Goal: Communication & Community: Answer question/provide support

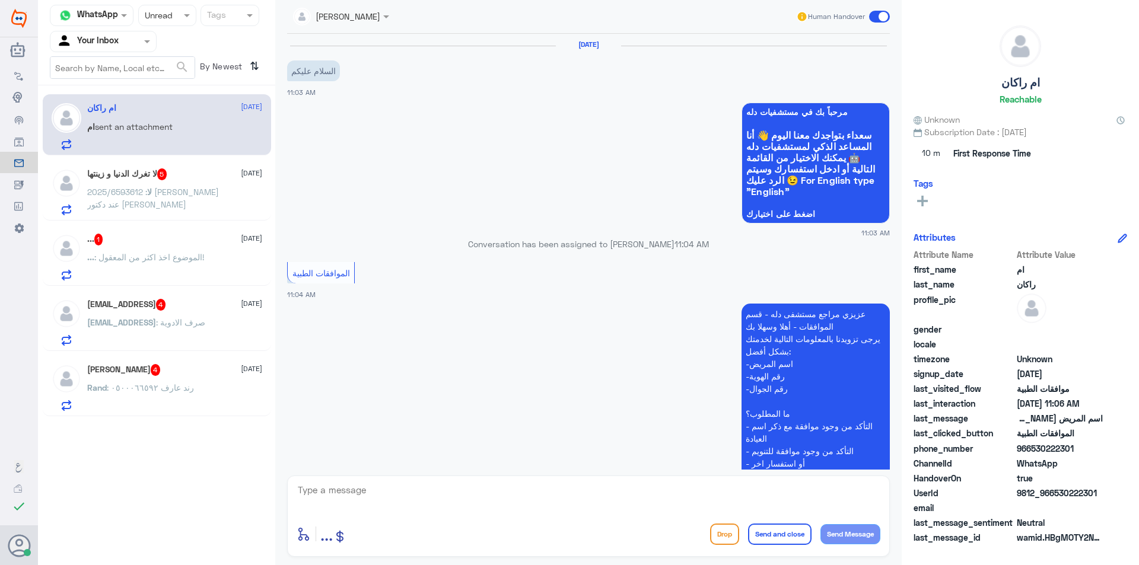
scroll to position [235, 0]
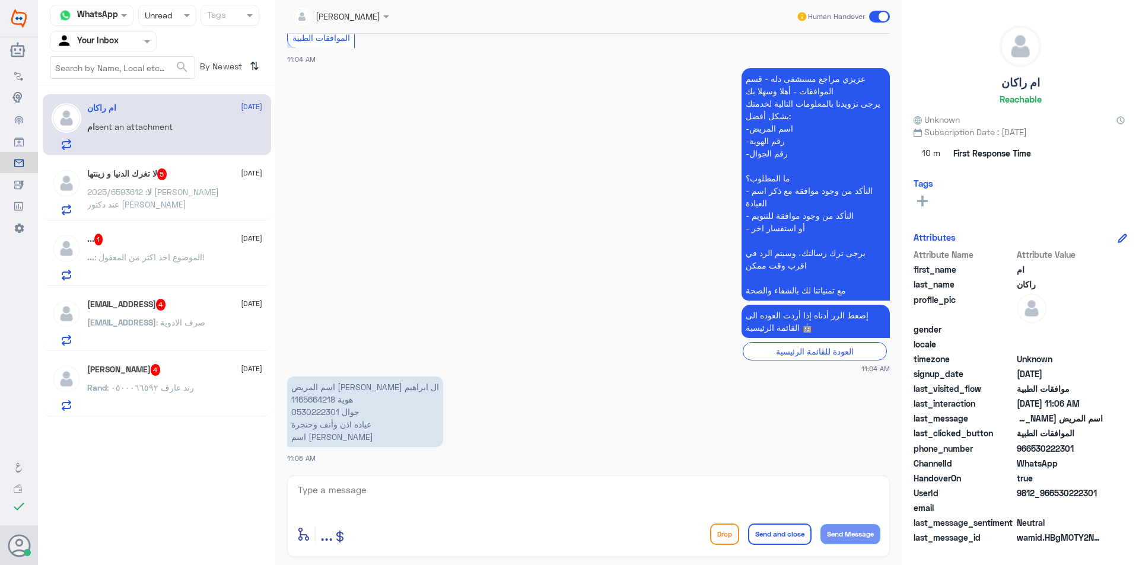
click at [193, 387] on div "Rand : رند عارف ٠٥٠٠٠٦٦٥٩٢" at bounding box center [174, 397] width 175 height 27
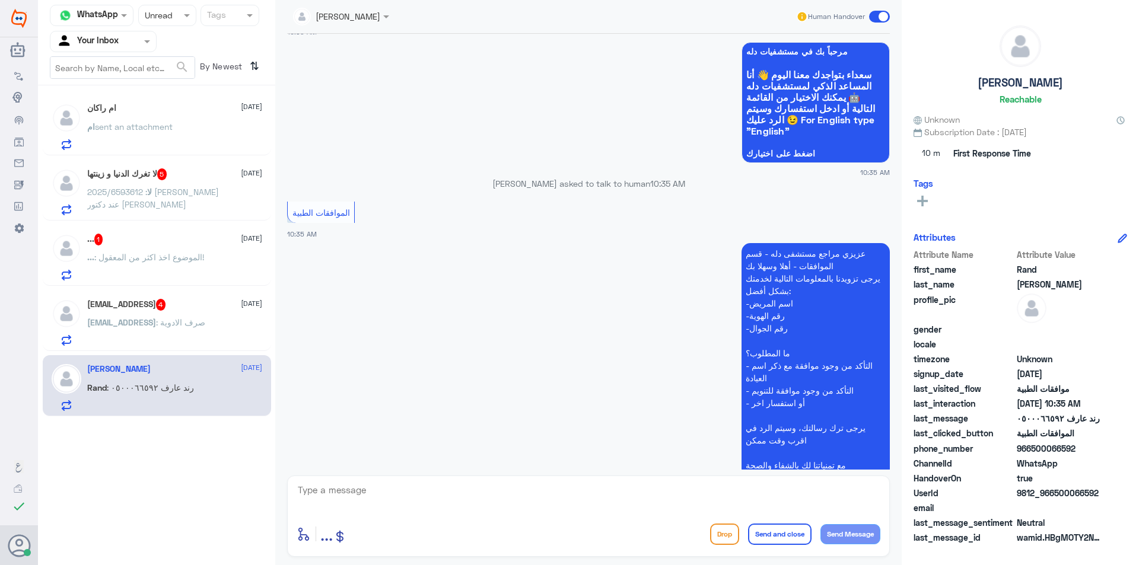
scroll to position [1144, 0]
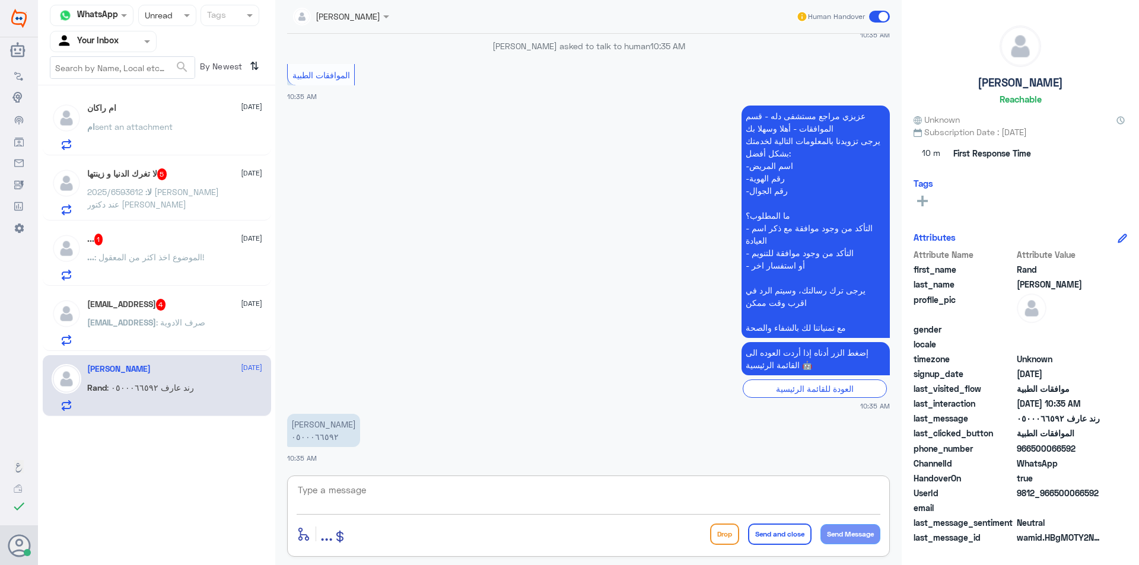
click at [354, 489] on textarea at bounding box center [588, 496] width 584 height 29
drag, startPoint x: 358, startPoint y: 495, endPoint x: 252, endPoint y: 502, distance: 105.8
click at [253, 502] on div "Channel WhatsApp Status × Unread Tags Agent Filter Your Inbox search By Newest …" at bounding box center [588, 284] width 1101 height 569
type textarea "j"
type textarea "تمت الموافقة ."
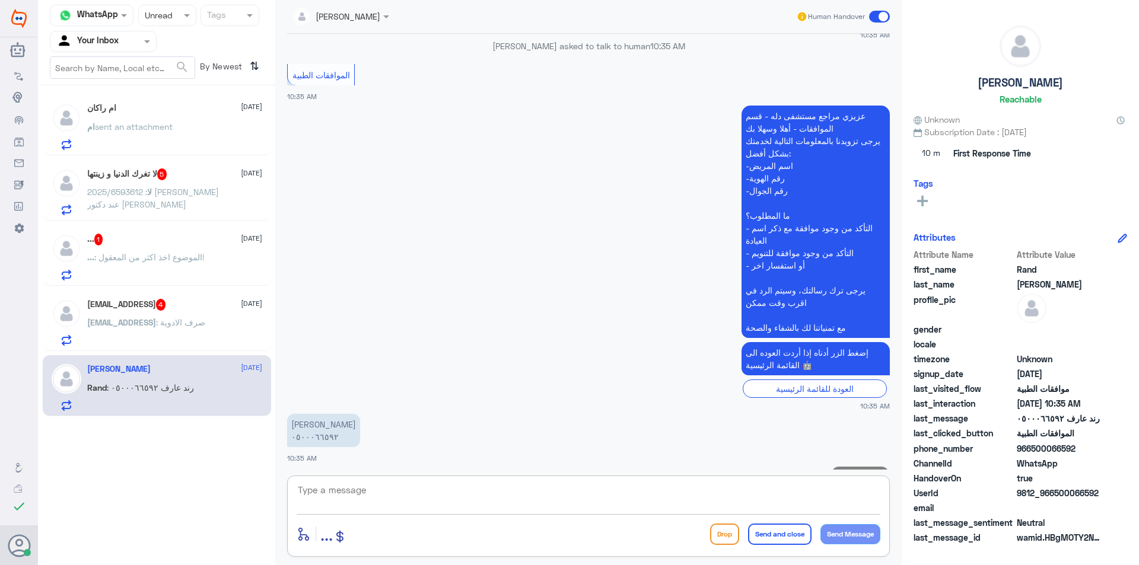
scroll to position [1183, 0]
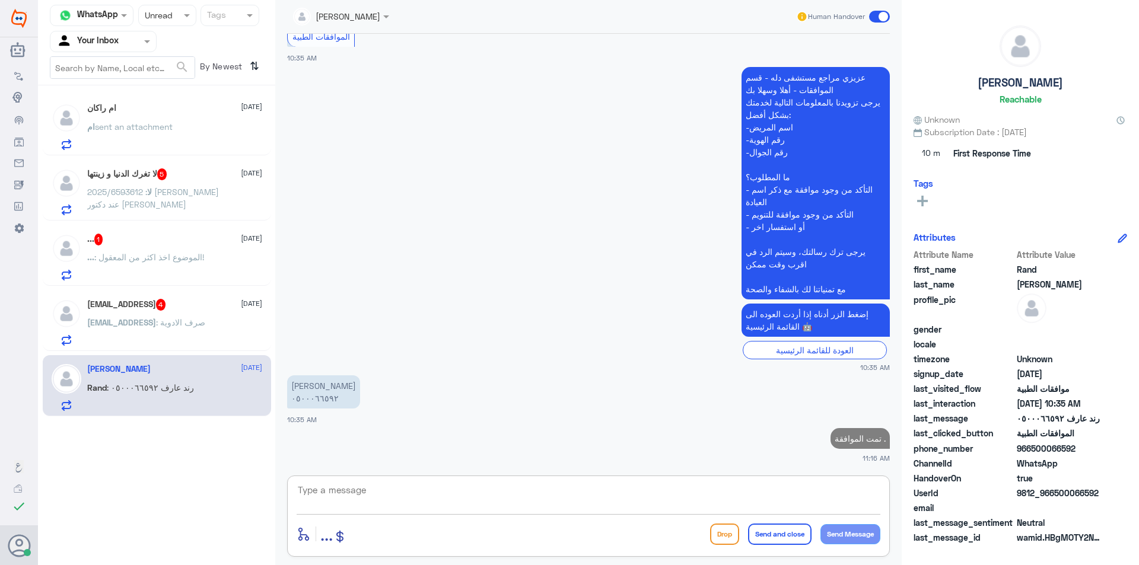
click at [186, 325] on span ": صرف الادوية" at bounding box center [180, 322] width 49 height 10
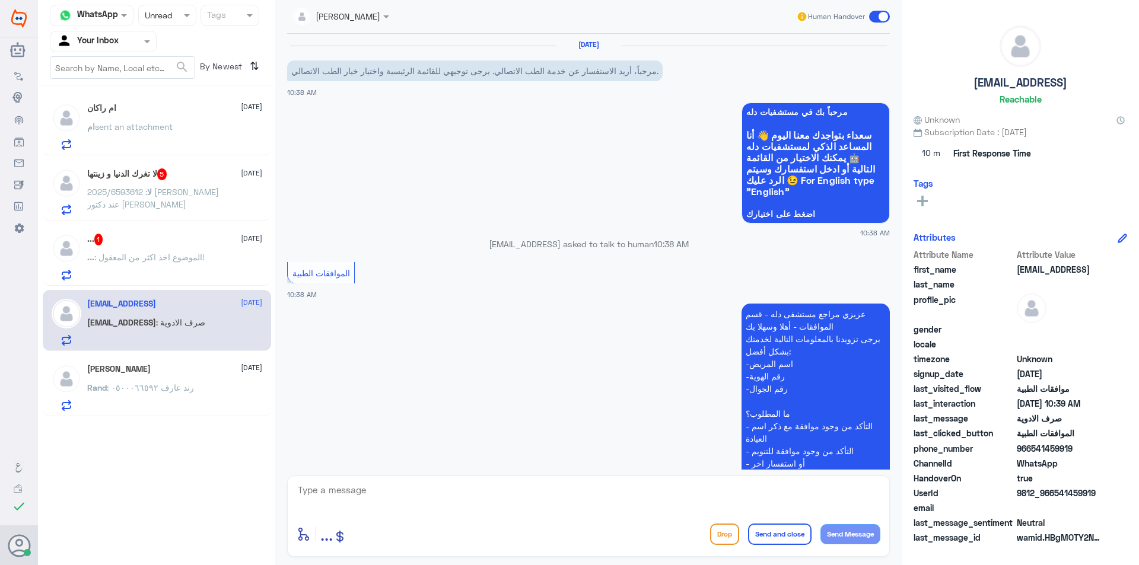
scroll to position [251, 0]
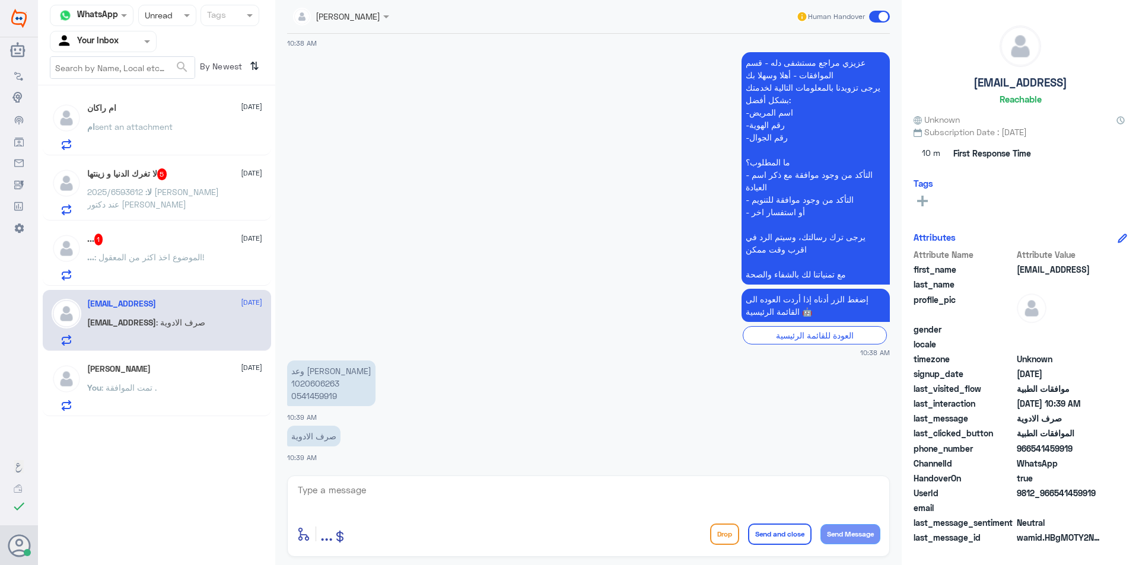
click at [320, 388] on p "وعد [PERSON_NAME] 1020606263 0541459919" at bounding box center [331, 384] width 88 height 46
copy p "1020606263"
click at [331, 496] on textarea at bounding box center [588, 496] width 584 height 29
type textarea "هذا التحويلة مخصصة لمتابعة الموافقات الطبية فقط."
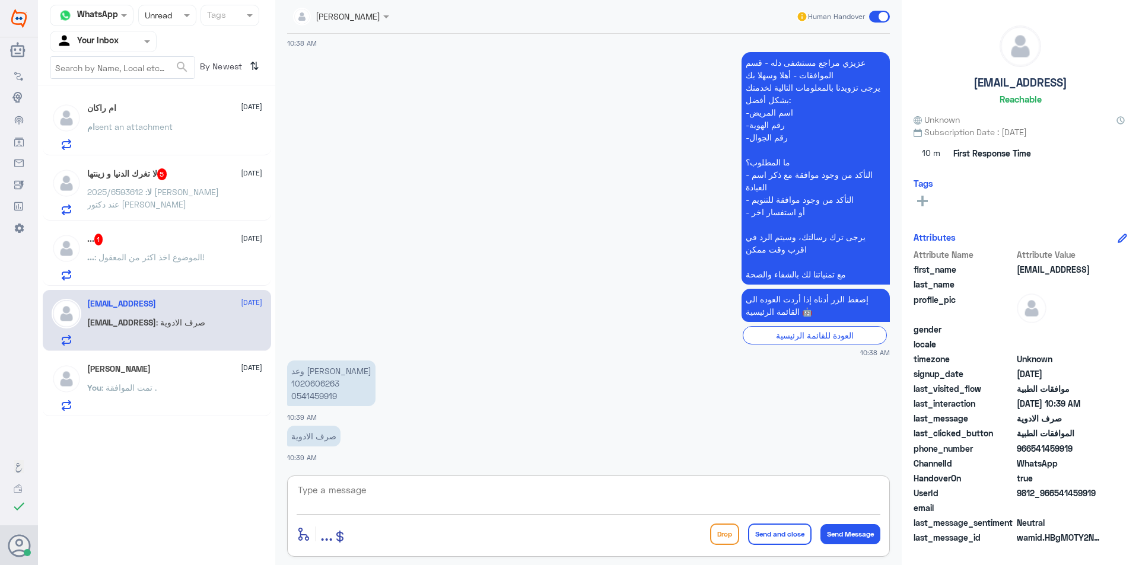
scroll to position [302, 0]
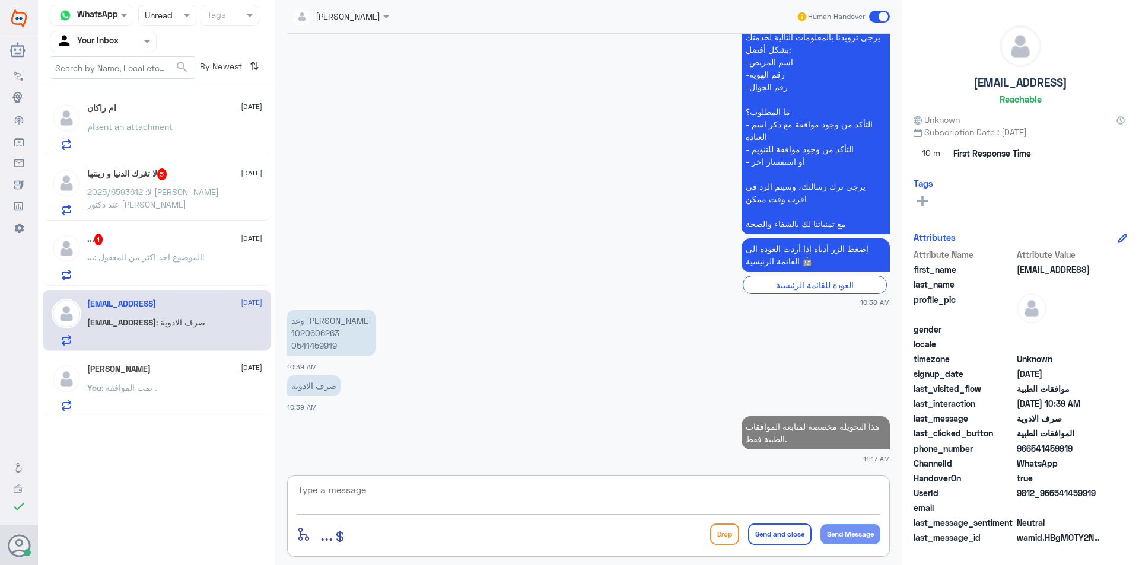
click at [208, 267] on div "... : الموضوع اخذ اكثر من المعقول!" at bounding box center [174, 267] width 175 height 27
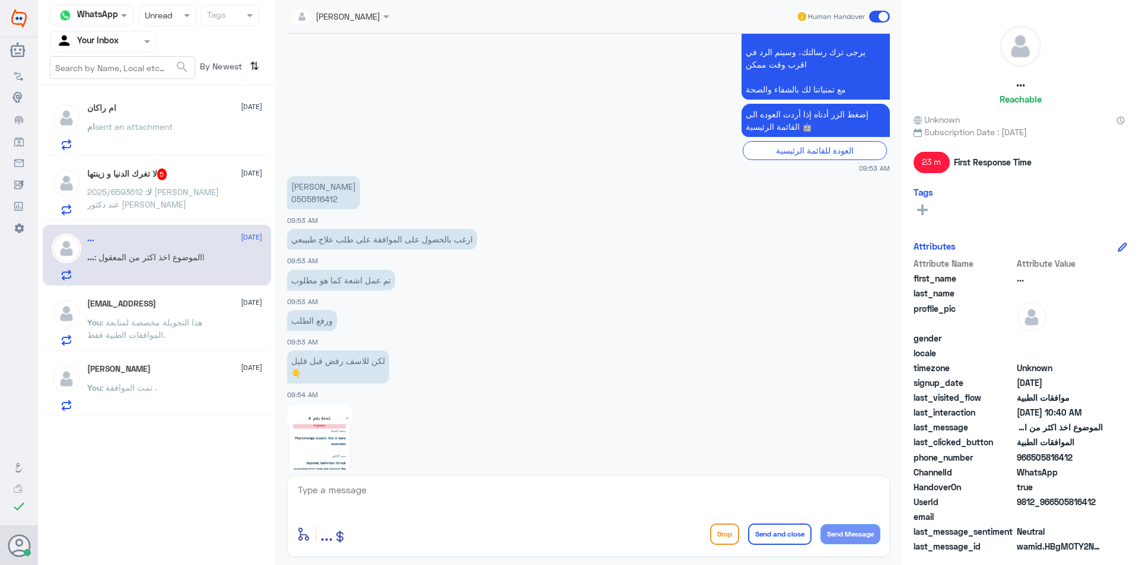
scroll to position [187, 0]
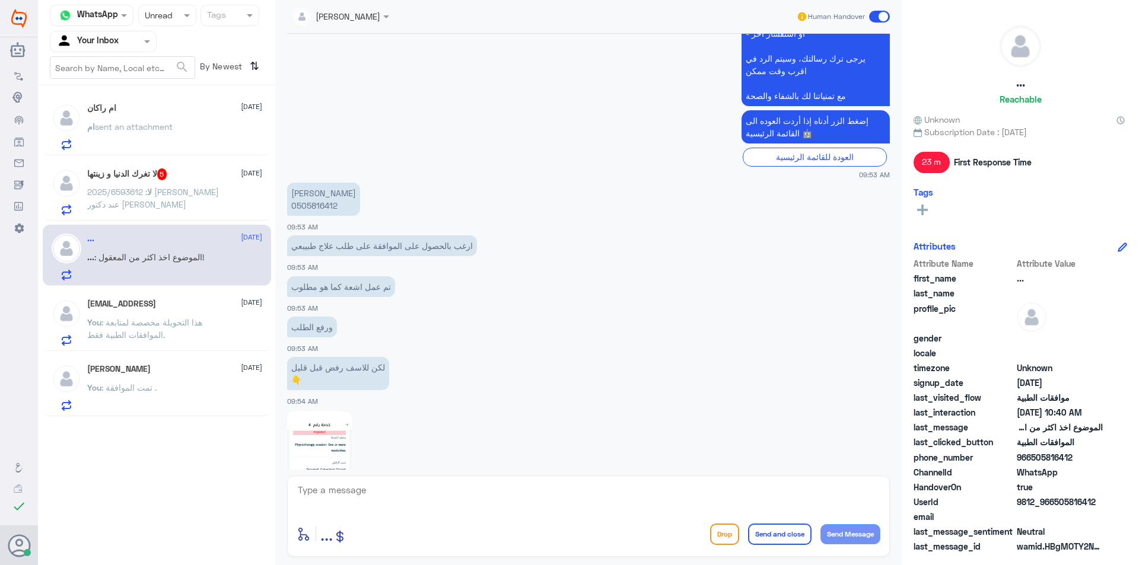
click at [317, 484] on textarea at bounding box center [588, 496] width 584 height 29
drag, startPoint x: 216, startPoint y: 452, endPoint x: 149, endPoint y: 421, distance: 73.8
click at [147, 435] on div "Channel WhatsApp Status × Unread Tags Agent Filter Your Inbox search By Newest …" at bounding box center [588, 284] width 1101 height 569
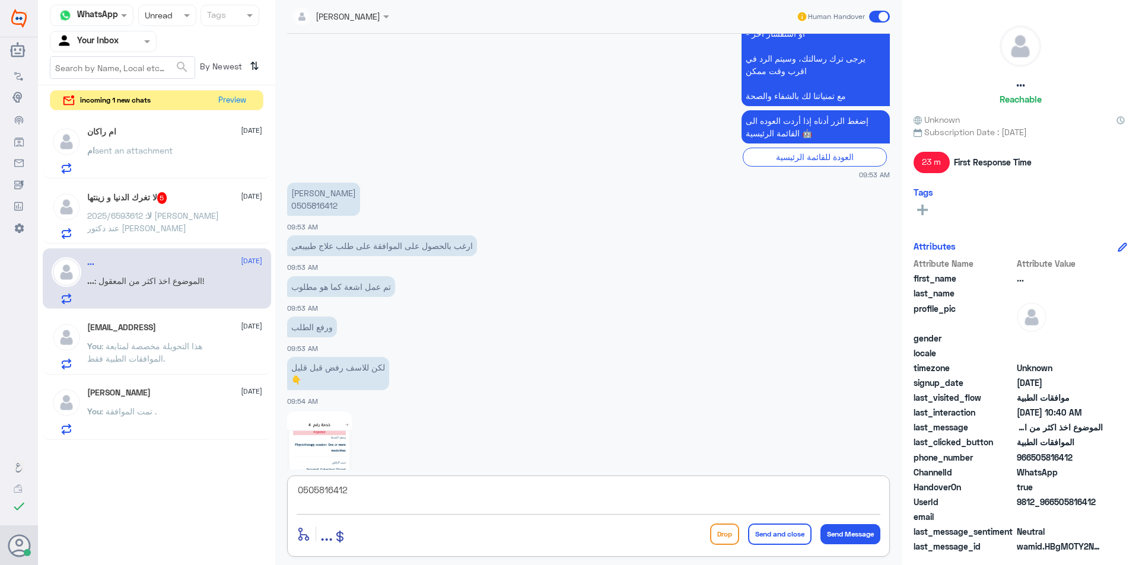
click at [397, 495] on textarea "0505816412" at bounding box center [588, 496] width 584 height 29
type textarea "تم تحويل الموافقة الى طبيب تنسيق الموافقات للمتابعة ."
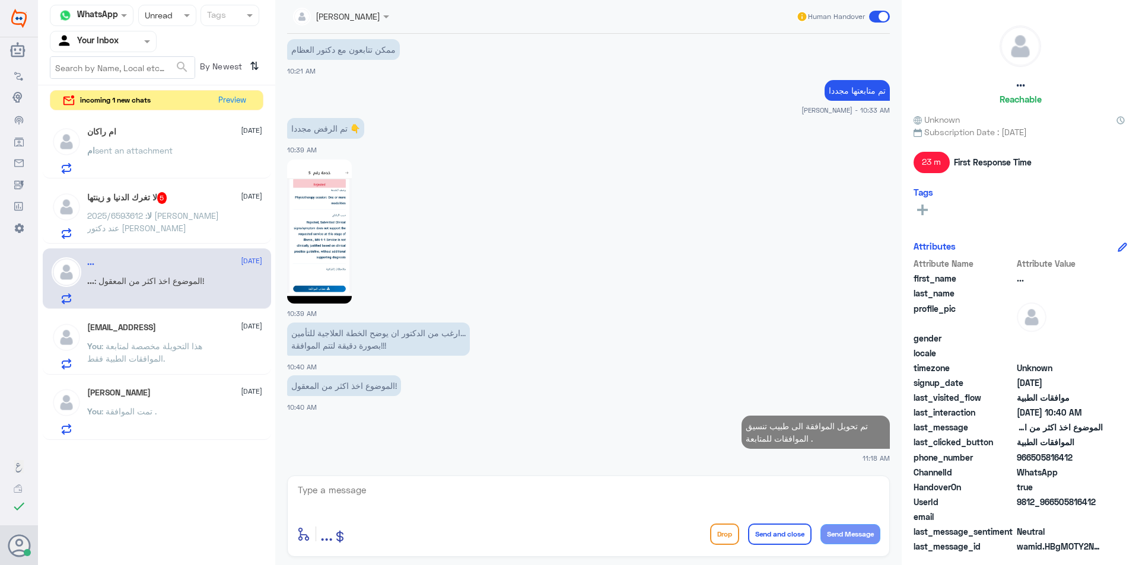
click at [234, 167] on div "ام sent an attachment" at bounding box center [174, 160] width 175 height 27
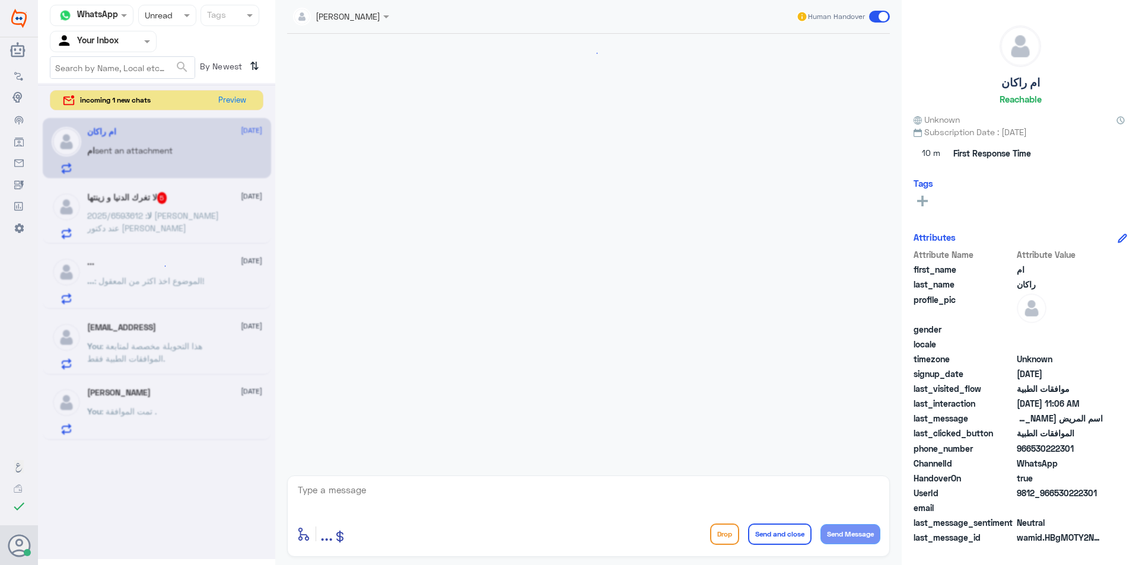
scroll to position [235, 0]
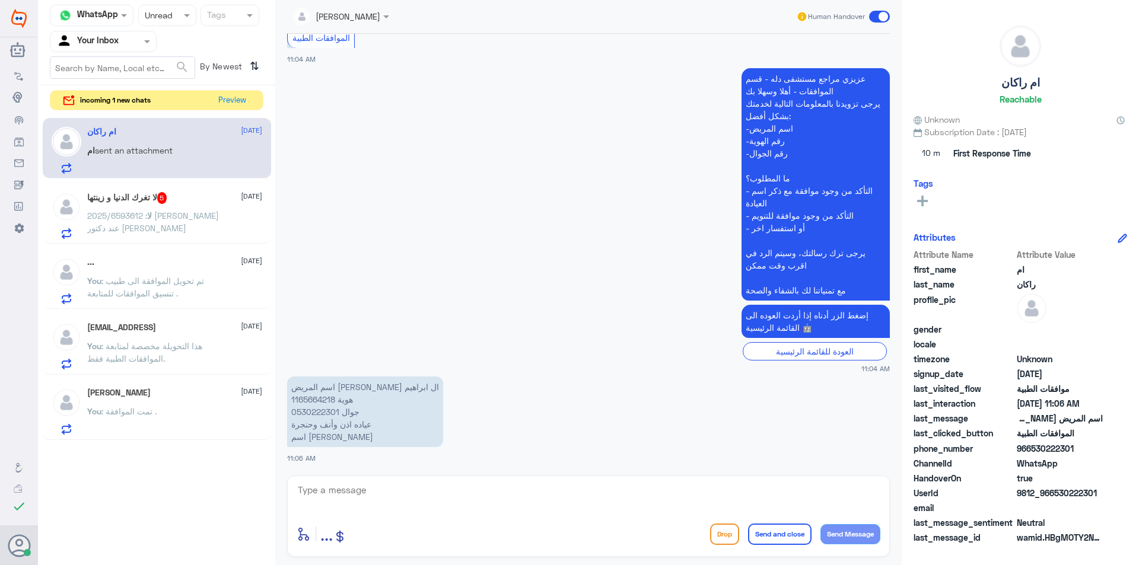
click at [324, 394] on p "اسم المريض [PERSON_NAME] 1165664218 جوال 0530222301 عياده اذن وأنف وحنجرة اسم […" at bounding box center [365, 412] width 156 height 71
copy p "1165664218"
click at [342, 492] on textarea at bounding box center [588, 496] width 584 height 29
type textarea "ارجو توضيح استفسارك ."
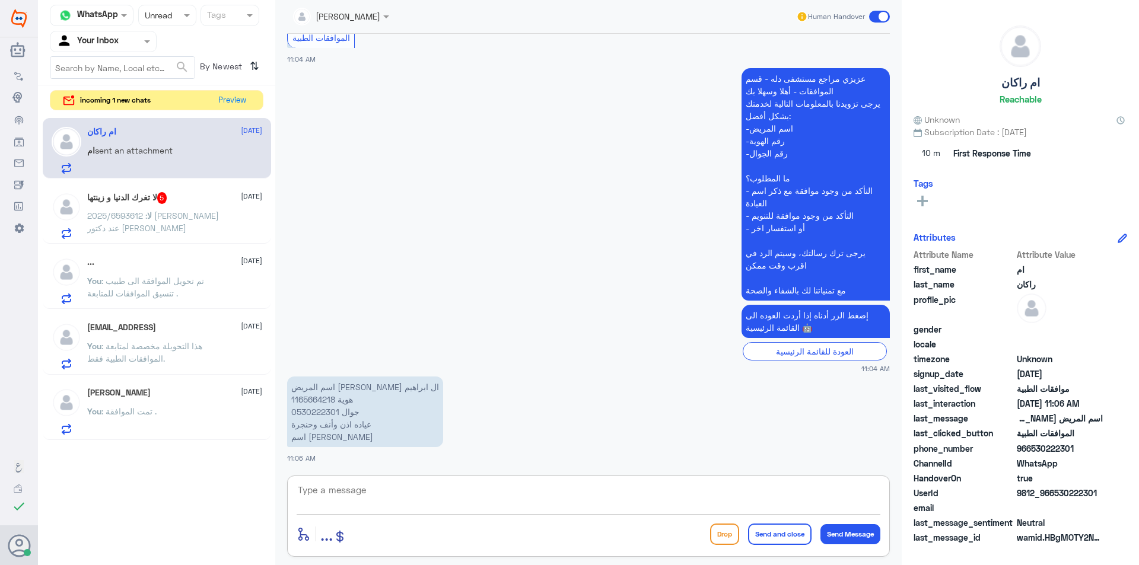
scroll to position [274, 0]
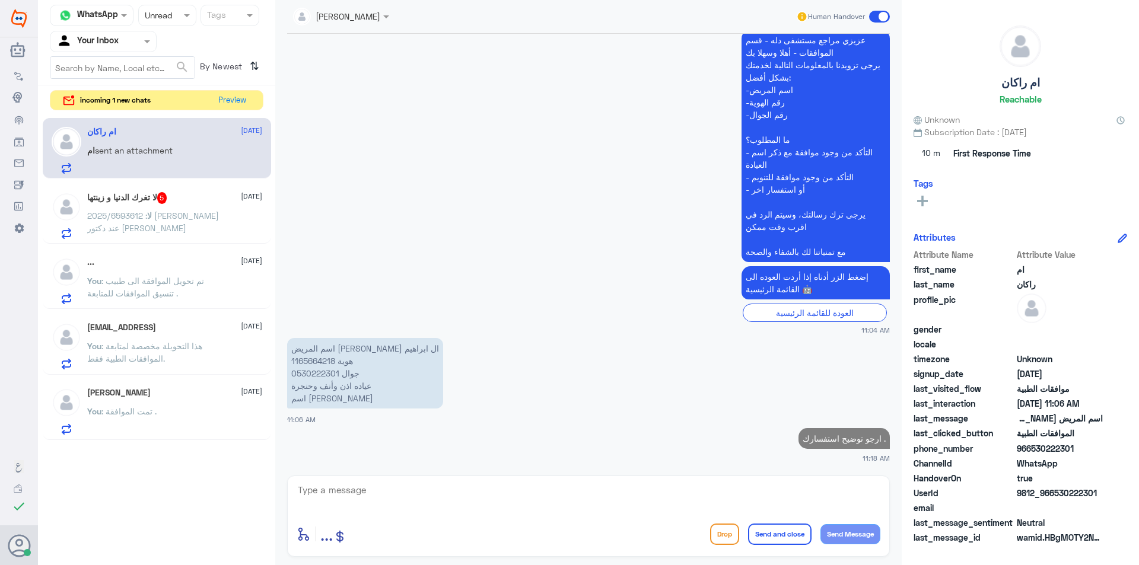
click at [216, 199] on div "لا تغرك الدنيا و زينتها 5 [DATE]" at bounding box center [174, 198] width 175 height 12
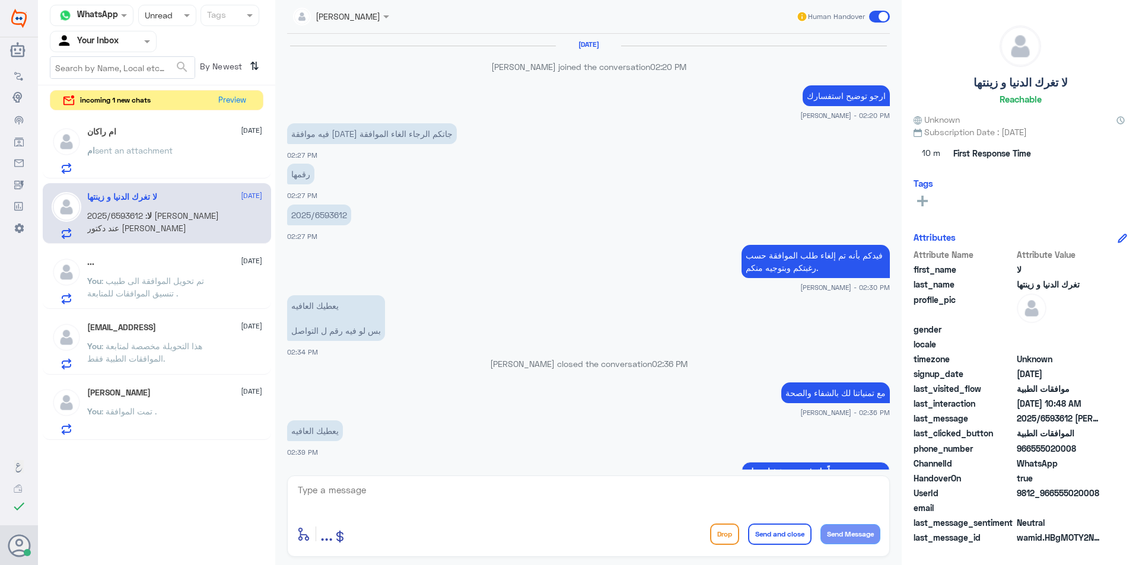
scroll to position [949, 0]
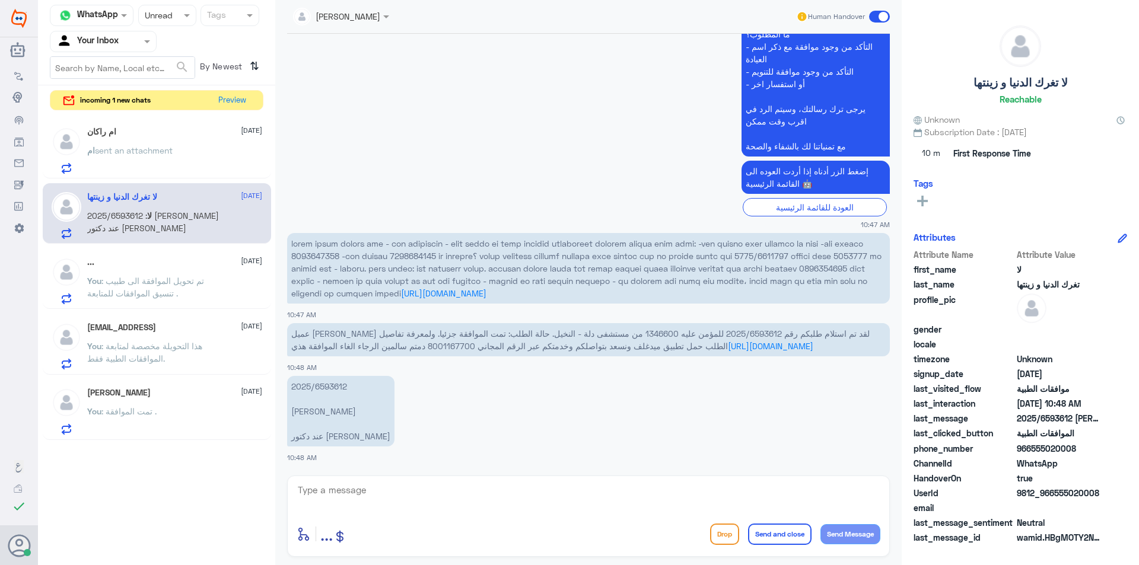
click at [330, 387] on p "2025/6593612 [PERSON_NAME] عند دكتور [PERSON_NAME]" at bounding box center [340, 411] width 107 height 71
copy p "2025/6593612"
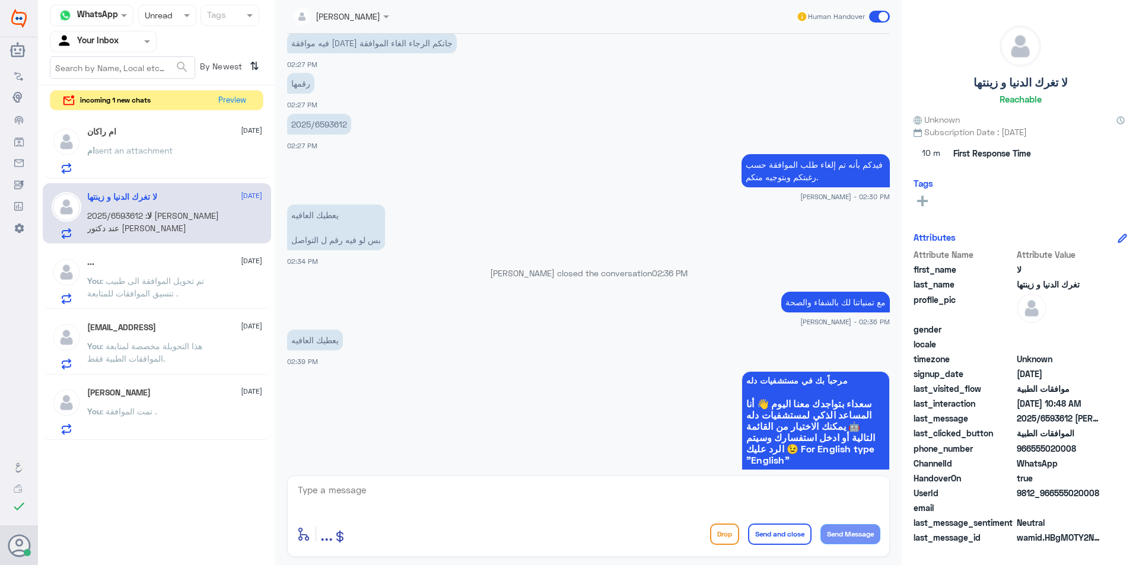
scroll to position [60, 0]
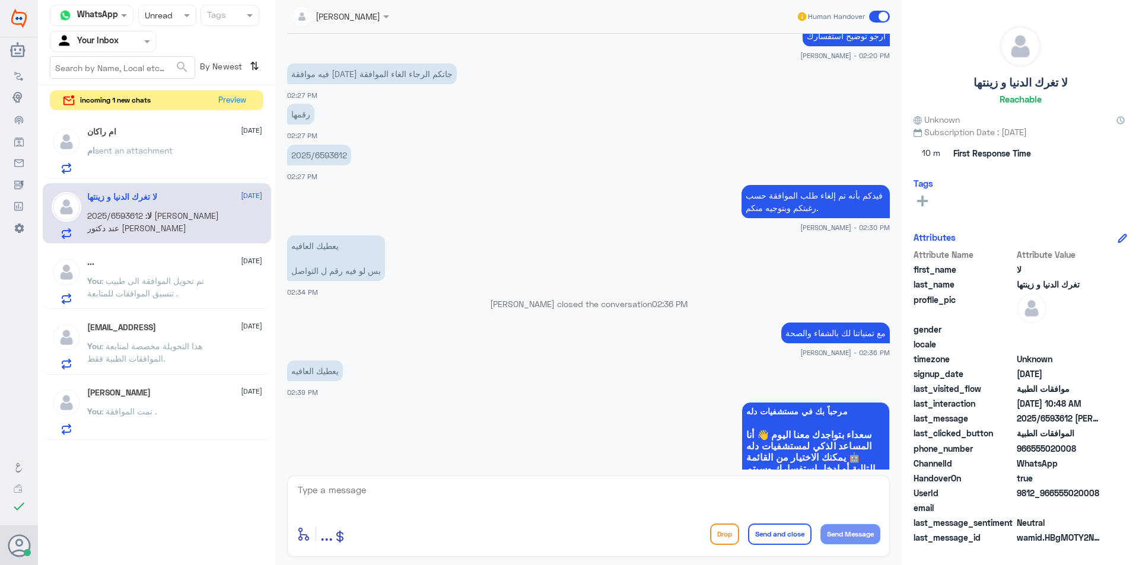
click at [780, 210] on p "فيدكم بأنه تم إلغاء طلب الموافقة حسب رغبتكم وبتوجيه منكم." at bounding box center [815, 201] width 148 height 33
copy div "فيدكم بأنه تم إلغاء طلب الموافقة حسب رغبتكم وبتوجيه منكم."
click at [389, 508] on textarea at bounding box center [588, 496] width 584 height 29
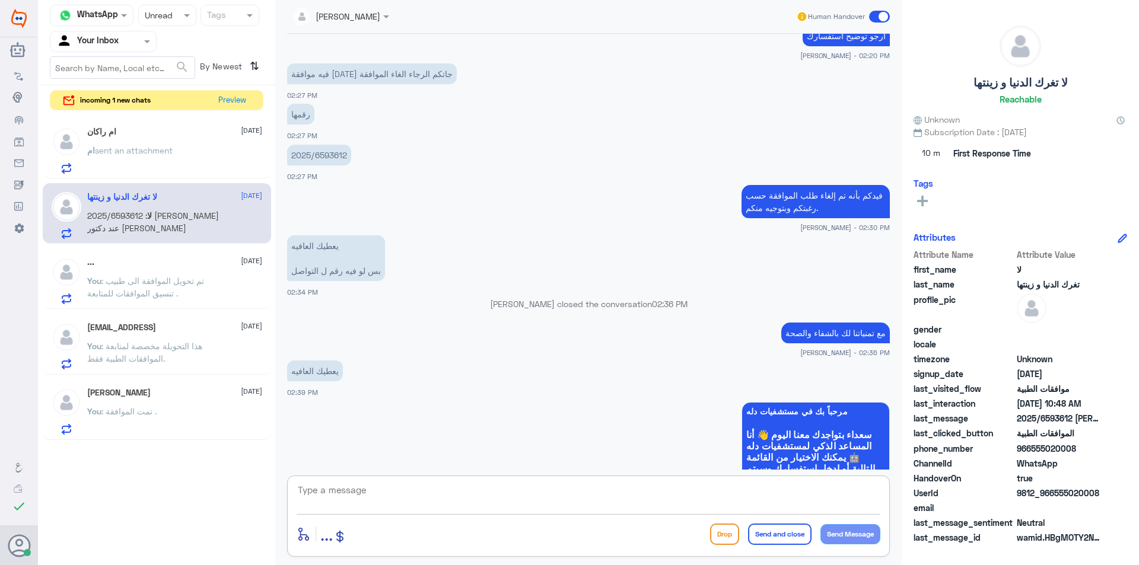
paste textarea "فيدكم بأنه تم إلغاء طلب الموافقة حسب رغبتكم وبتوجيه منكم."
click at [874, 489] on textarea "فيدكم بأنه تم إلغاء طلب الموافقة حسب رغبتكم وبتوجيه منكم." at bounding box center [588, 496] width 584 height 29
type textarea "نفيدكم بأنه تم إلغاء طلب الموافقة حسب رغبتكم وبتوجيه منكم."
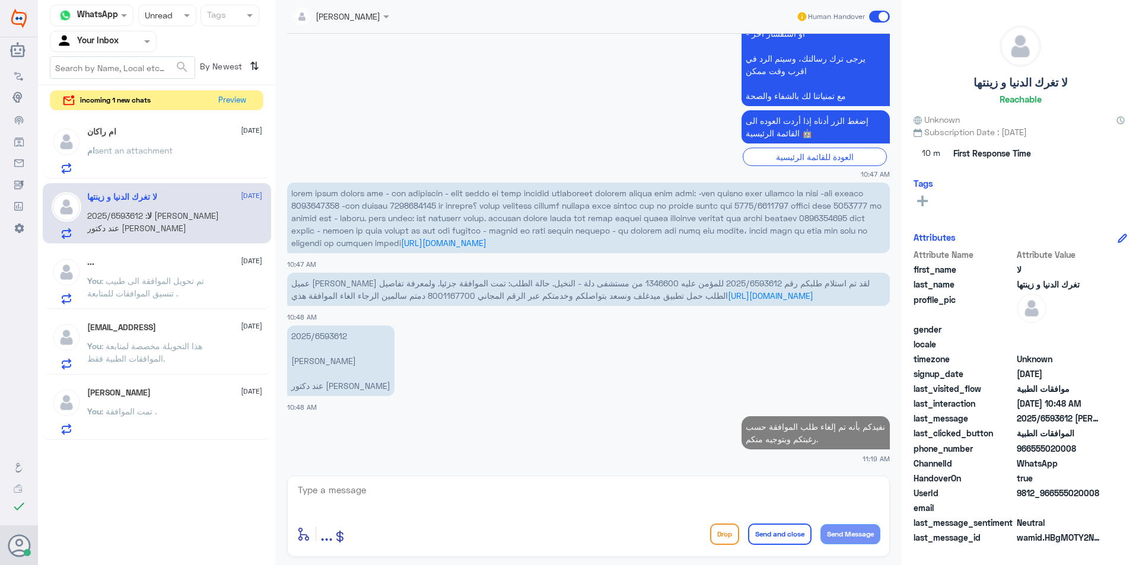
click at [191, 158] on div "ام sent an attachment" at bounding box center [174, 160] width 175 height 27
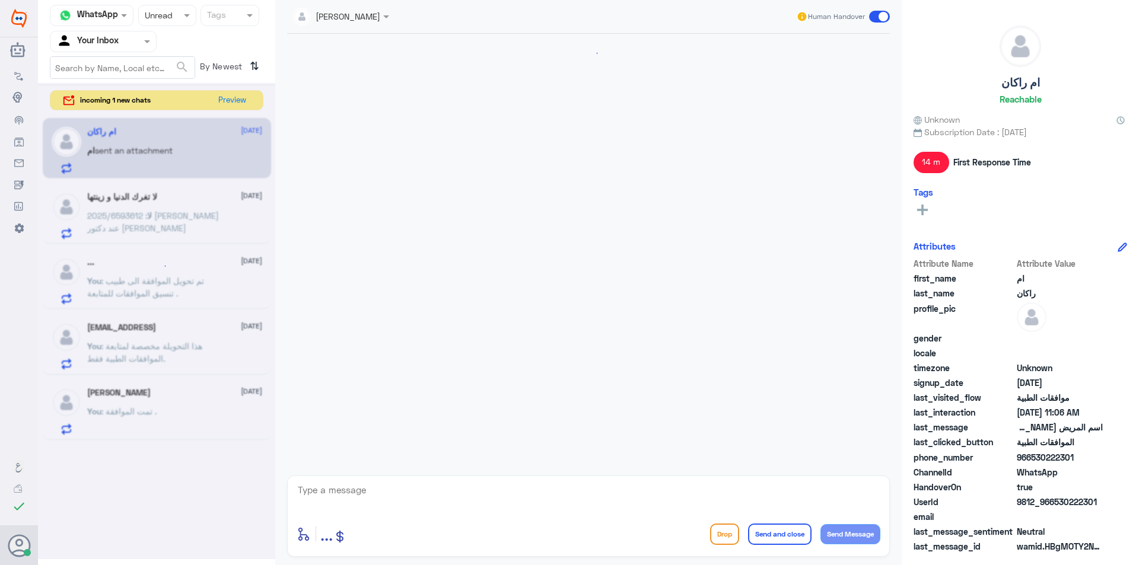
scroll to position [295, 0]
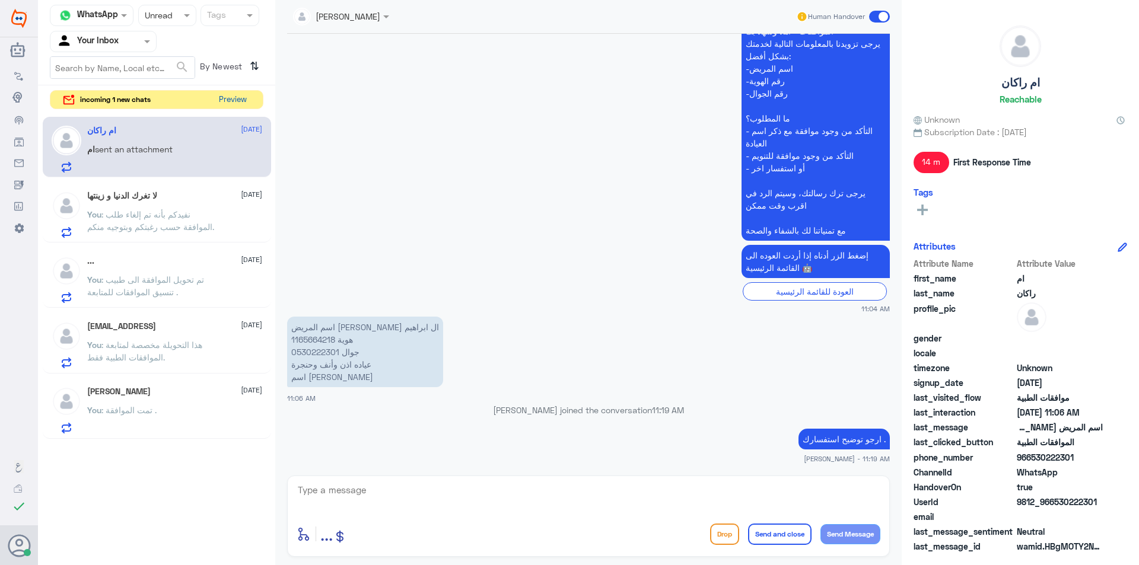
click at [233, 96] on button "Preview" at bounding box center [232, 100] width 37 height 18
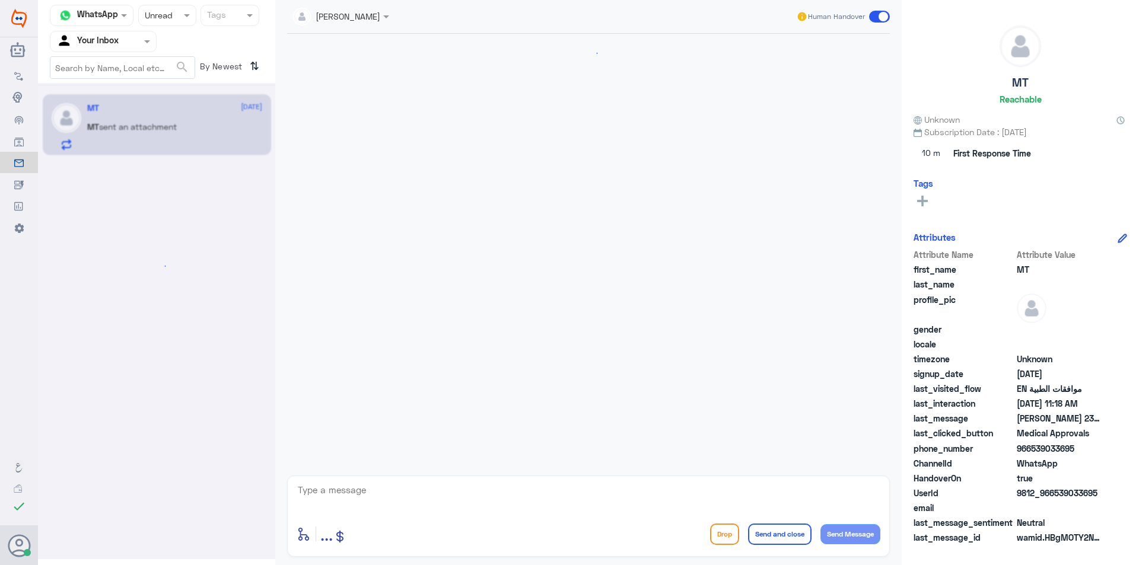
scroll to position [521, 0]
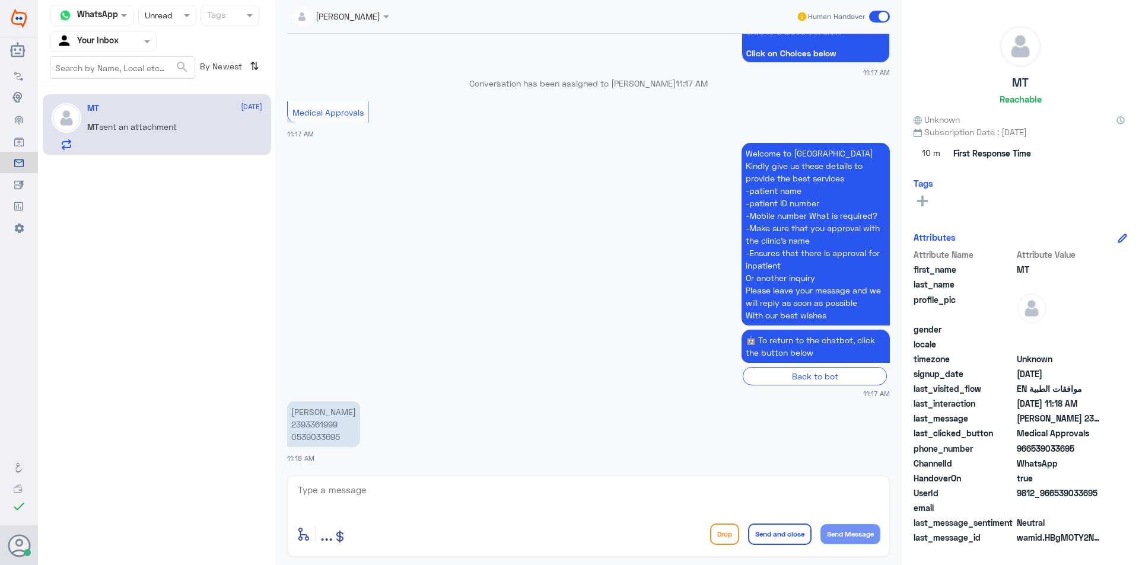
click at [318, 426] on p "[PERSON_NAME] 2393361999 0539033695" at bounding box center [323, 424] width 73 height 46
copy p "2393361999"
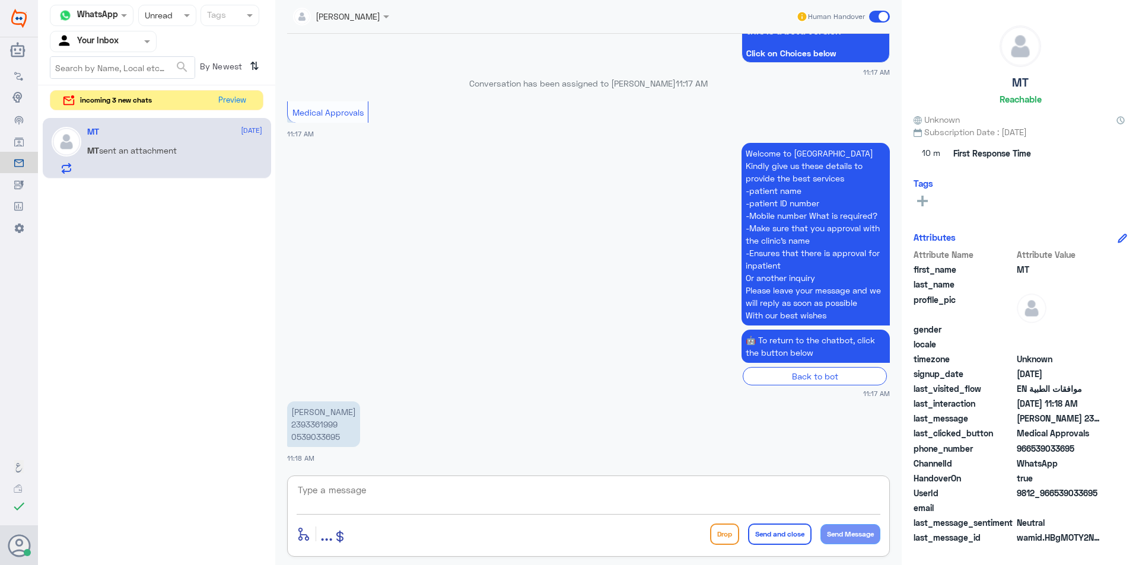
click at [367, 498] on textarea at bounding box center [588, 496] width 584 height 29
type textarea "followed with dr report"
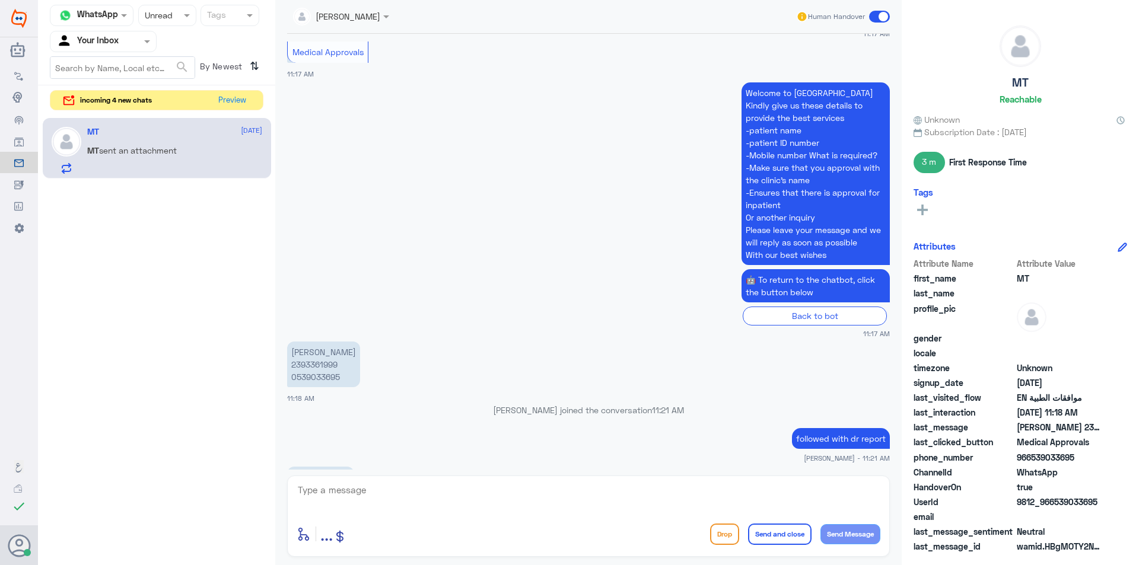
scroll to position [600, 0]
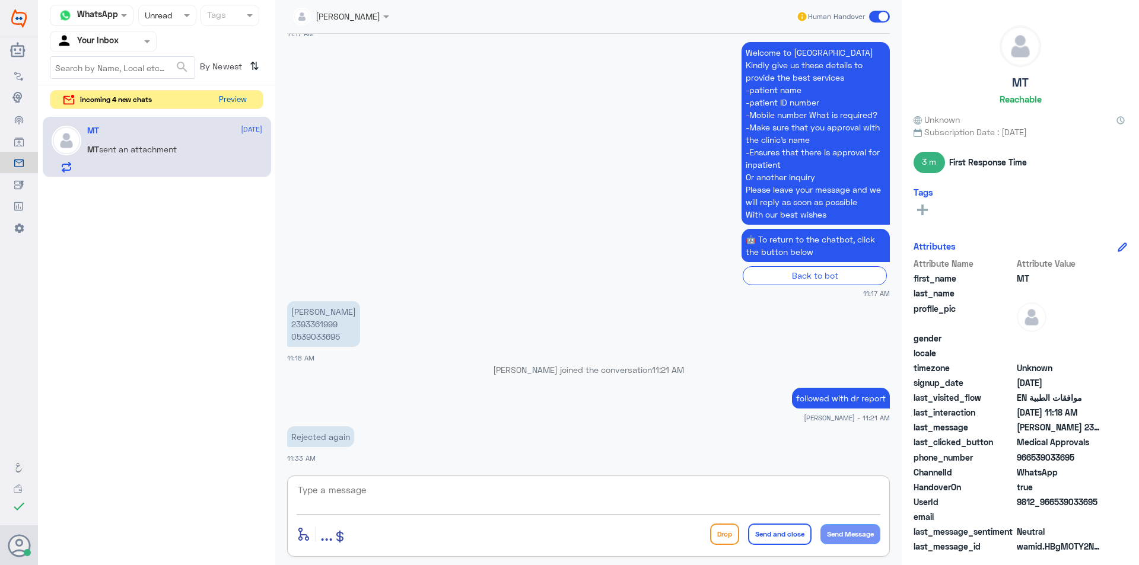
click at [234, 97] on button "Preview" at bounding box center [232, 100] width 37 height 18
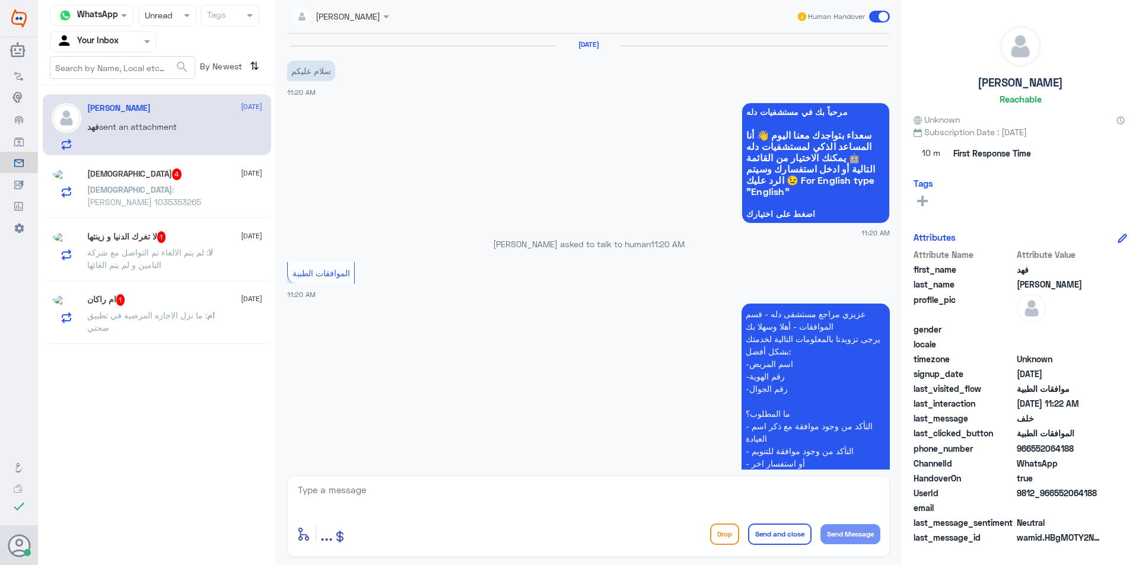
scroll to position [304, 0]
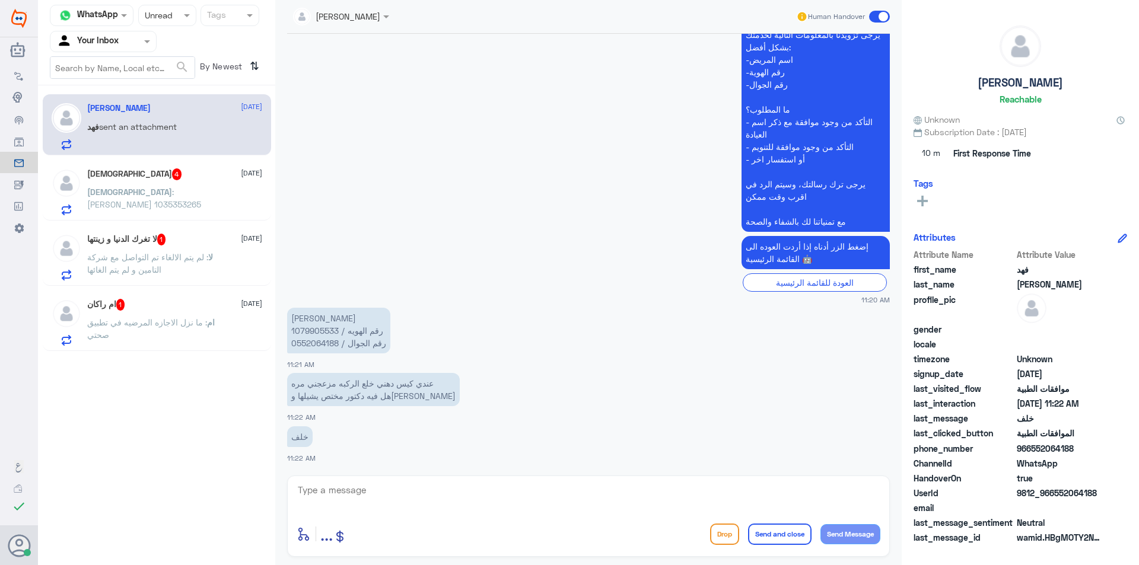
click at [230, 321] on div "ام : ما نزل الاجازه المرضيه في تطبيق صحتي" at bounding box center [174, 332] width 175 height 27
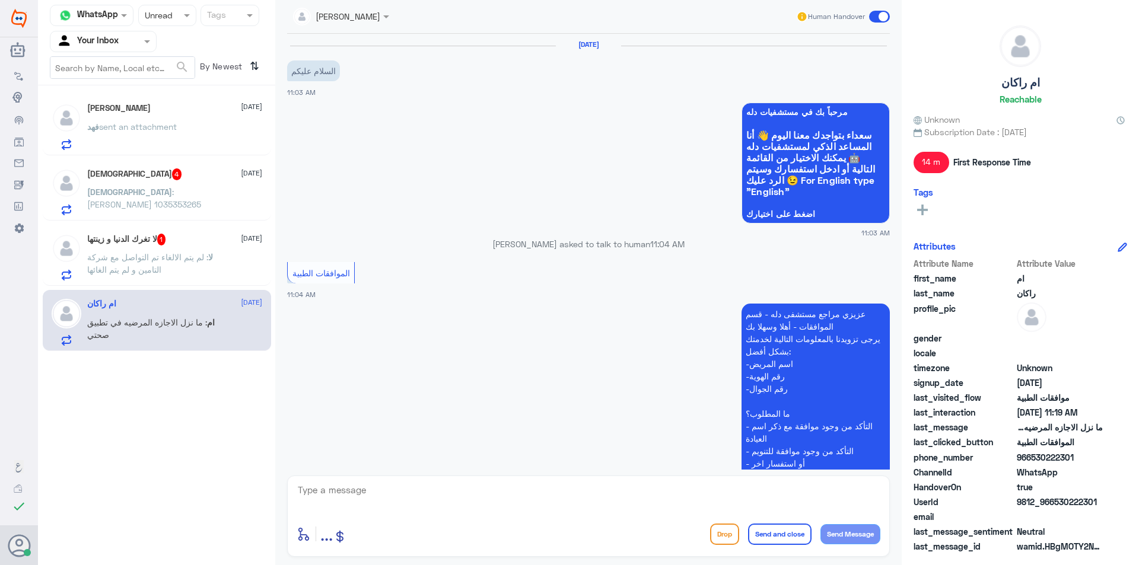
scroll to position [336, 0]
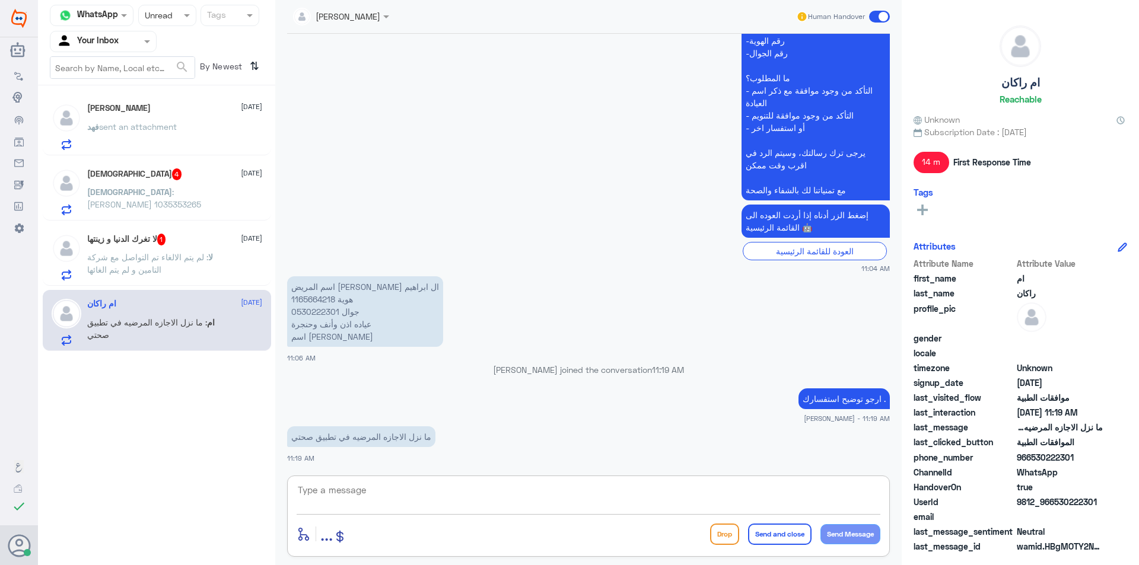
click at [584, 503] on textarea at bounding box center [588, 496] width 584 height 29
click at [844, 495] on textarea "هذا الرقم مخصص لمتابعة الموافقات الطبية فقط" at bounding box center [588, 496] width 584 height 29
type textarea "هذة التحويلة مخصص لمتابعة الموافقات الطبية فقط"
click at [848, 537] on button "Send Message" at bounding box center [850, 534] width 60 height 20
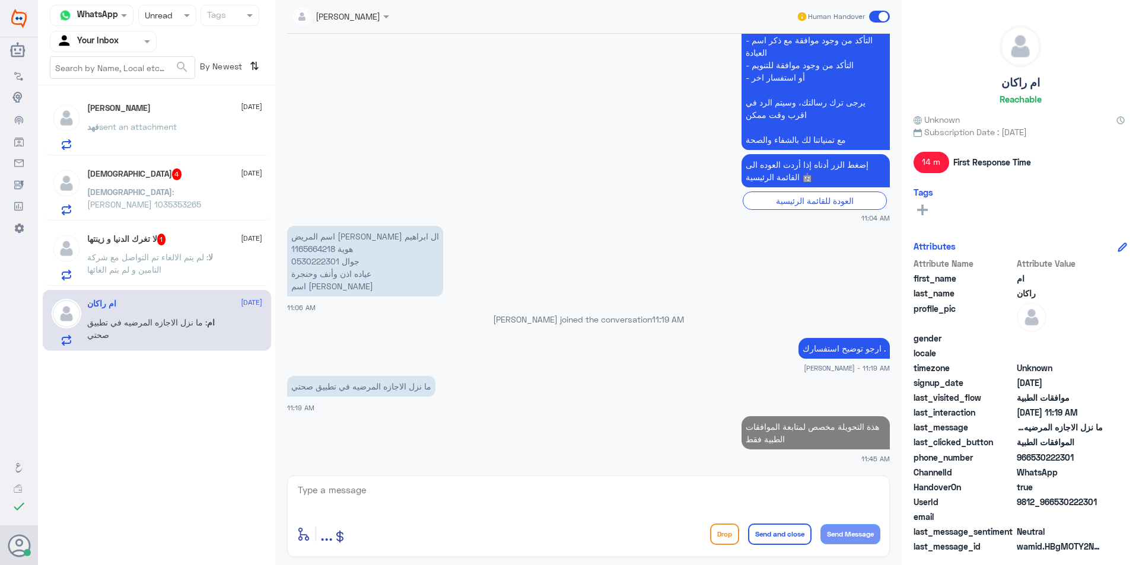
click at [186, 262] on span ": لم يتم الالغاء تم التواصل مع شركة التامين و لم يتم الغائها" at bounding box center [147, 263] width 121 height 23
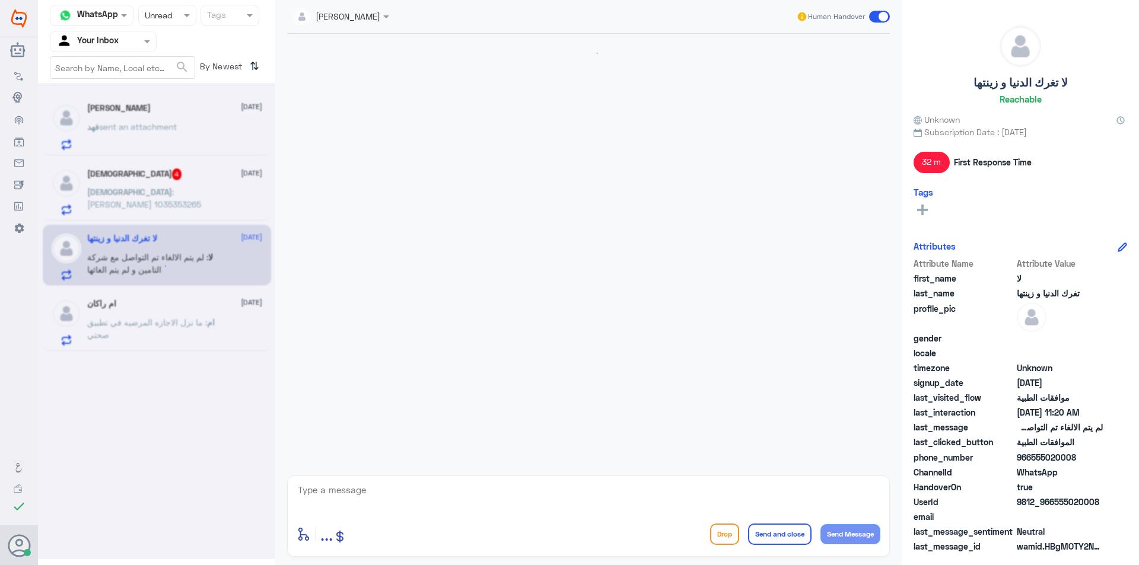
scroll to position [984, 0]
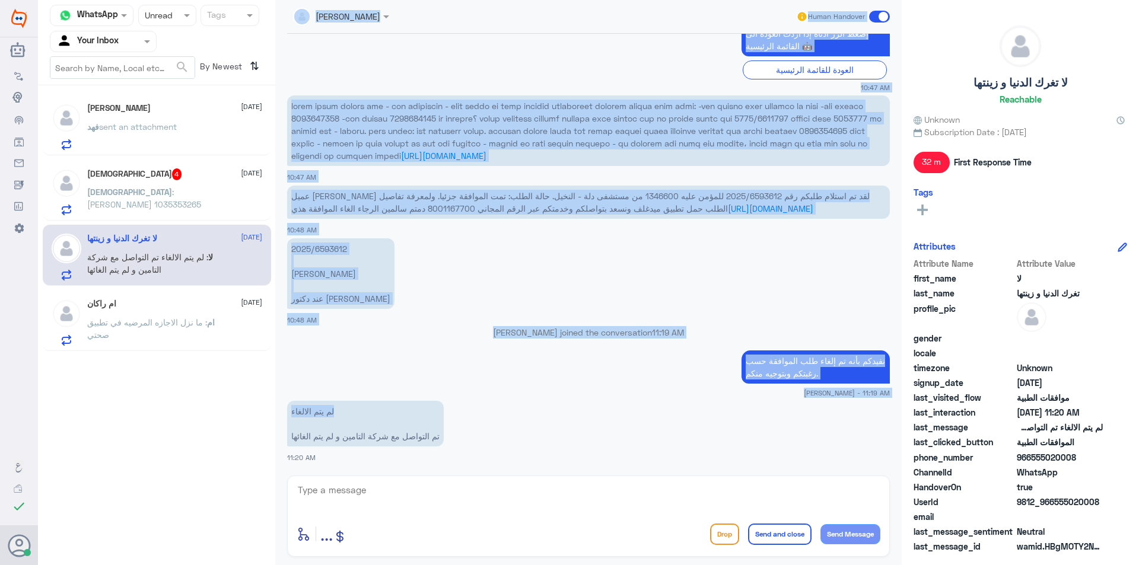
drag, startPoint x: 344, startPoint y: 413, endPoint x: 264, endPoint y: 410, distance: 80.1
click at [264, 410] on div "Channel WhatsApp Status × Unread Tags Agent Filter Your Inbox search By Newest …" at bounding box center [588, 284] width 1101 height 569
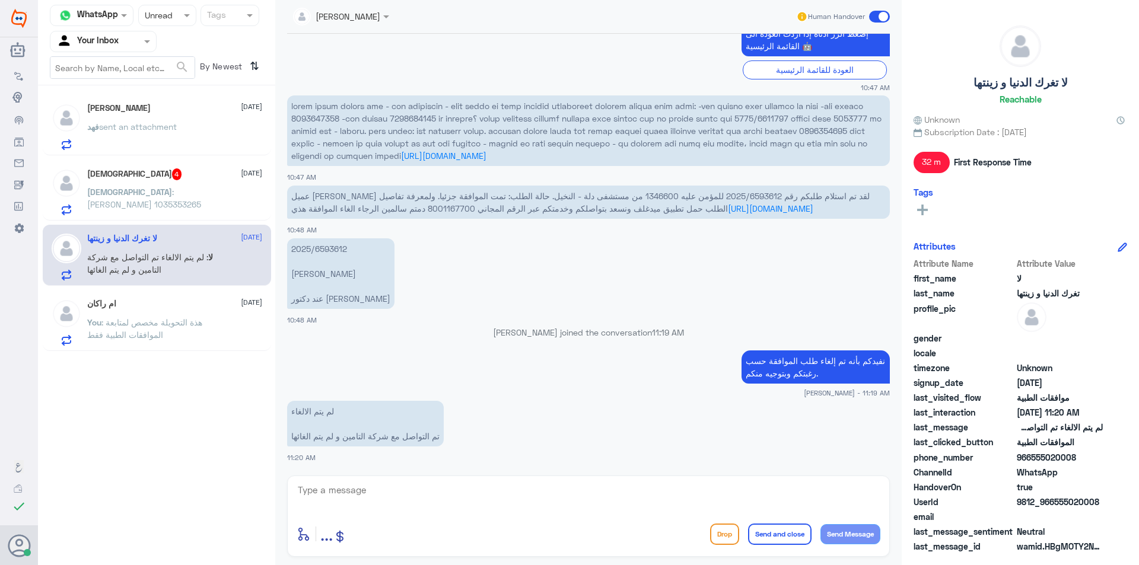
click at [534, 422] on app-msgs-text "لم يتم الالغاء تم التواصل مع شركة التامين و لم يتم الغائها" at bounding box center [588, 424] width 602 height 47
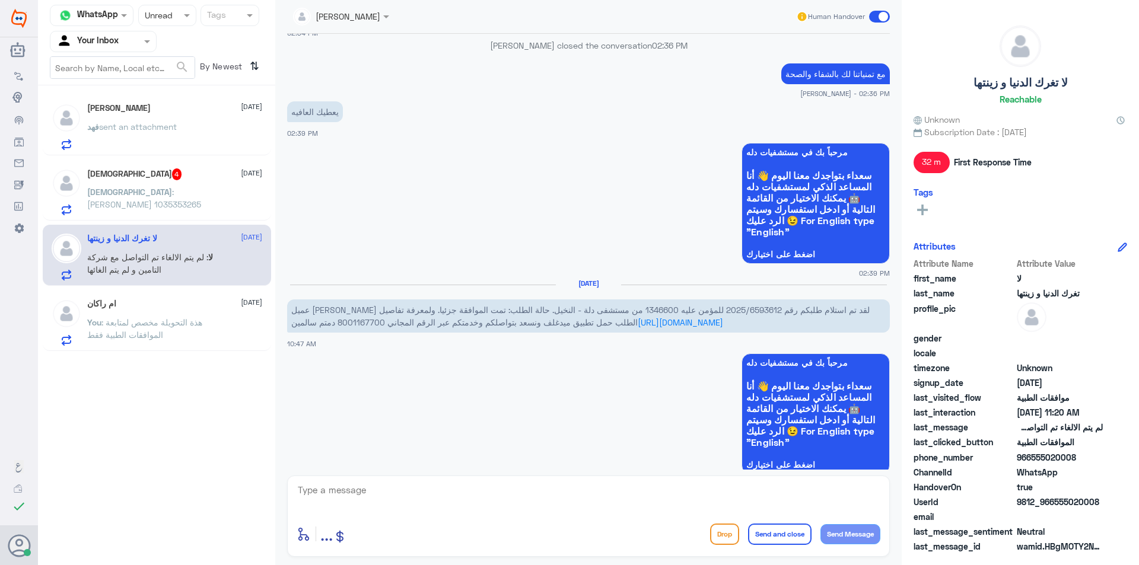
scroll to position [213, 0]
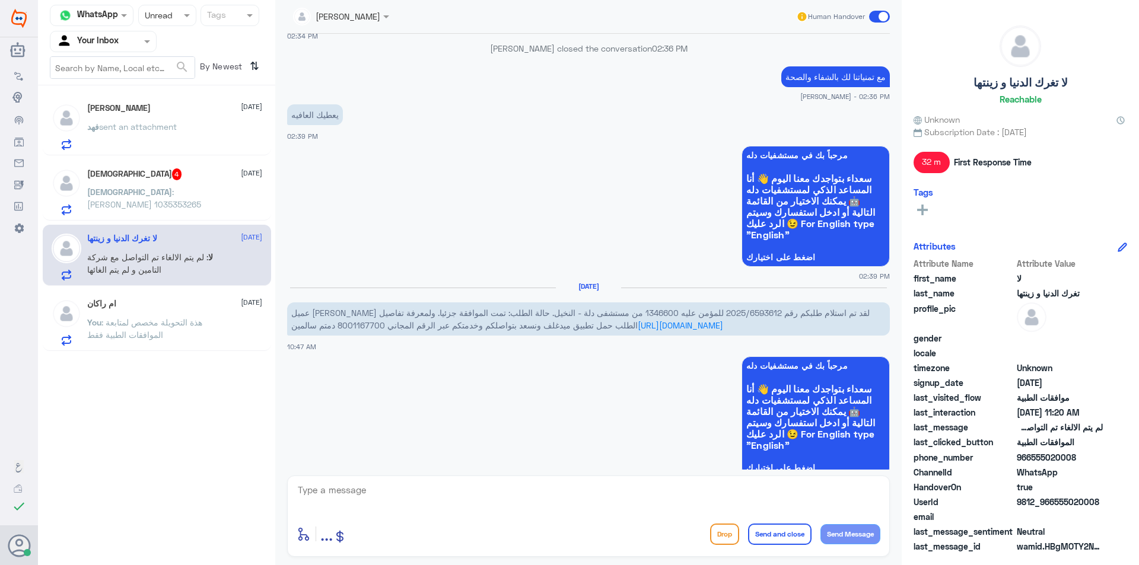
click at [601, 314] on span "عميل [PERSON_NAME] لقد تم استلام طلبكم رقم 2025/6593612 للمؤمن عليه 1346600 من …" at bounding box center [580, 319] width 578 height 23
copy span "1346600"
drag, startPoint x: 665, startPoint y: 313, endPoint x: 719, endPoint y: 316, distance: 53.5
click at [719, 316] on span "عميل [PERSON_NAME] لقد تم استلام طلبكم رقم 2025/6593612 للمؤمن عليه 1346600 من …" at bounding box center [580, 319] width 578 height 23
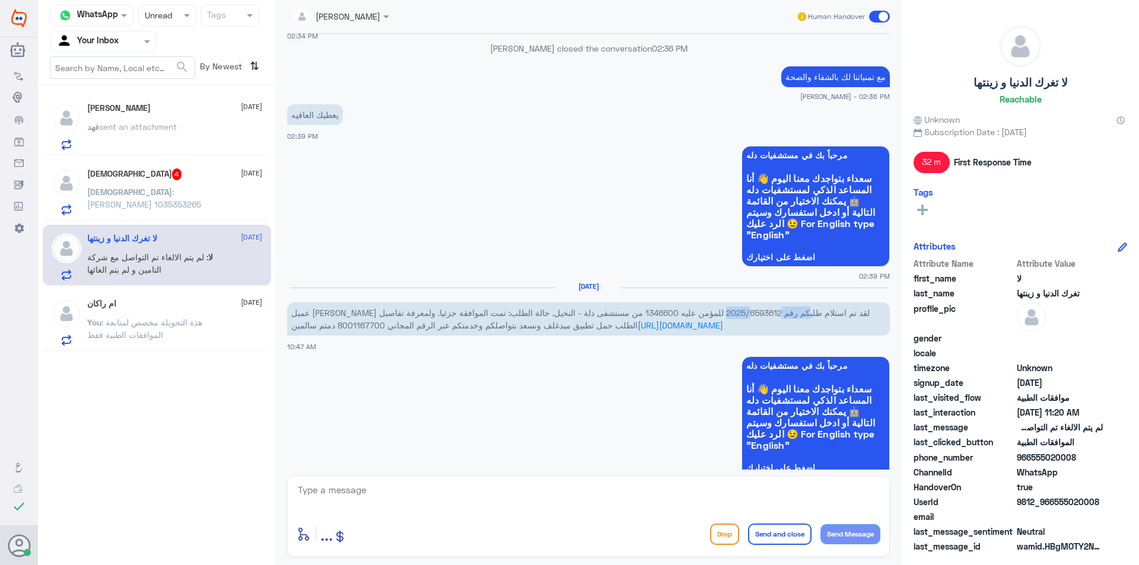
copy span "2025/6593612"
click at [205, 193] on div "ISJ : [PERSON_NAME] 1035353265" at bounding box center [174, 202] width 175 height 27
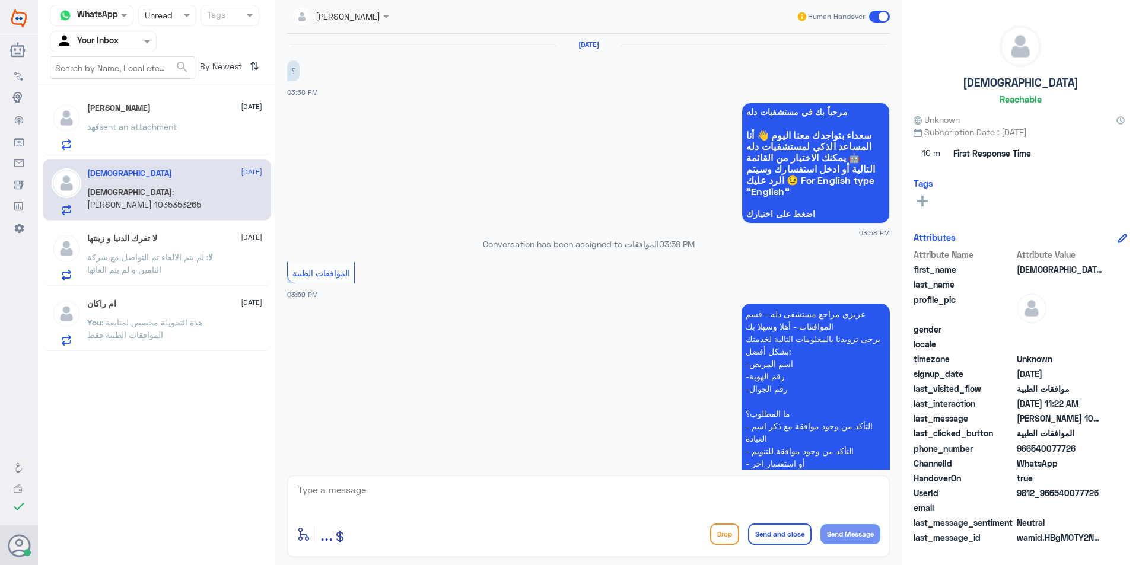
scroll to position [1570, 0]
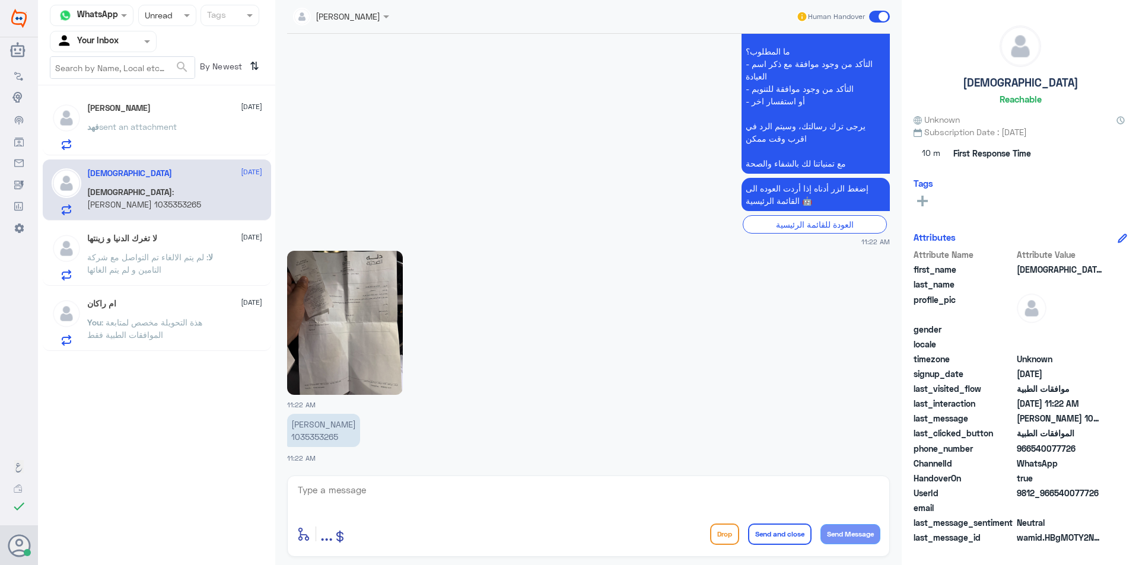
click at [309, 433] on p "[PERSON_NAME] 1035353265" at bounding box center [323, 430] width 73 height 33
copy p "1035353265"
click at [187, 265] on p "لا : لم يتم الالغاء تم التواصل مع شركة التامين و لم يتم الغائها" at bounding box center [153, 266] width 133 height 30
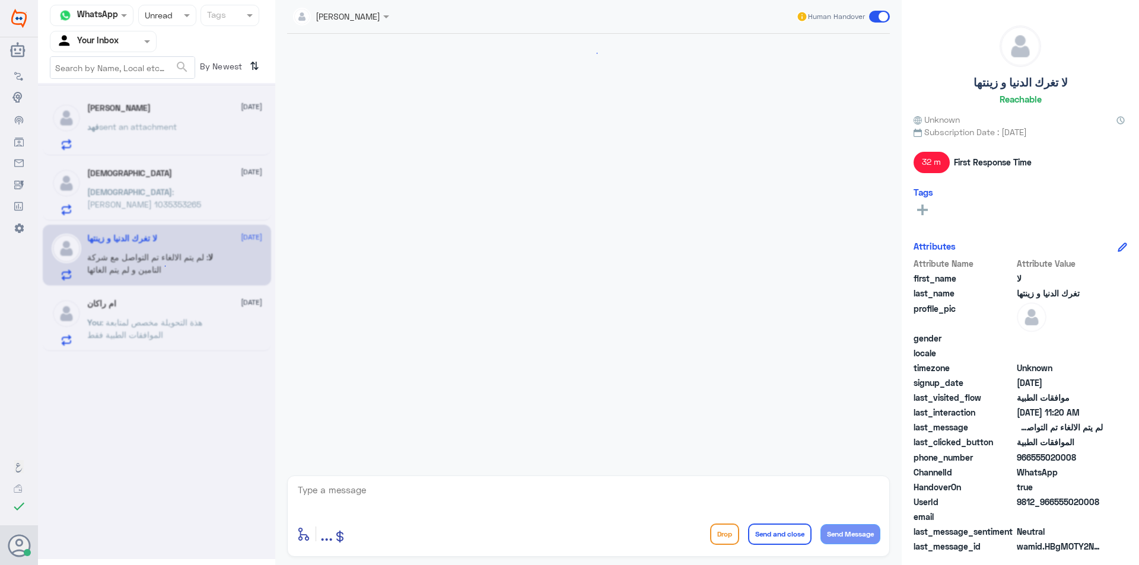
scroll to position [984, 0]
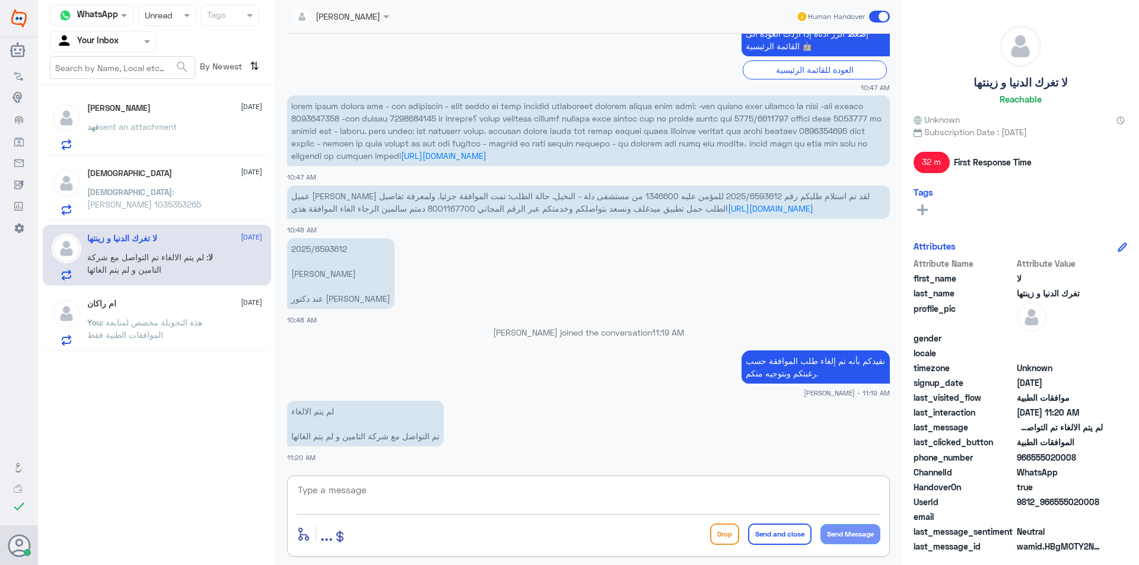
click at [345, 503] on textarea at bounding box center [588, 496] width 584 height 29
type textarea "س"
type textarea "تم رفع الغاء موافقة سيتم التأكد من مندوب التامين للتاكيد ."
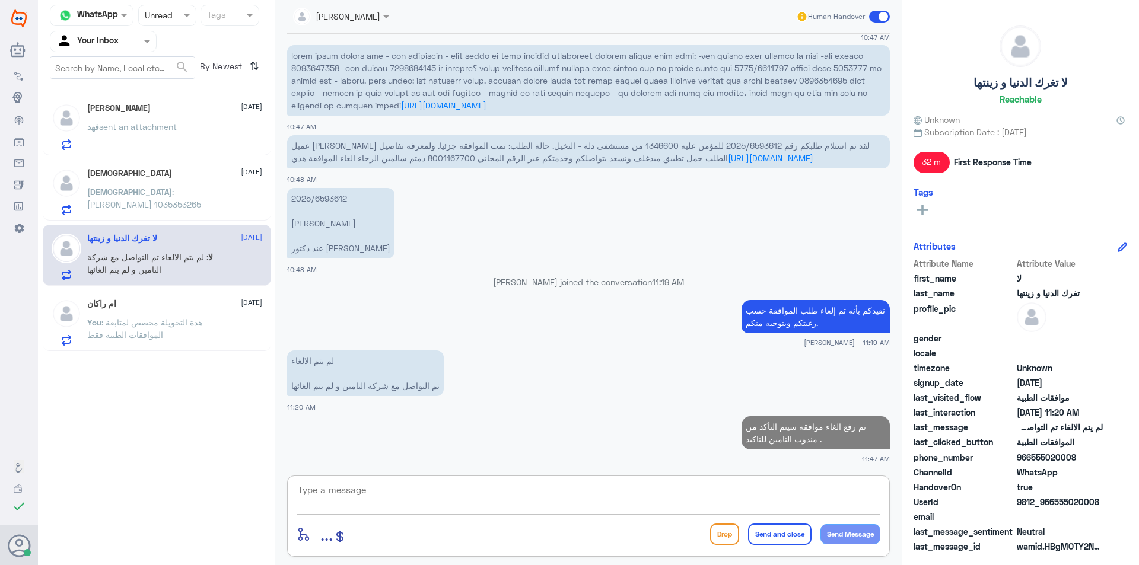
click at [168, 195] on span ": [PERSON_NAME] 1035353265" at bounding box center [144, 198] width 114 height 23
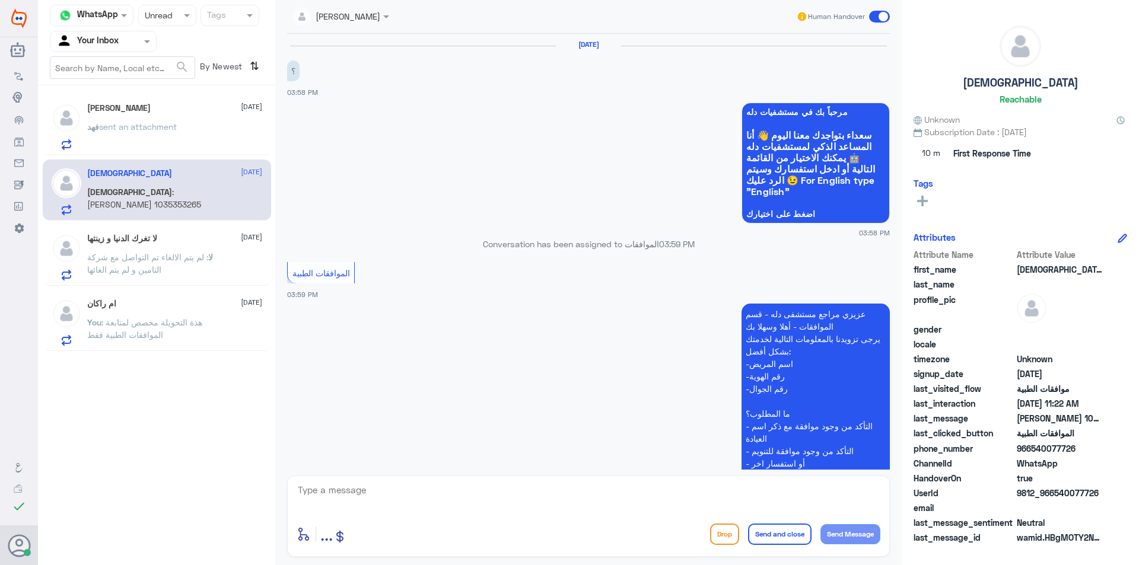
scroll to position [1570, 0]
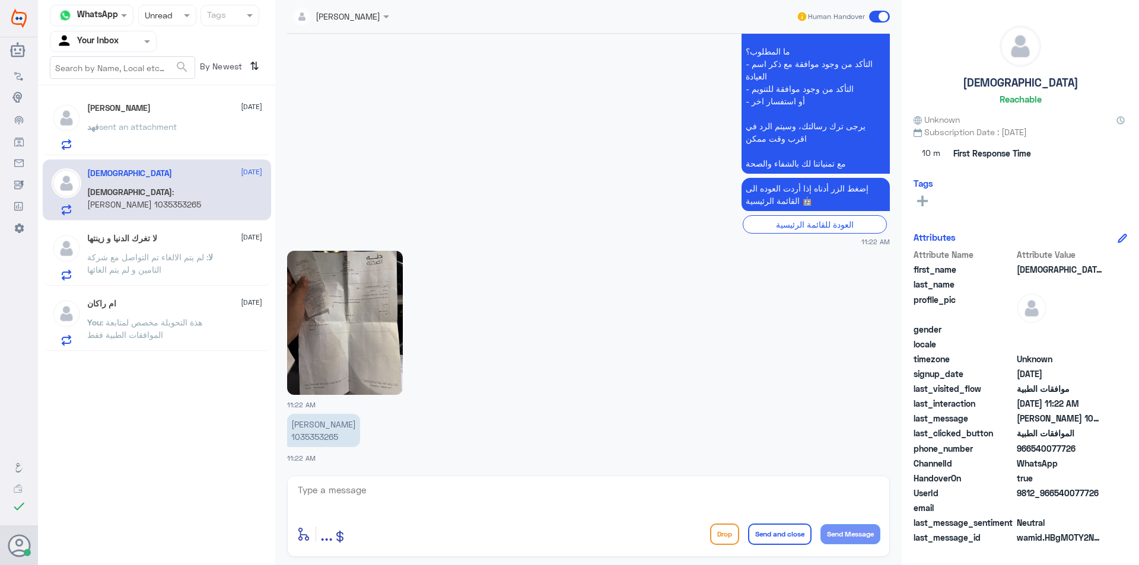
click at [324, 433] on p "[PERSON_NAME] 1035353265" at bounding box center [323, 430] width 73 height 33
copy p "1035353265"
click at [361, 564] on div "SOMYH ALI Human Handover [DATE] ؟ 03:58 PM مرحباً بك في مستشفيات دله سعداء بتوا…" at bounding box center [588, 284] width 626 height 569
click at [346, 320] on img at bounding box center [345, 323] width 116 height 144
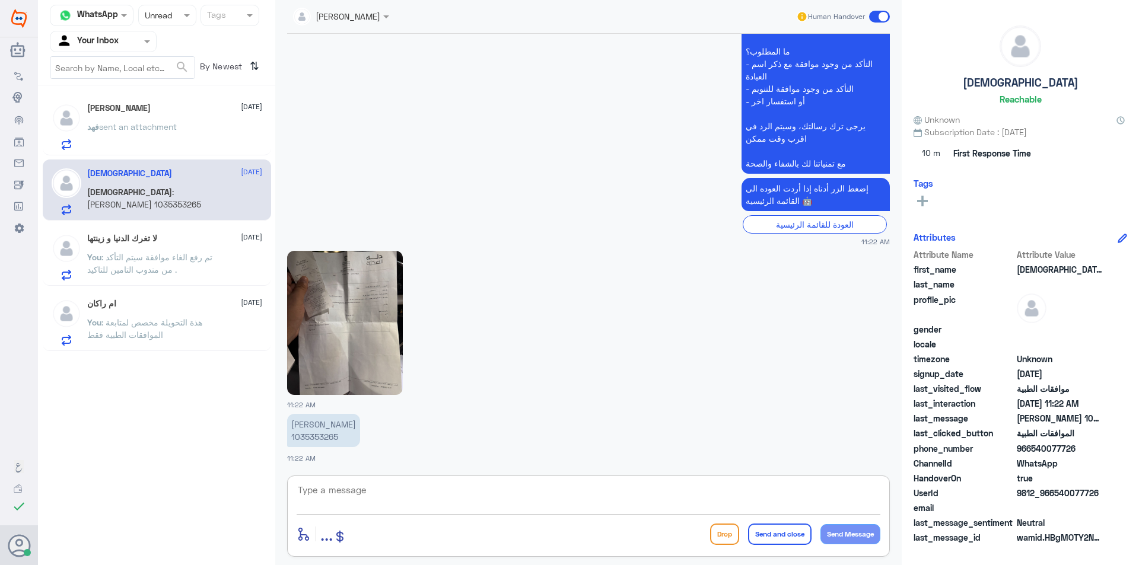
click at [333, 486] on textarea at bounding box center [588, 496] width 584 height 29
type textarea "ارجو توضيح استسفارك"
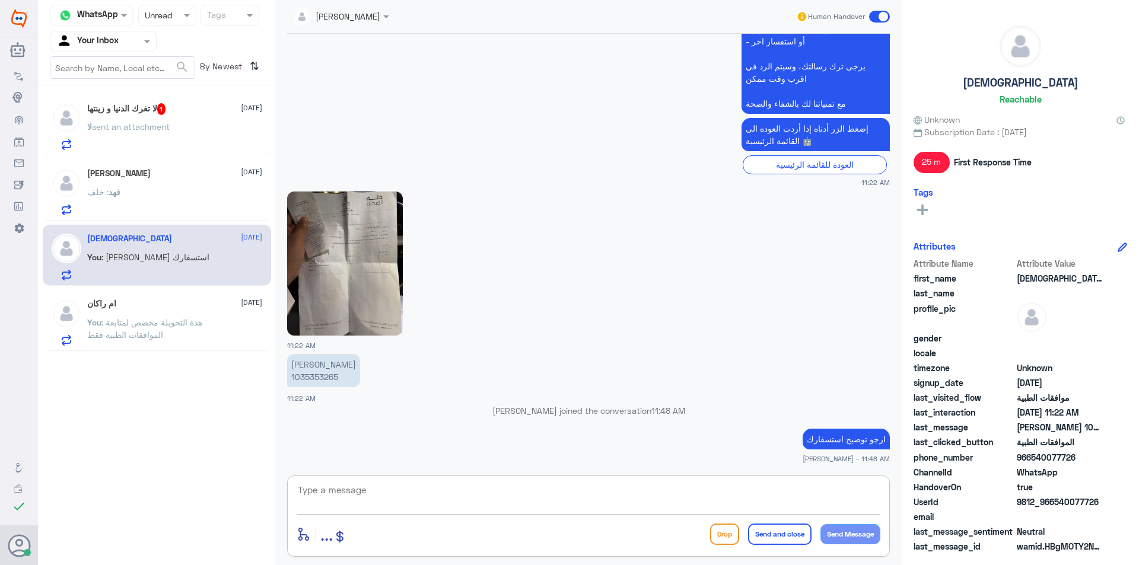
click at [813, 441] on p "ارجو توضيح استسفارك" at bounding box center [845, 439] width 87 height 21
copy p "استسفارك"
click at [222, 119] on div "لا تغرك الدنيا و زينتها 1 [DATE] لا sent an attachment" at bounding box center [174, 126] width 175 height 47
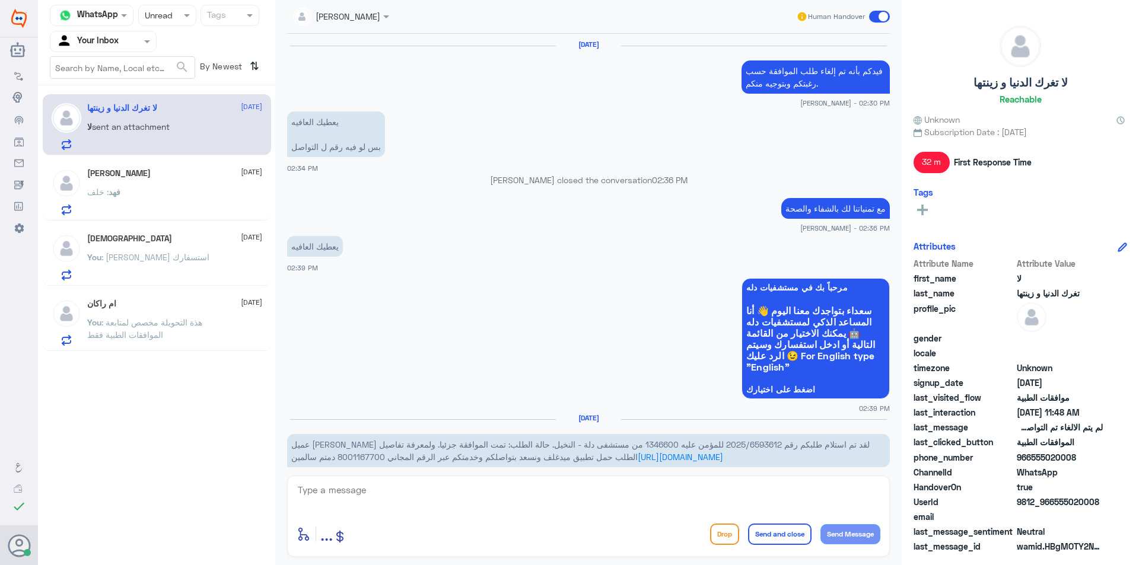
scroll to position [993, 0]
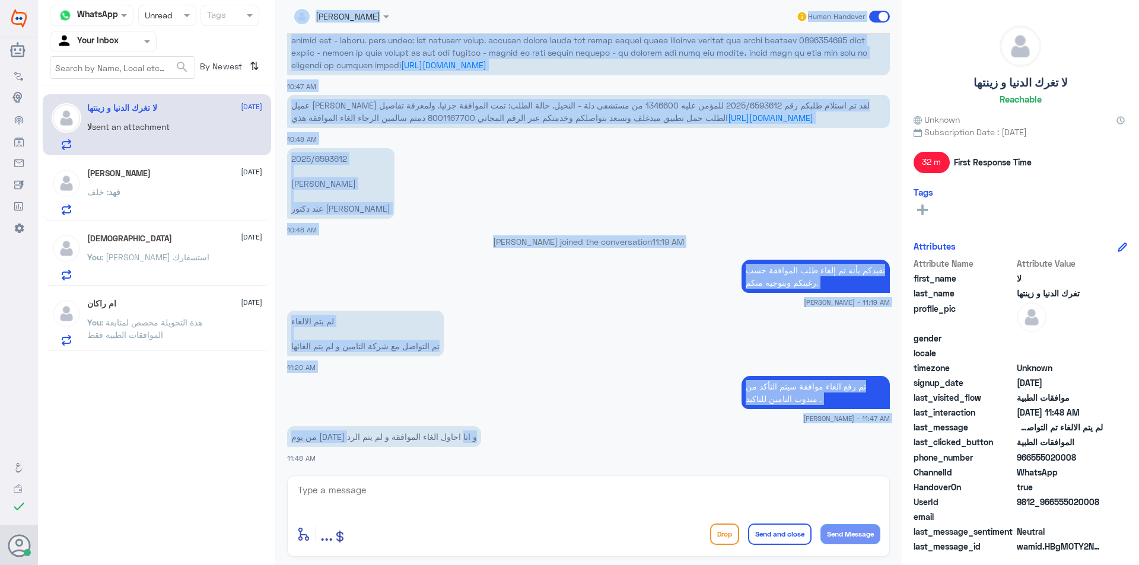
drag, startPoint x: 415, startPoint y: 439, endPoint x: 264, endPoint y: 431, distance: 151.4
click at [264, 431] on div "Channel WhatsApp Status × Unread Tags Agent Filter Your Inbox search By Newest …" at bounding box center [588, 284] width 1101 height 569
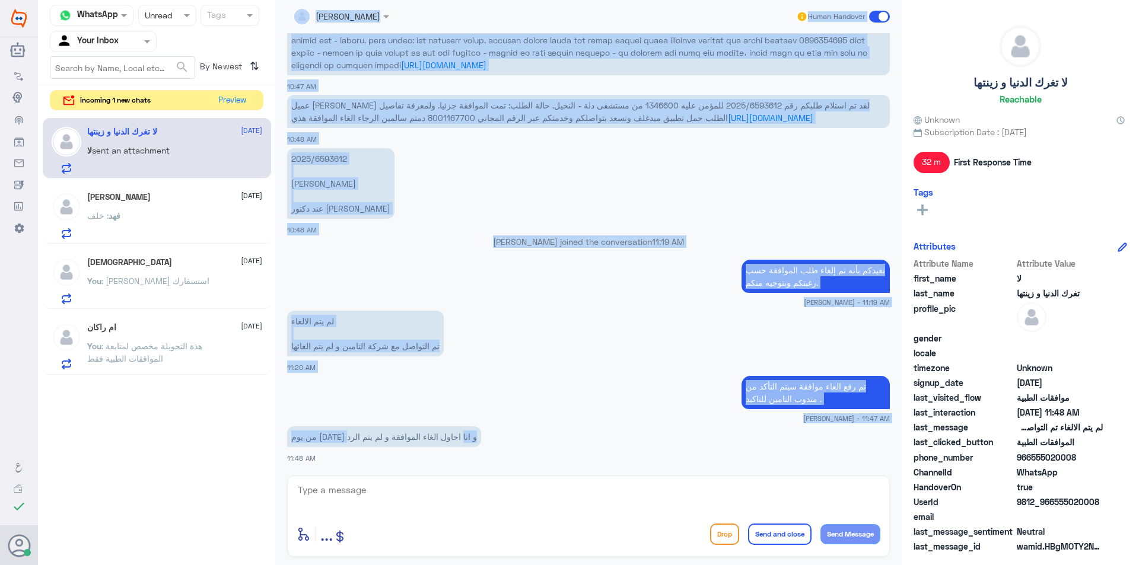
click at [396, 222] on div "2025/6593612 [PERSON_NAME] عند دكتور [PERSON_NAME] 10:48 AM" at bounding box center [588, 190] width 602 height 90
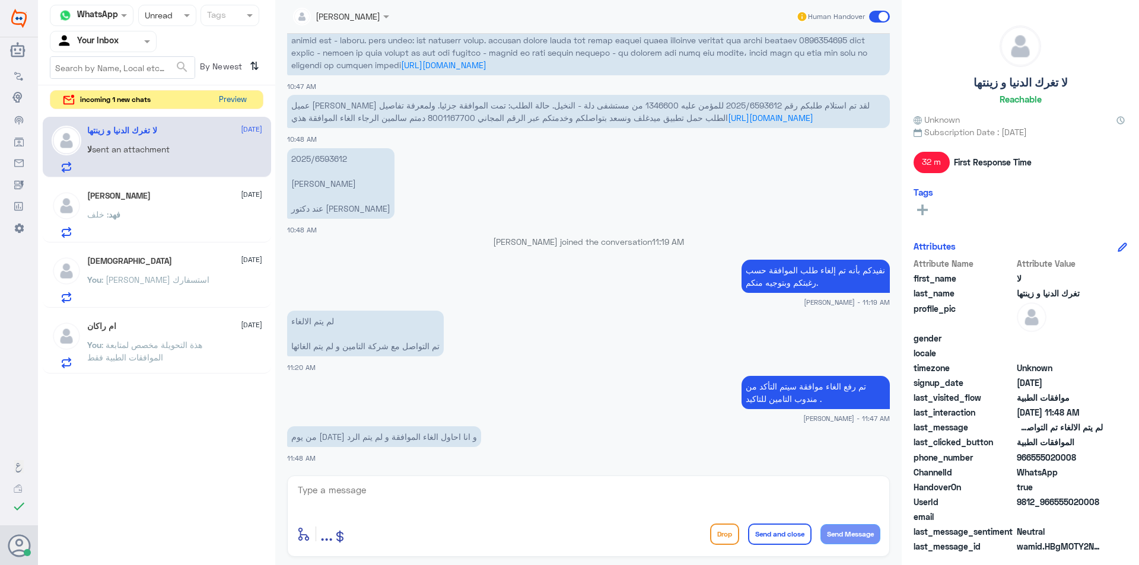
click at [243, 105] on button "Preview" at bounding box center [232, 100] width 37 height 18
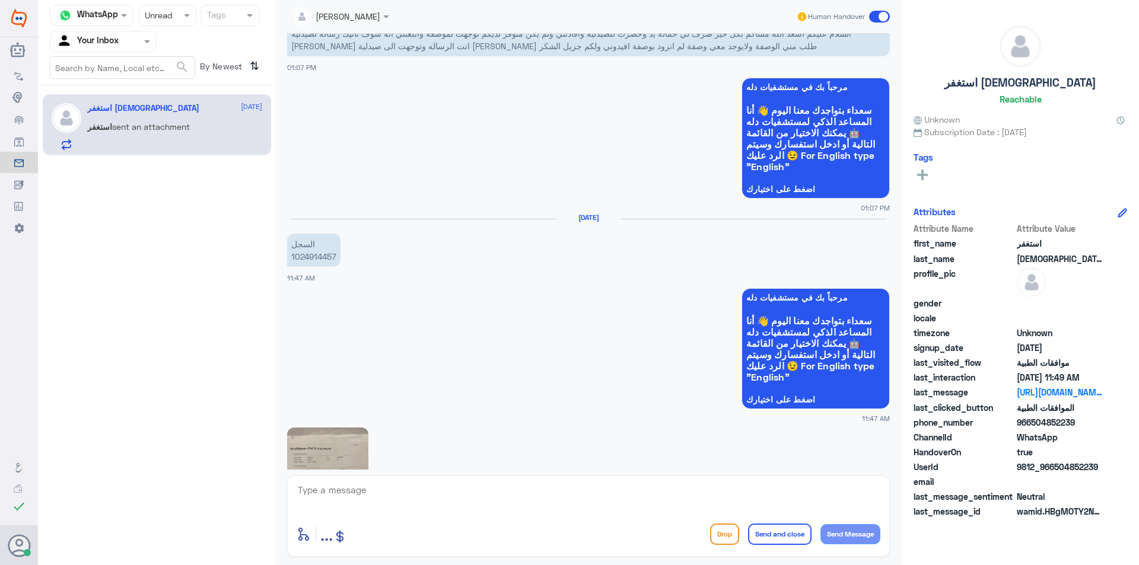
scroll to position [26, 0]
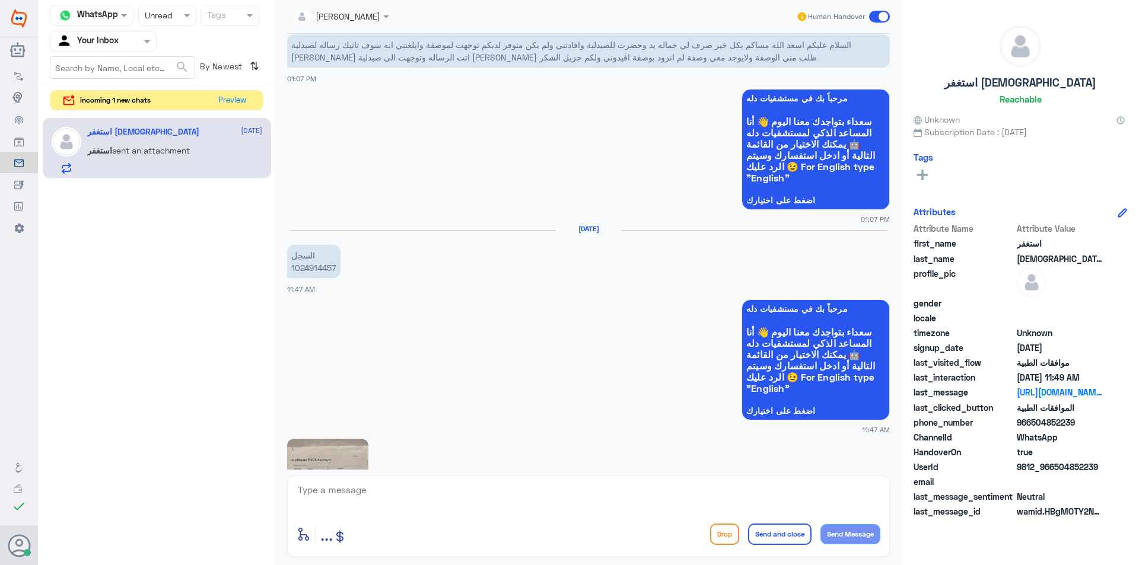
click at [344, 457] on img at bounding box center [327, 511] width 81 height 144
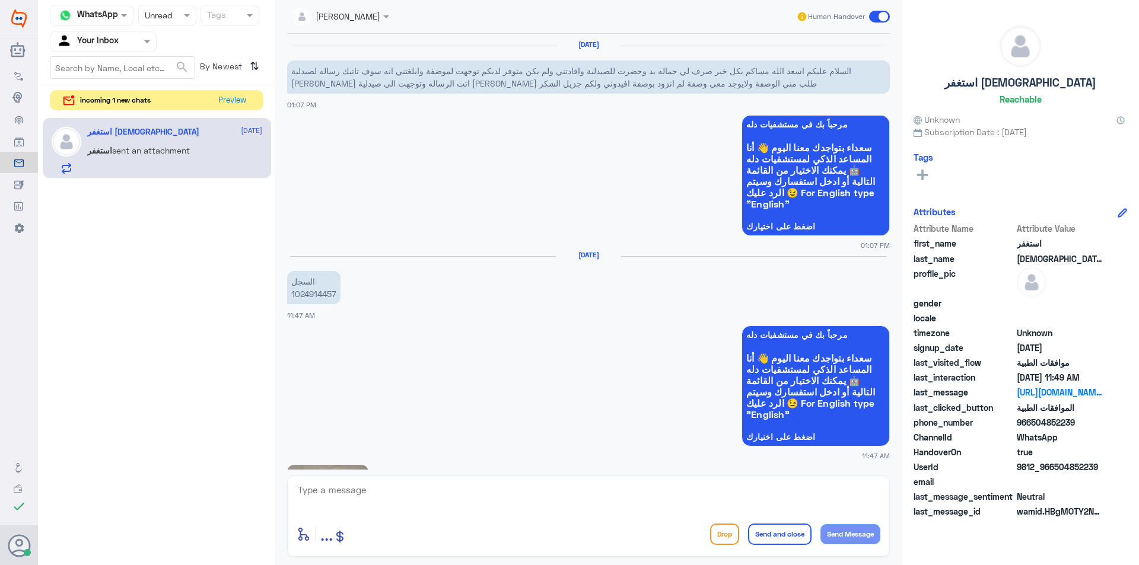
click at [331, 295] on p "السجل 1024914457" at bounding box center [313, 287] width 53 height 33
click at [410, 490] on textarea at bounding box center [588, 496] width 584 height 29
type textarea "سيتم متابعة الموافقة ."
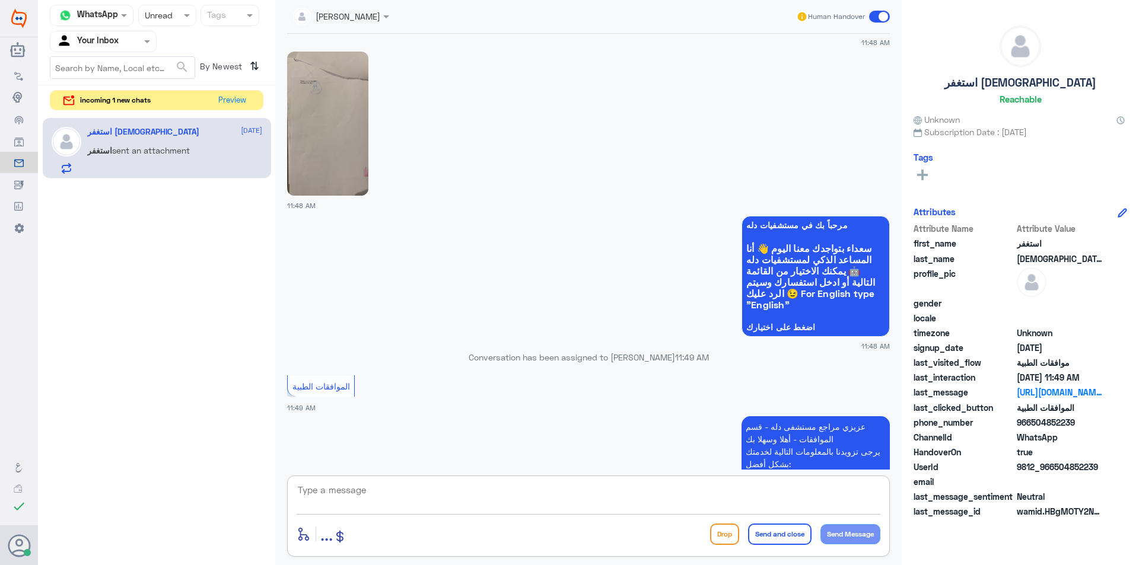
click at [356, 126] on div "[DATE] السلام عليكم اسعد الله مساكم بكل خير صرف لي حماله يد وحضرت للصيدلية وافا…" at bounding box center [588, 252] width 614 height 436
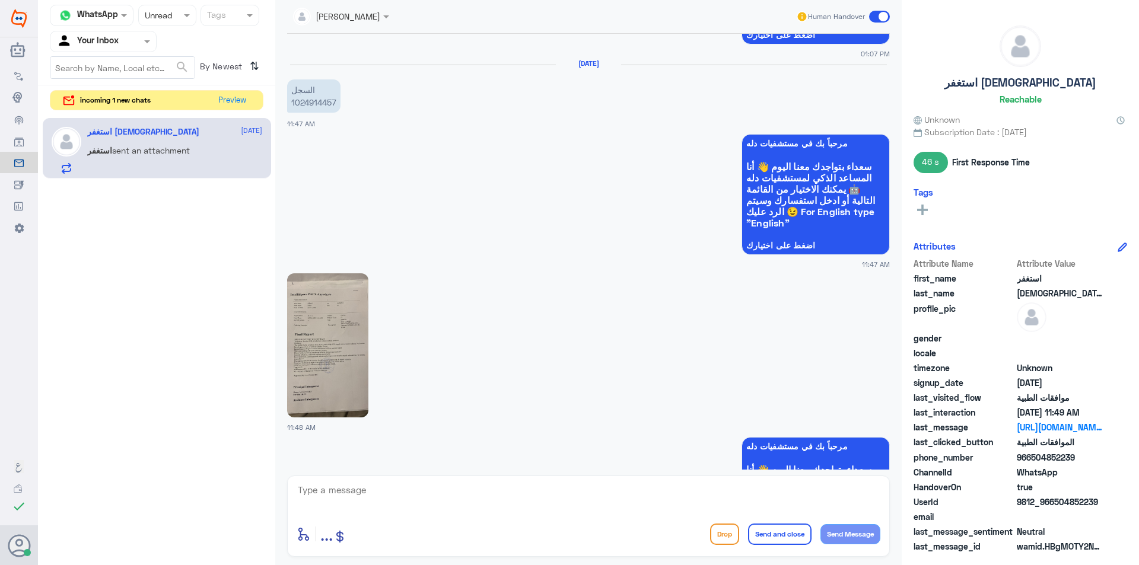
scroll to position [183, 0]
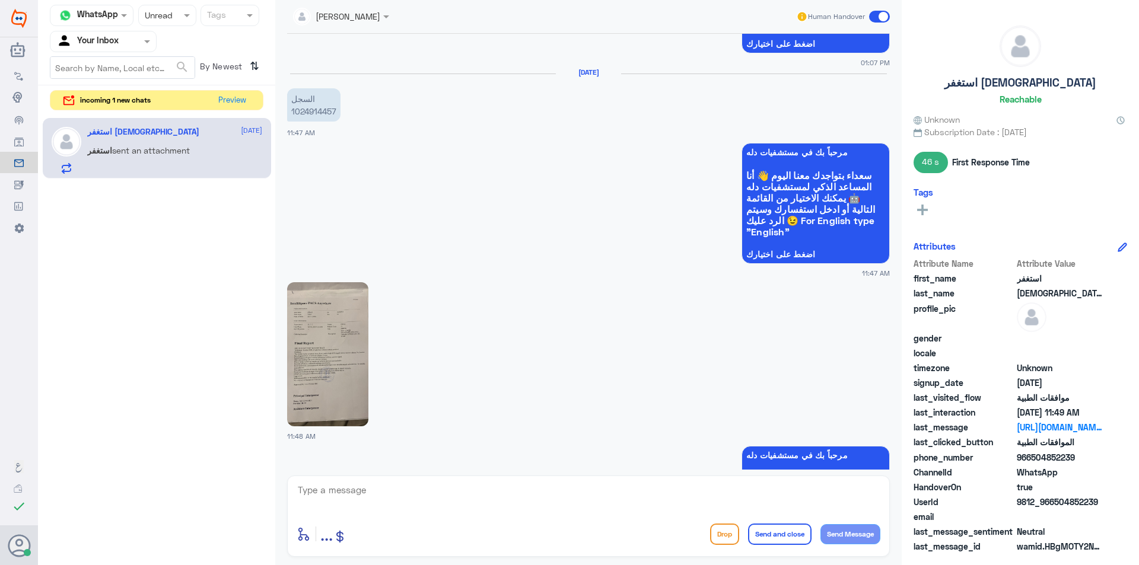
click at [315, 351] on img at bounding box center [327, 354] width 81 height 144
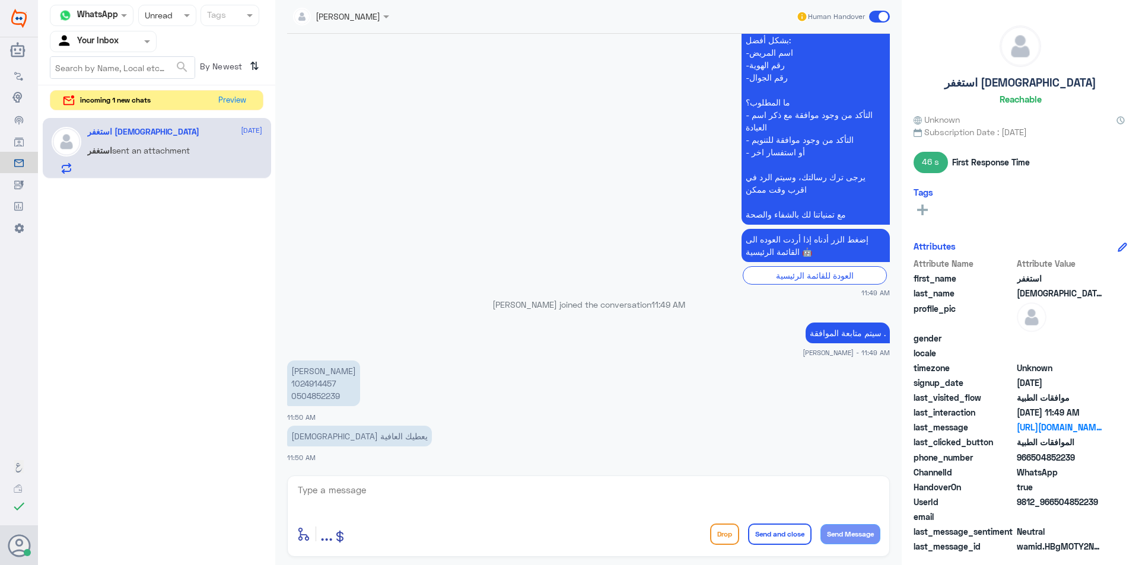
click at [350, 492] on textarea at bounding box center [588, 496] width 584 height 29
type textarea "j"
type textarea "تم ارفاق التقرير"
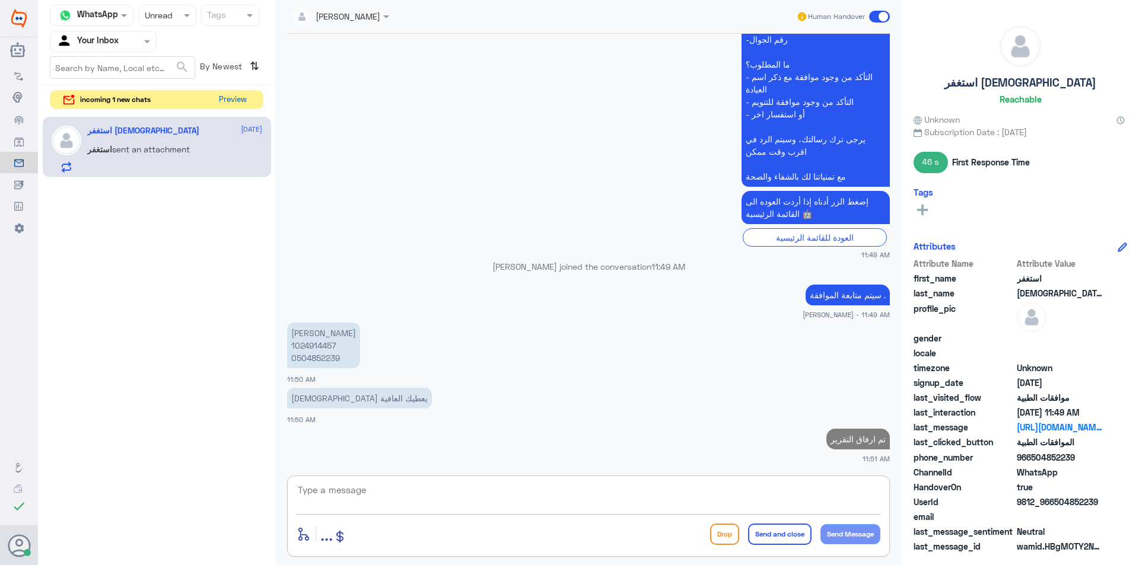
click at [224, 97] on button "Preview" at bounding box center [232, 100] width 37 height 18
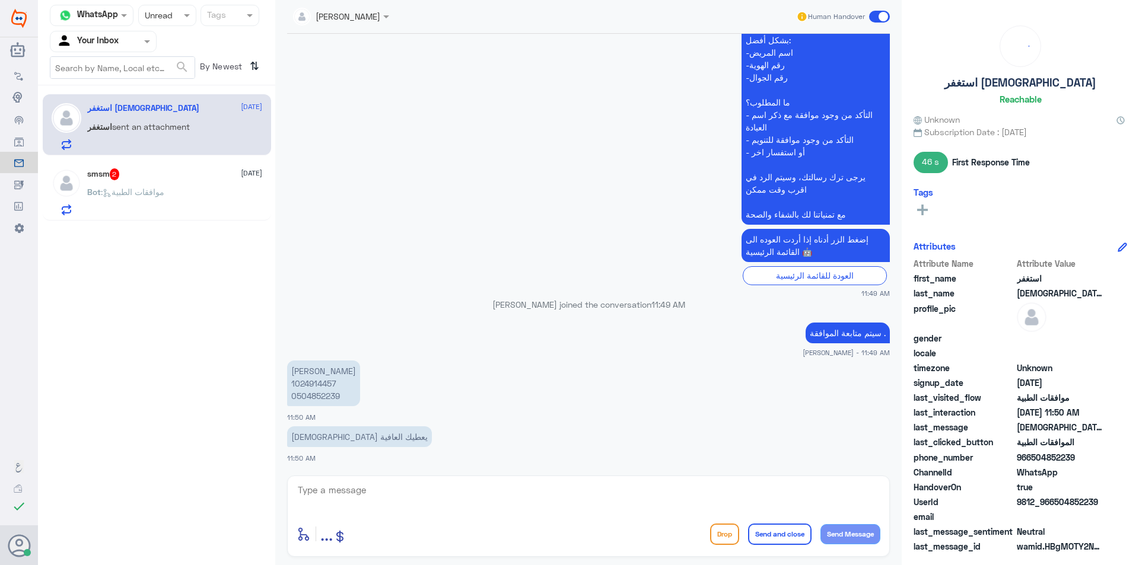
scroll to position [1178, 0]
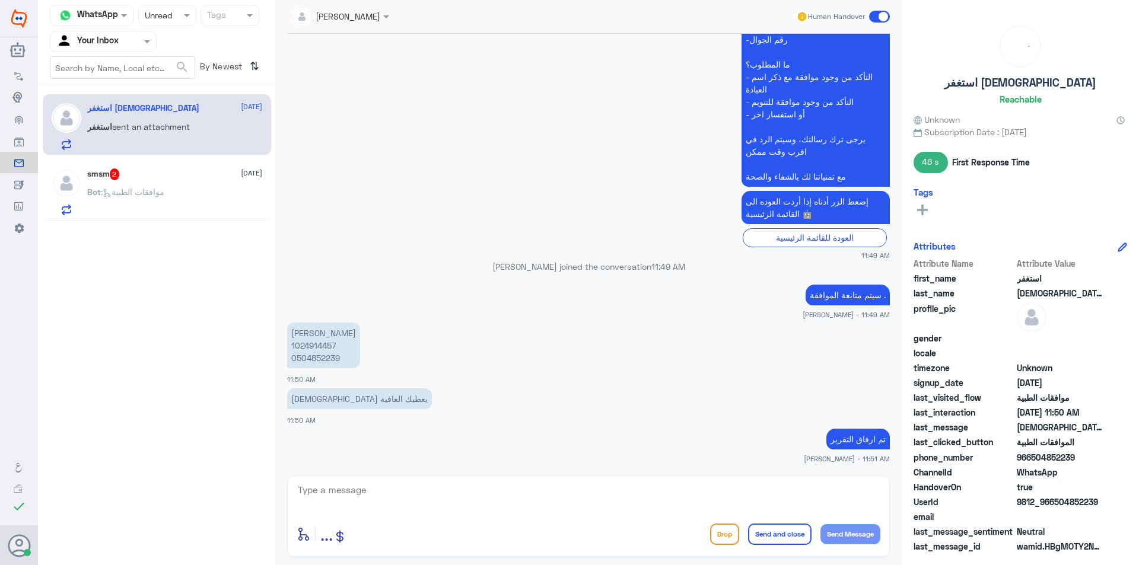
click at [215, 216] on div "smsm 2 [DATE] Bot : موافقات الطبية" at bounding box center [157, 190] width 228 height 61
click at [213, 212] on div "Bot : موافقات الطبية" at bounding box center [174, 202] width 175 height 27
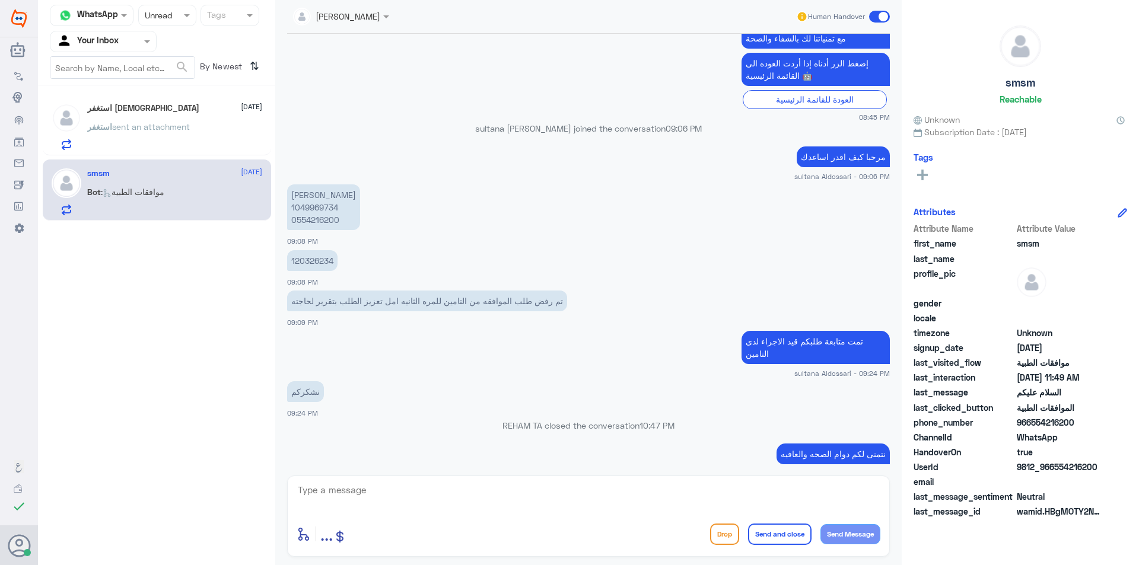
scroll to position [438, 0]
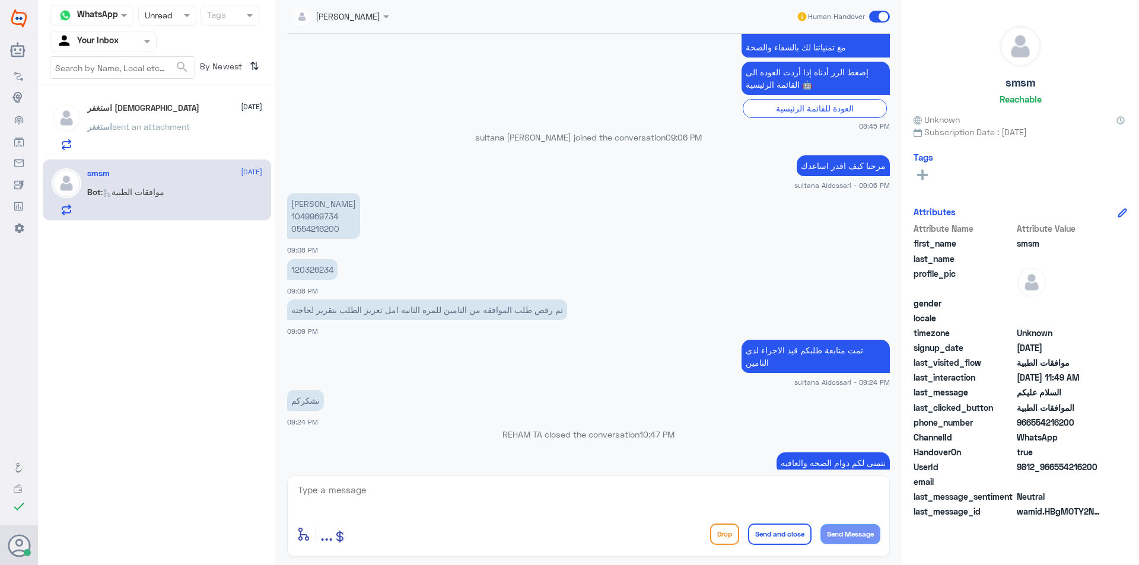
drag, startPoint x: 392, startPoint y: 307, endPoint x: 321, endPoint y: 221, distance: 111.2
click at [323, 221] on p "[PERSON_NAME] 1049969734 0554216200" at bounding box center [323, 216] width 73 height 46
click at [321, 219] on p "[PERSON_NAME] 1049969734 0554216200" at bounding box center [323, 216] width 73 height 46
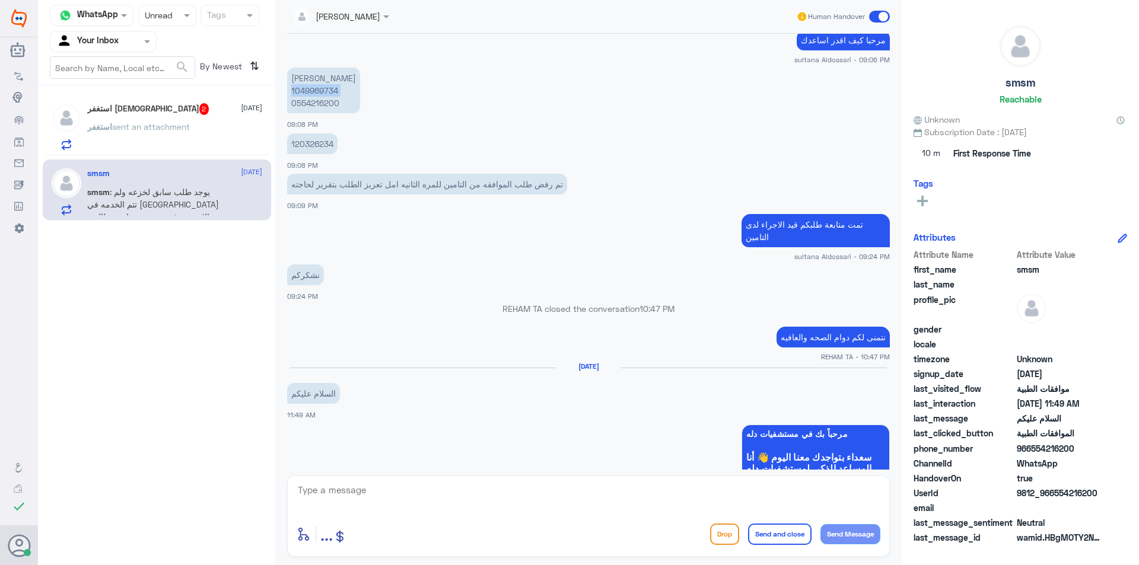
scroll to position [550, 0]
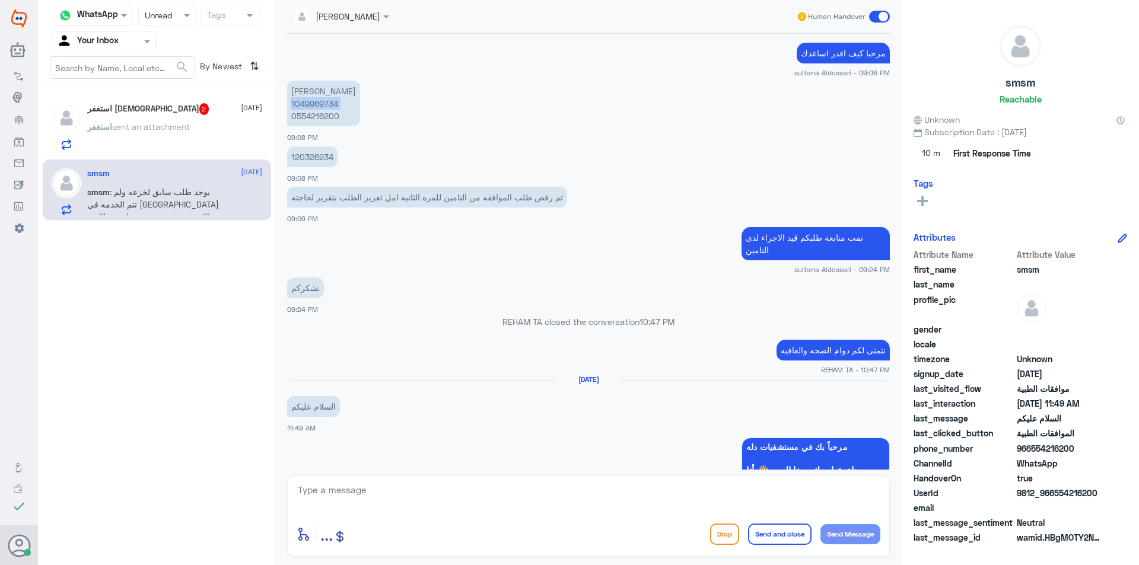
click at [327, 110] on p "[PERSON_NAME] 1049969734 0554216200" at bounding box center [323, 104] width 73 height 46
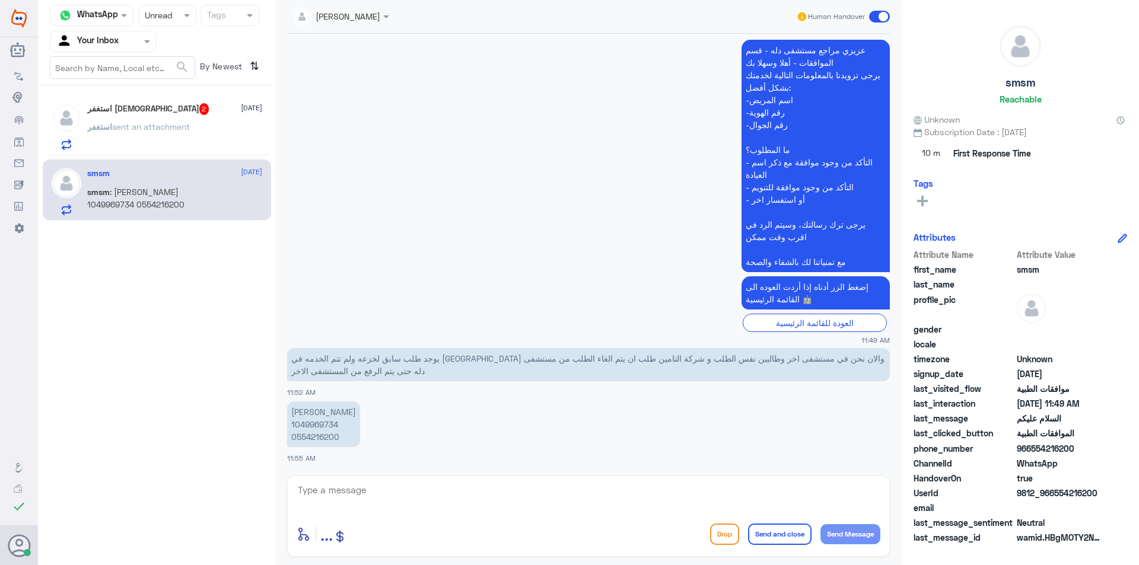
click at [427, 496] on textarea at bounding box center [588, 496] width 584 height 29
type textarea "j"
type textarea "تم الالغاء بناء على رغبتكم ."
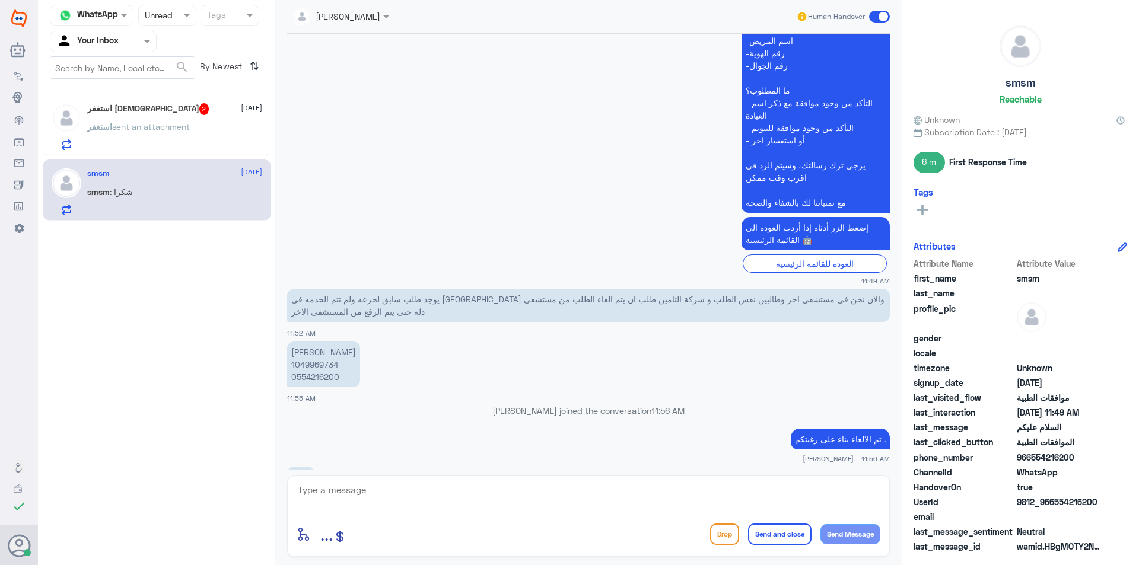
scroll to position [1228, 0]
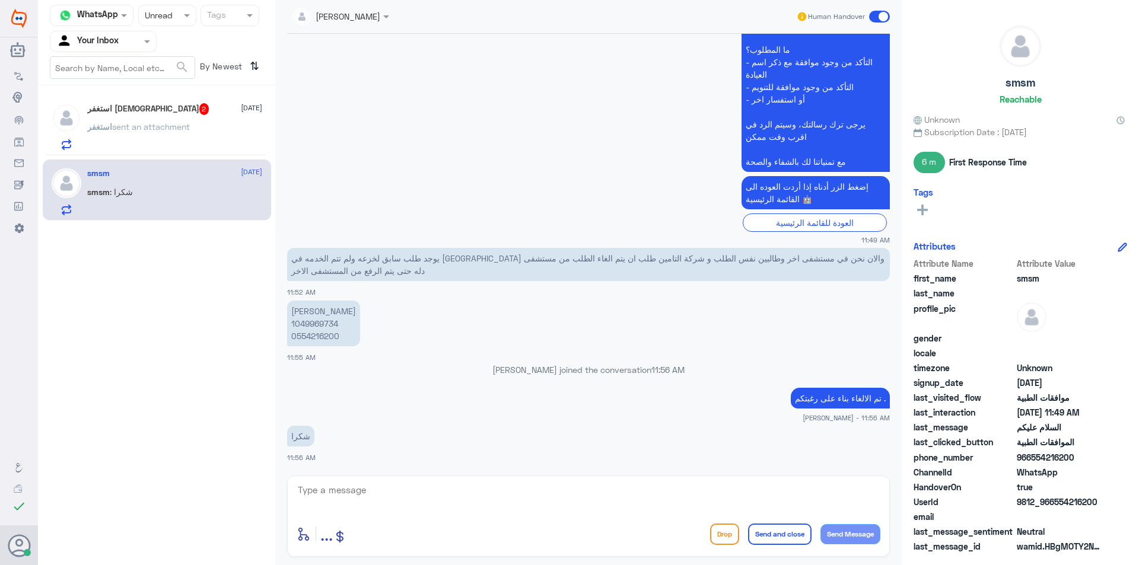
click at [639, 485] on textarea at bounding box center [588, 496] width 584 height 29
type textarea "نعتذر"
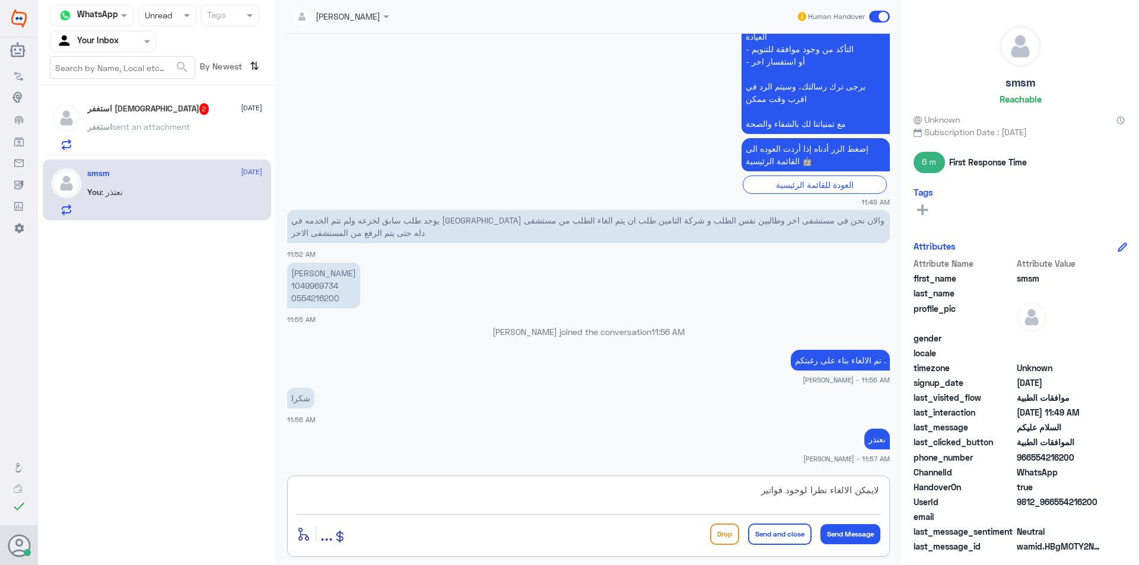
type textarea "لايمكن الالغاء نظرا لوجود فواتير"
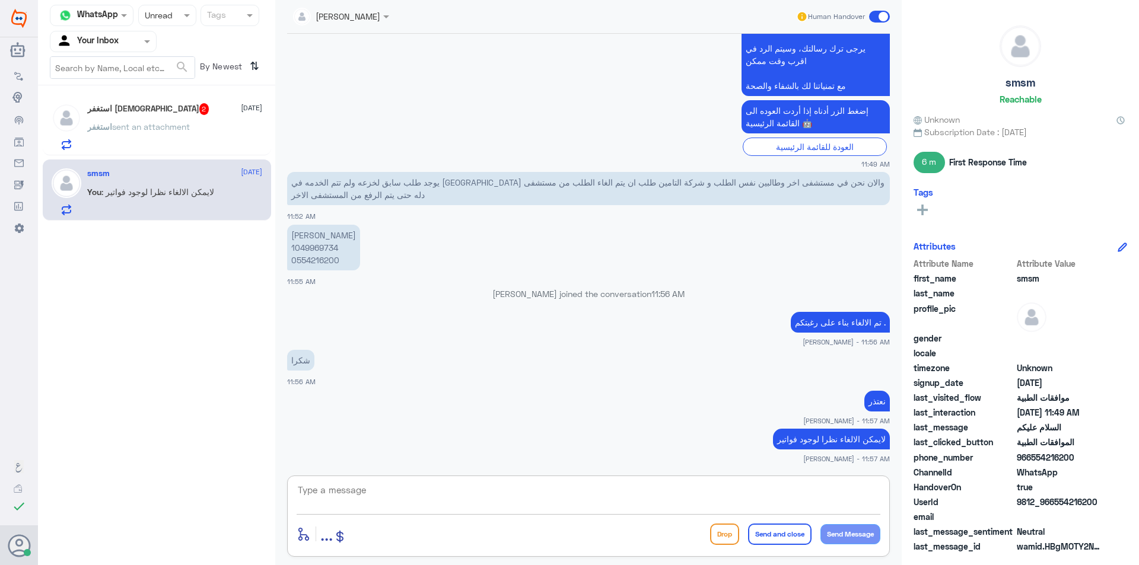
click at [574, 495] on textarea at bounding box center [588, 496] width 584 height 29
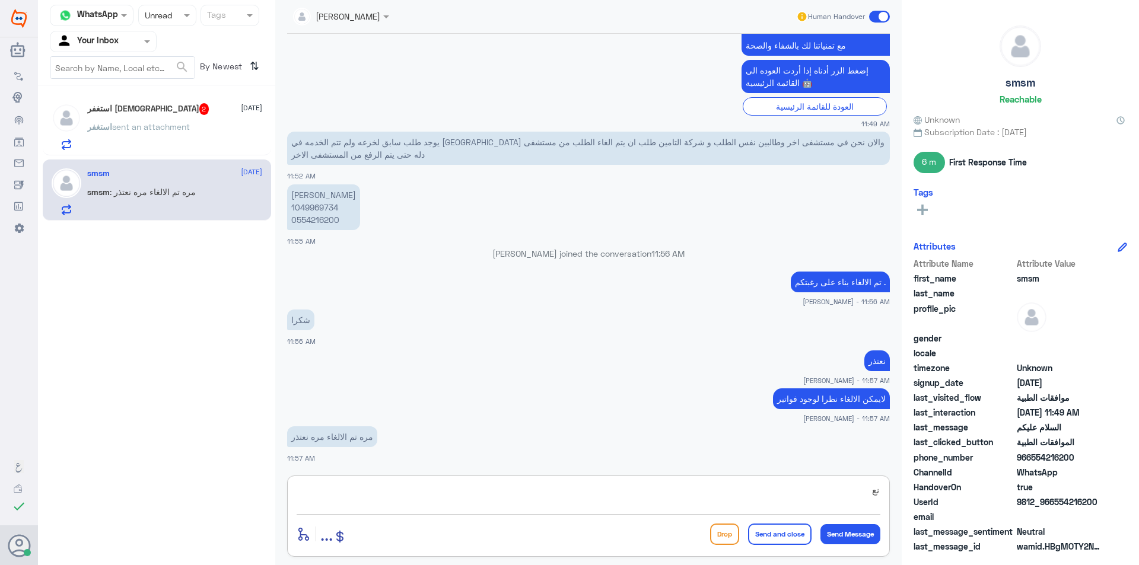
scroll to position [1385, 0]
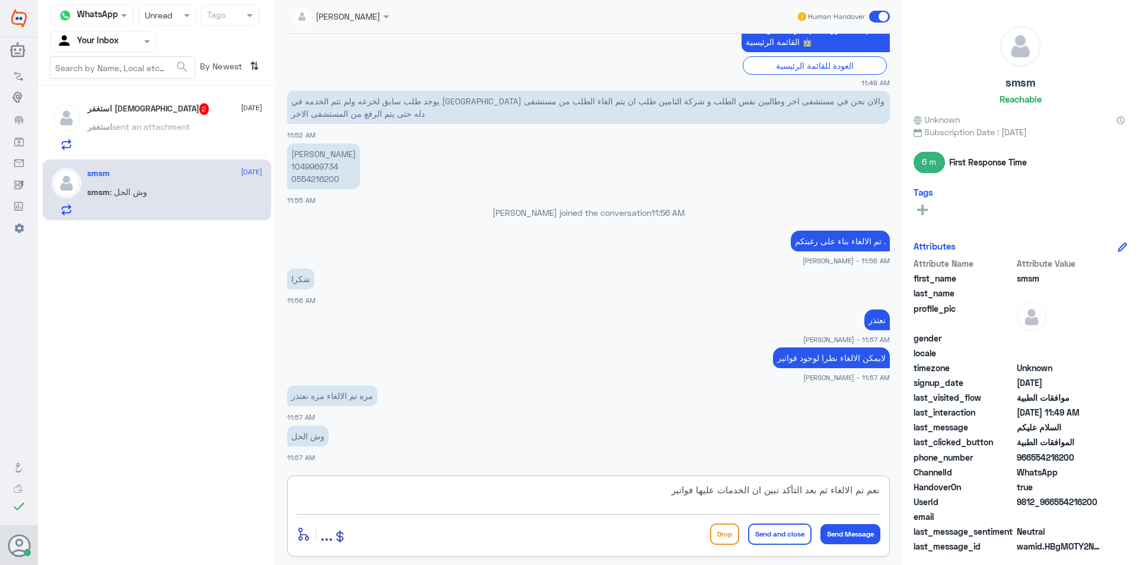
type textarea "نعم تم الالغاء ثم بعد التأكد تبين ان الخدمات عليها فواتير"
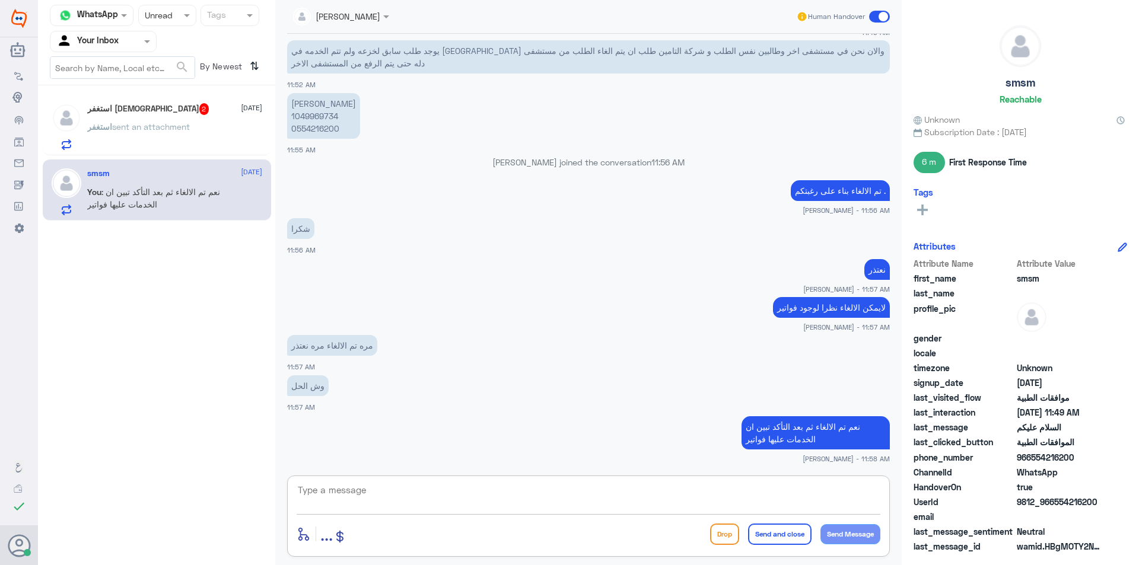
type textarea "ذ"
type textarea "ب"
type textarea "لذلك لايمكن الالغاء في دلة لوجود فواتير ."
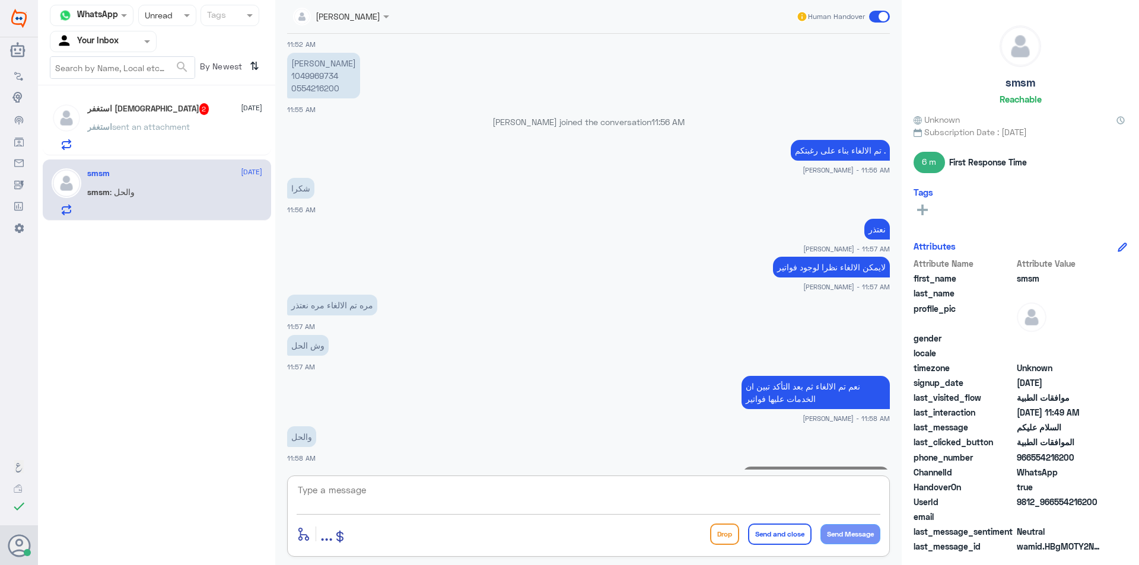
scroll to position [1526, 0]
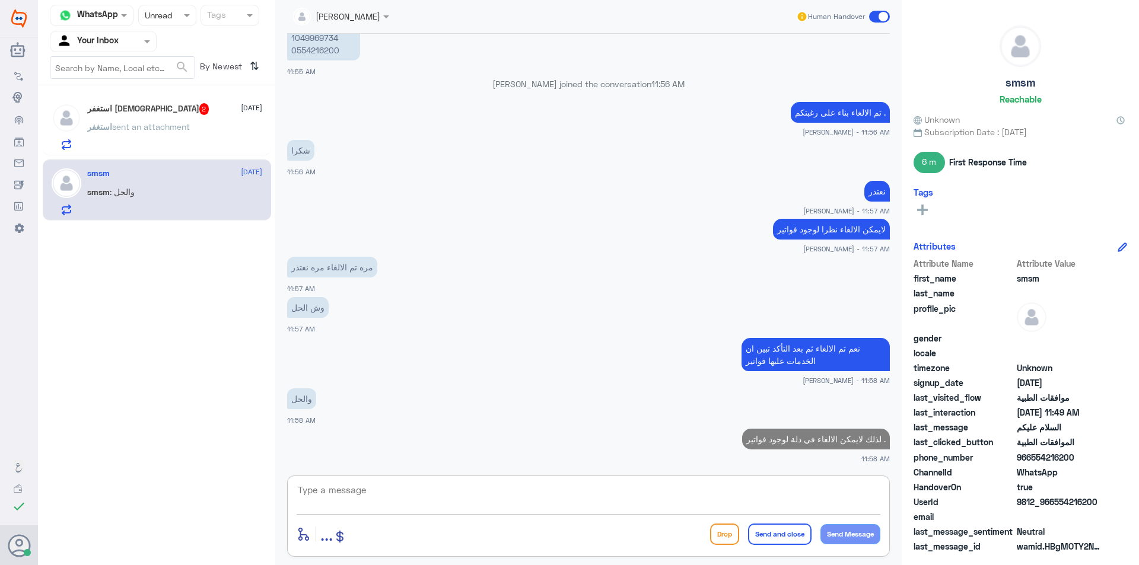
click at [766, 429] on p "لذلك لايمكن الالغاء في دلة لوجود فواتير ." at bounding box center [816, 439] width 148 height 21
click at [327, 499] on textarea at bounding box center [588, 496] width 584 height 29
paste textarea "لذلك لايمكن الالغاء في دلة لوجود فواتير ."
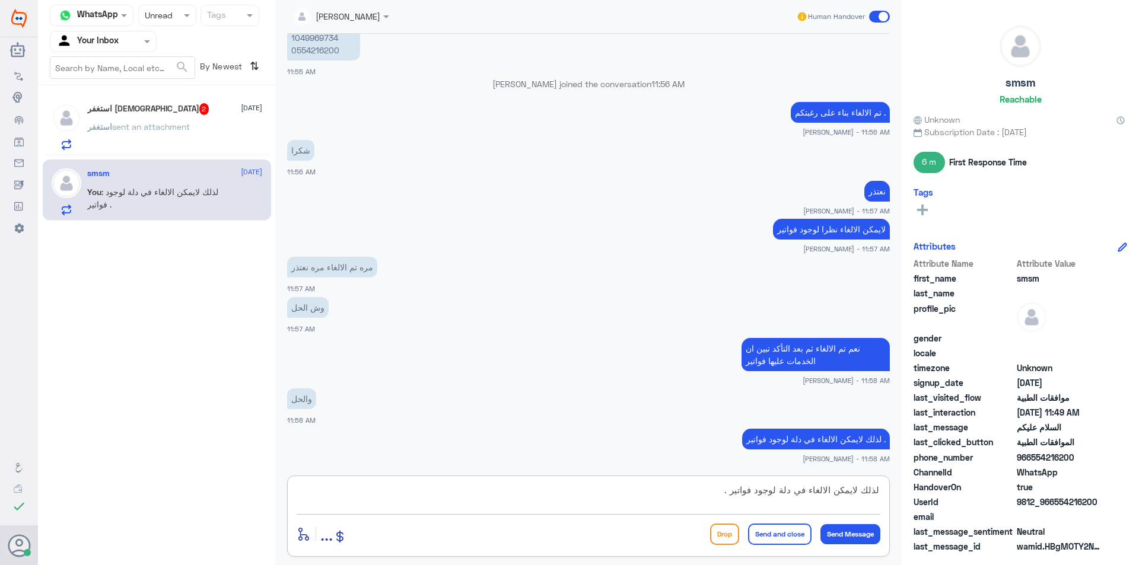
scroll to position [0, 0]
drag, startPoint x: 855, startPoint y: 491, endPoint x: 907, endPoint y: 491, distance: 51.6
click at [907, 491] on div "Channel WhatsApp Status × Unread Tags Agent Filter Your Inbox search By Newest …" at bounding box center [588, 284] width 1101 height 569
type textarea "لايمكن الالغاء في دلة لوجود فواتير ."
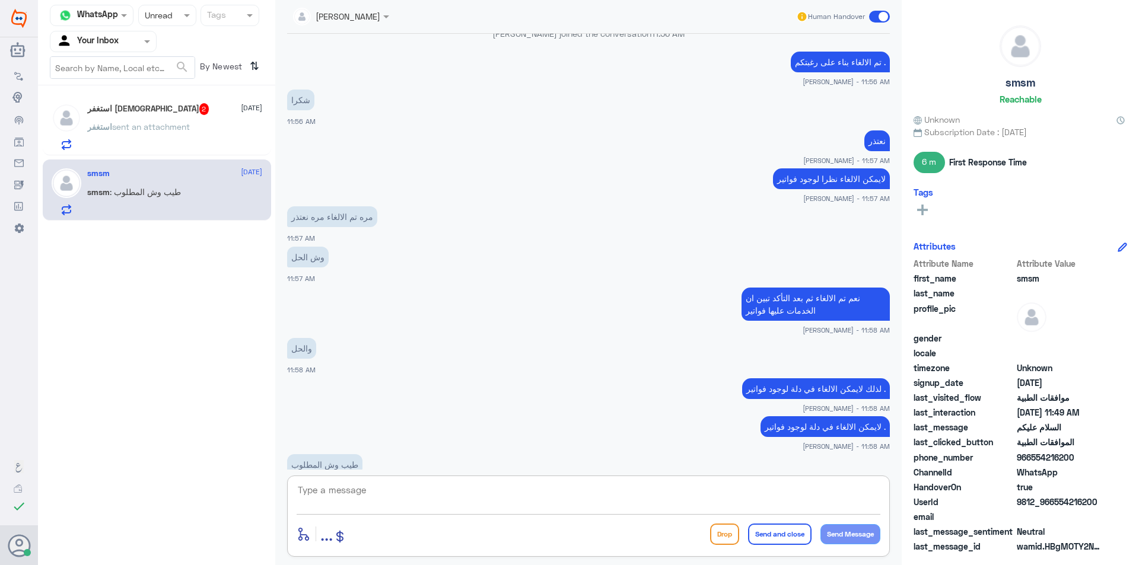
scroll to position [1605, 0]
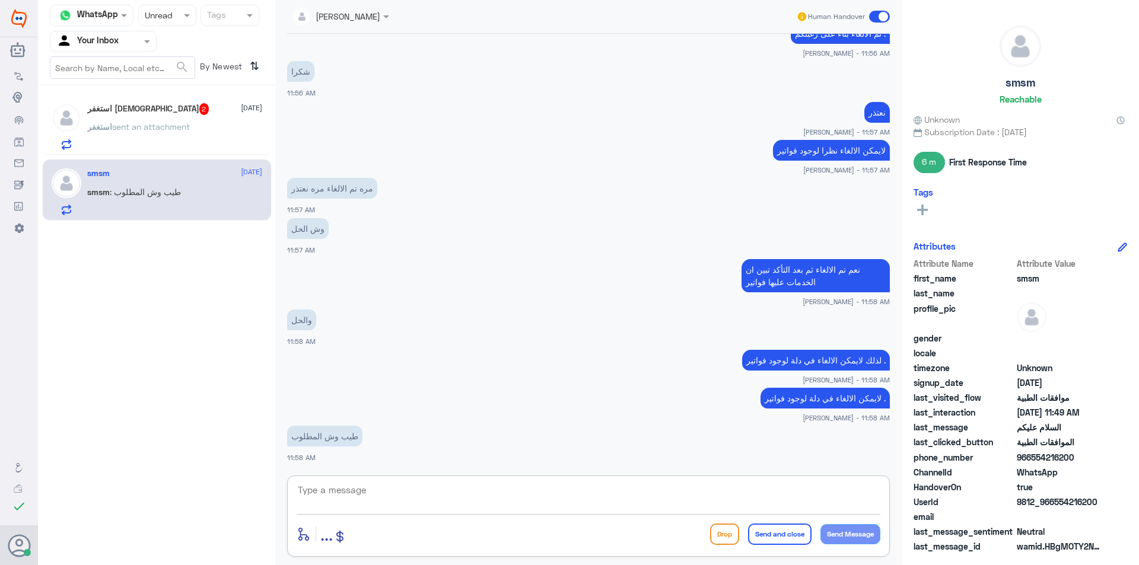
click at [211, 109] on div "استغفر [DEMOGRAPHIC_DATA] 2 [DATE]" at bounding box center [174, 109] width 175 height 12
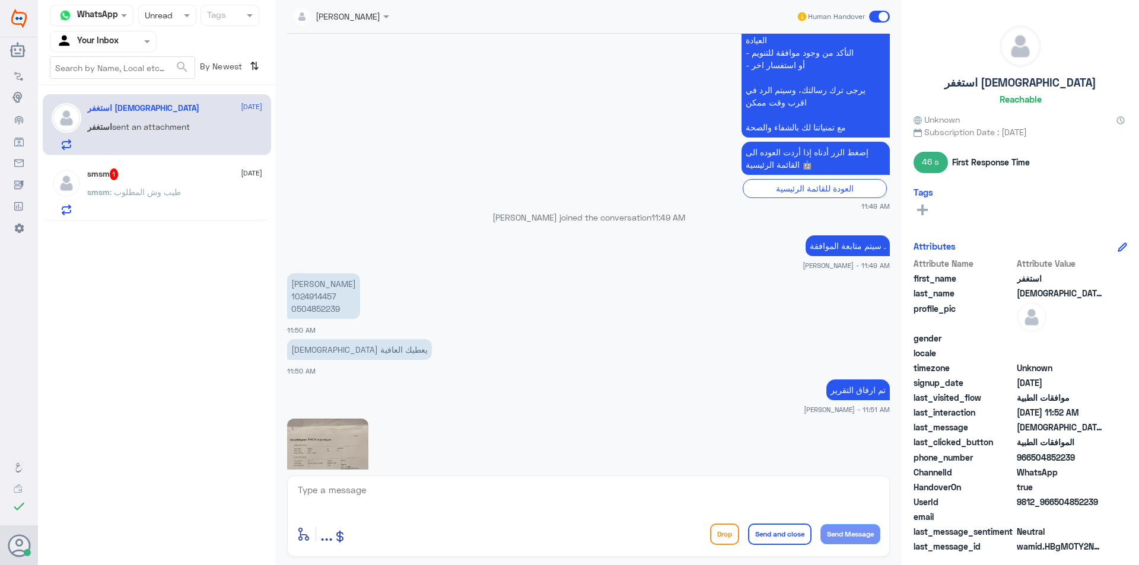
scroll to position [1210, 0]
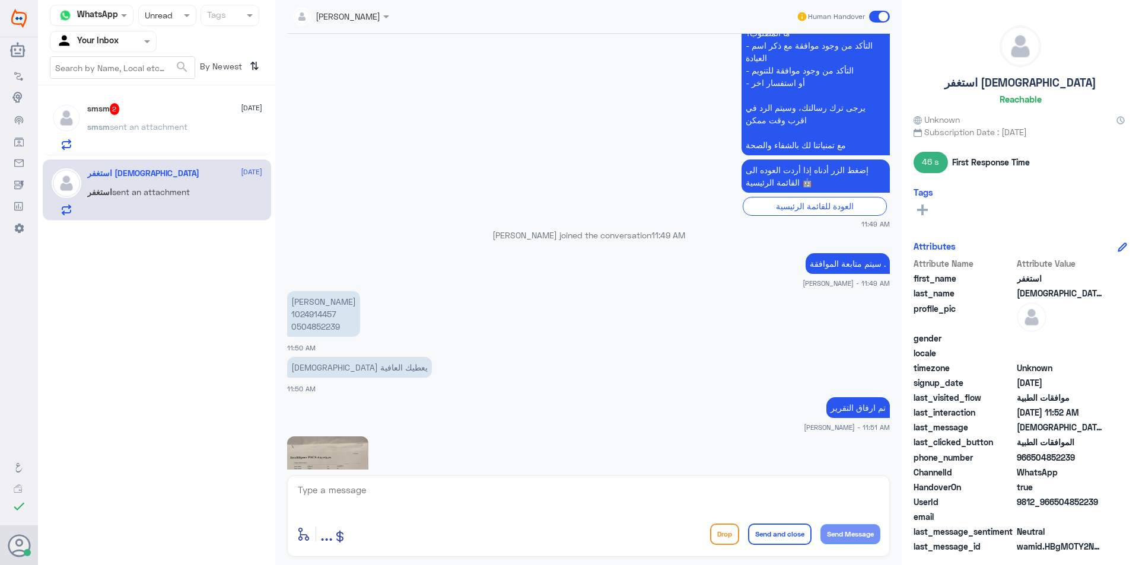
click at [187, 114] on div "smsm 2 [DATE]" at bounding box center [174, 109] width 175 height 12
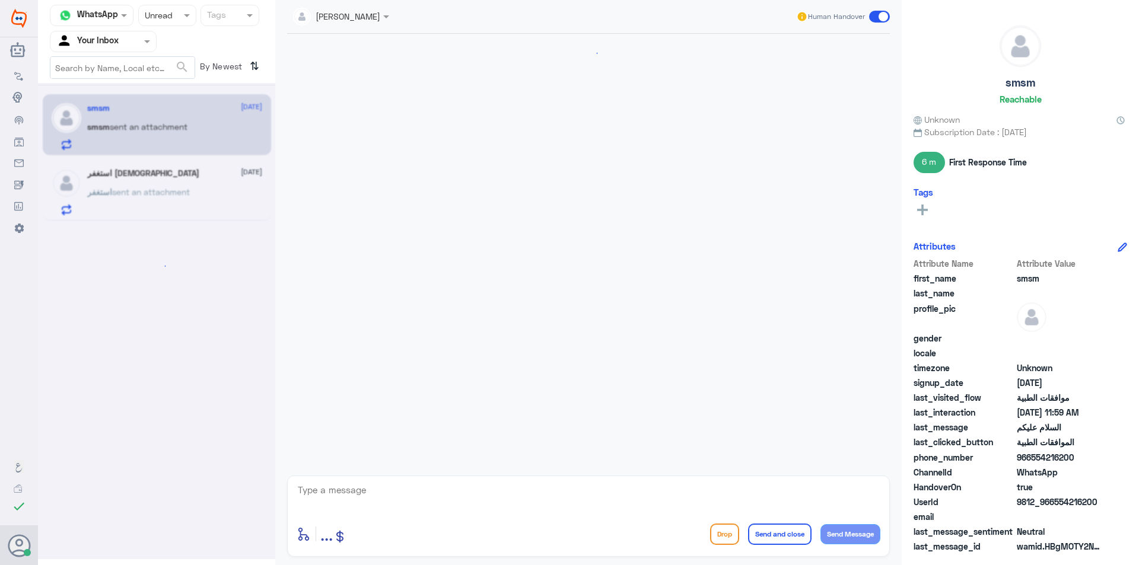
scroll to position [741, 0]
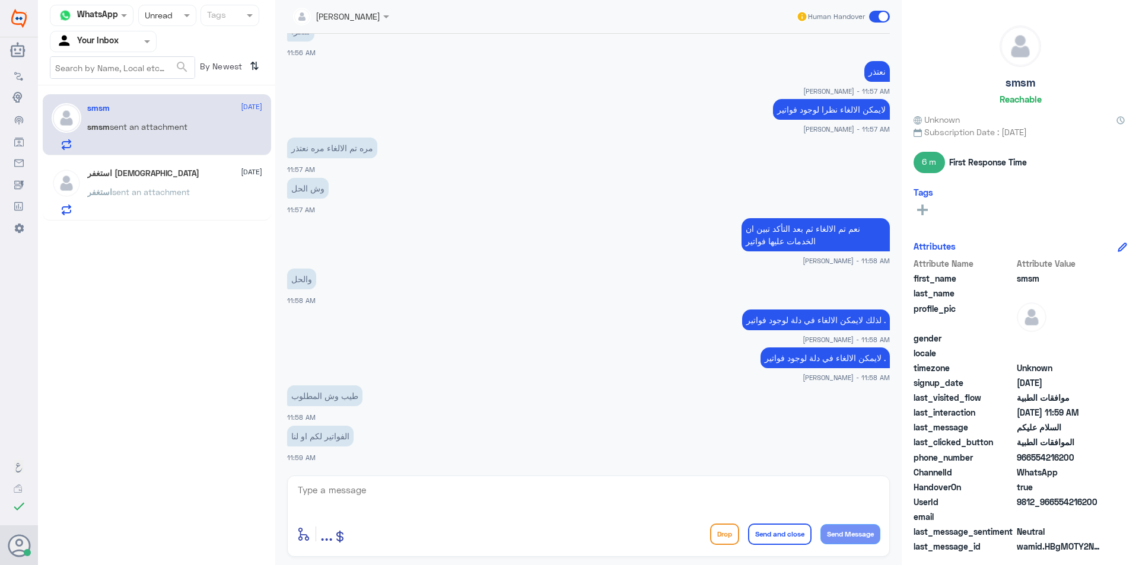
click at [336, 489] on textarea at bounding box center [588, 496] width 584 height 29
click at [374, 487] on textarea at bounding box center [588, 496] width 584 height 29
paste textarea "نود إفادتكم بأنه لا يمكننا إلغاء الموافقة، وذلك لوجود فواتير مستحقة، بالإضافة إ…"
drag, startPoint x: 811, startPoint y: 507, endPoint x: 855, endPoint y: 508, distance: 43.9
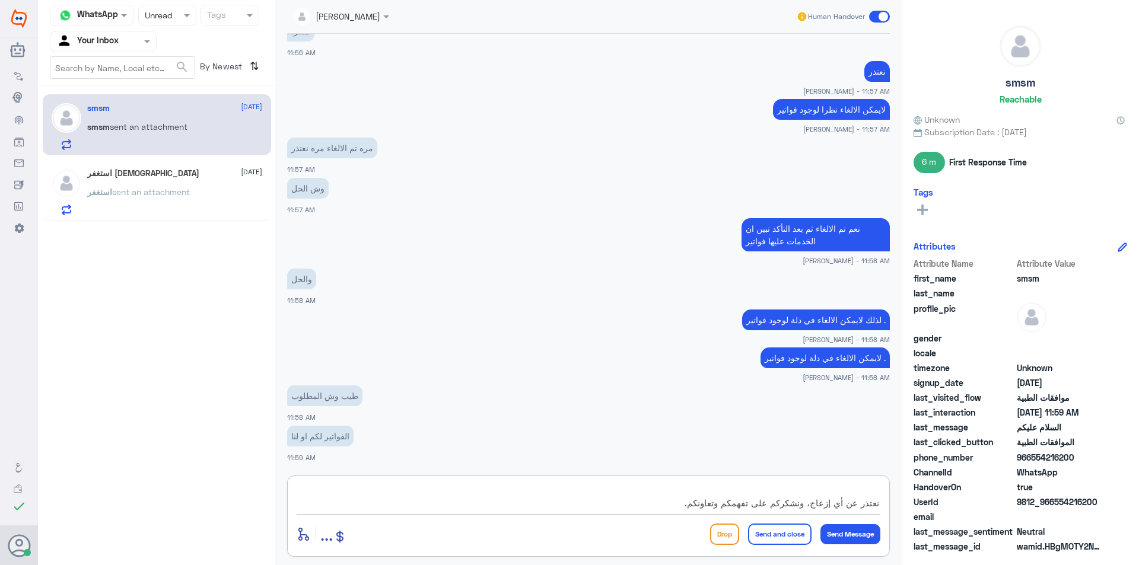
click at [855, 508] on textarea "نود إفادتكم بأنه لا يمكننا إلغاء الموافقة، وذلك لوجود فواتير مستحقة، بالإضافة إ…" at bounding box center [588, 496] width 584 height 29
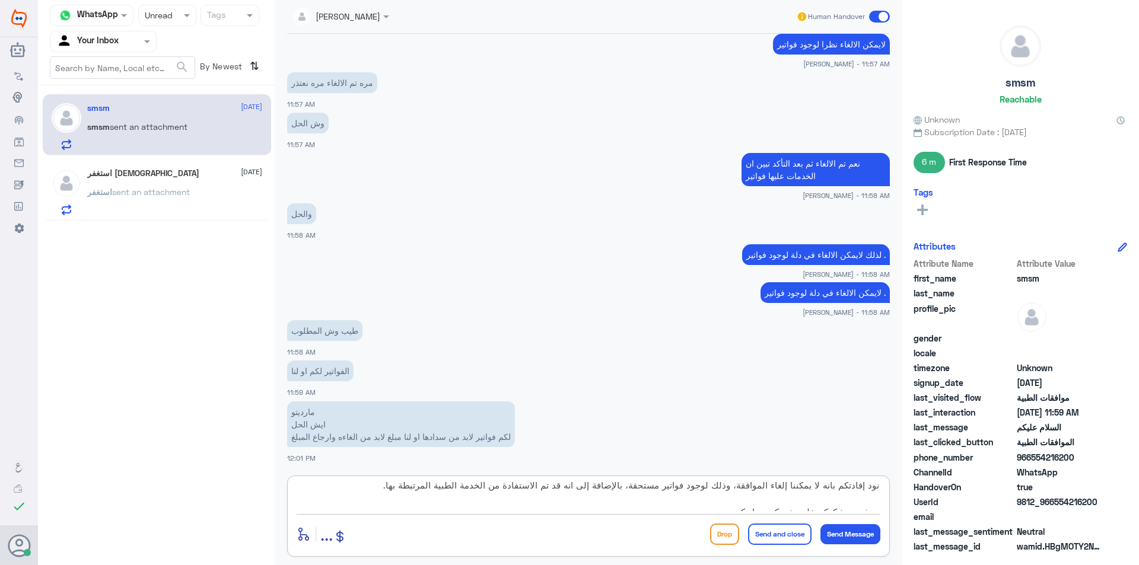
scroll to position [0, 0]
click at [865, 496] on textarea "نود إفادتكم بأنه لا يمكننا إلغاء الموافقة، وذلك لوجود فواتير مستحقة، بالإضافة إ…" at bounding box center [588, 496] width 584 height 29
click at [868, 504] on textarea "نود إفادتكم بأنه لا يمكننا إلغاء الموافقة، وذلك لوجود فواتير مستحقة، بالإضافة إ…" at bounding box center [588, 496] width 584 height 29
paste textarea "نود إفادتكم بأنه لا يمكن إلغاء الموافقة في الوقت الحالي، وذلك لوجود فواتير مسجل…"
drag, startPoint x: 720, startPoint y: 506, endPoint x: 971, endPoint y: 370, distance: 285.5
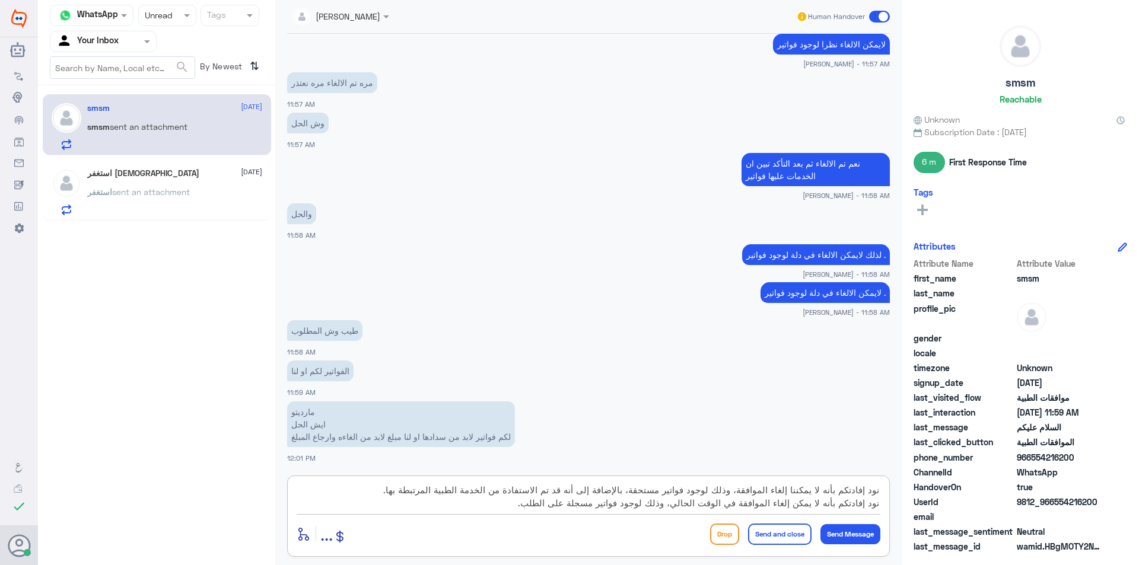
click at [970, 371] on div "Channel WhatsApp Status × Unread Tags Agent Filter Your Inbox search By Newest …" at bounding box center [588, 284] width 1101 height 569
paste textarea "إلغاء الموافقة في الوقت الحالي، وذلك لوجود فواتير مسجلة على الطلب. وفي حال عدم …"
type textarea "نود إفادتكم بأنه لا يمكن إلغاء الموافقة في الوقت الحالي، وذلك لوجود فواتير مسجل…"
click at [853, 534] on button "Send Message" at bounding box center [850, 534] width 60 height 20
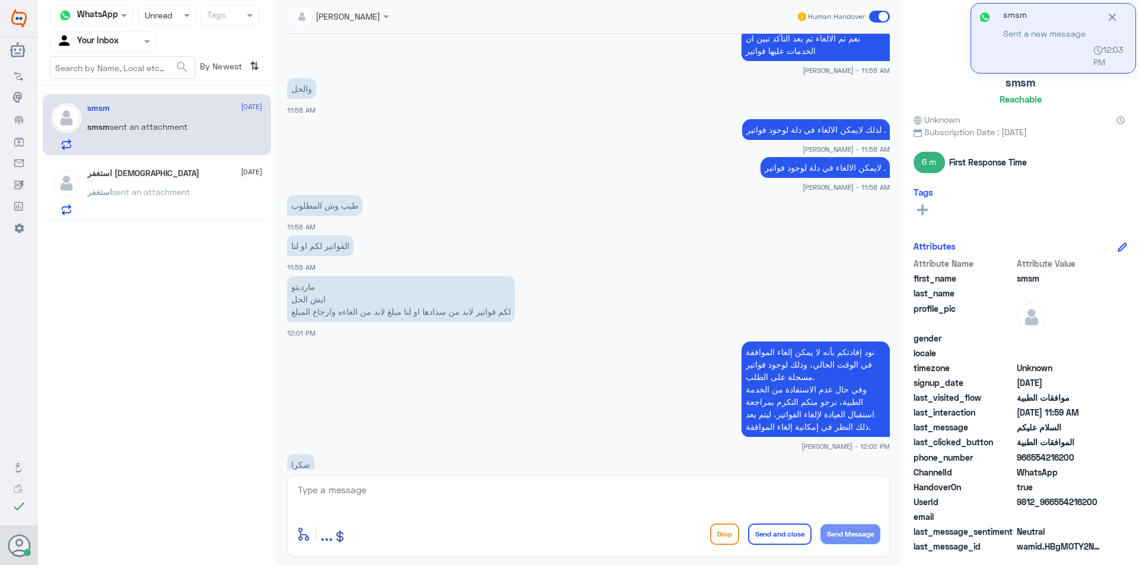
scroll to position [960, 0]
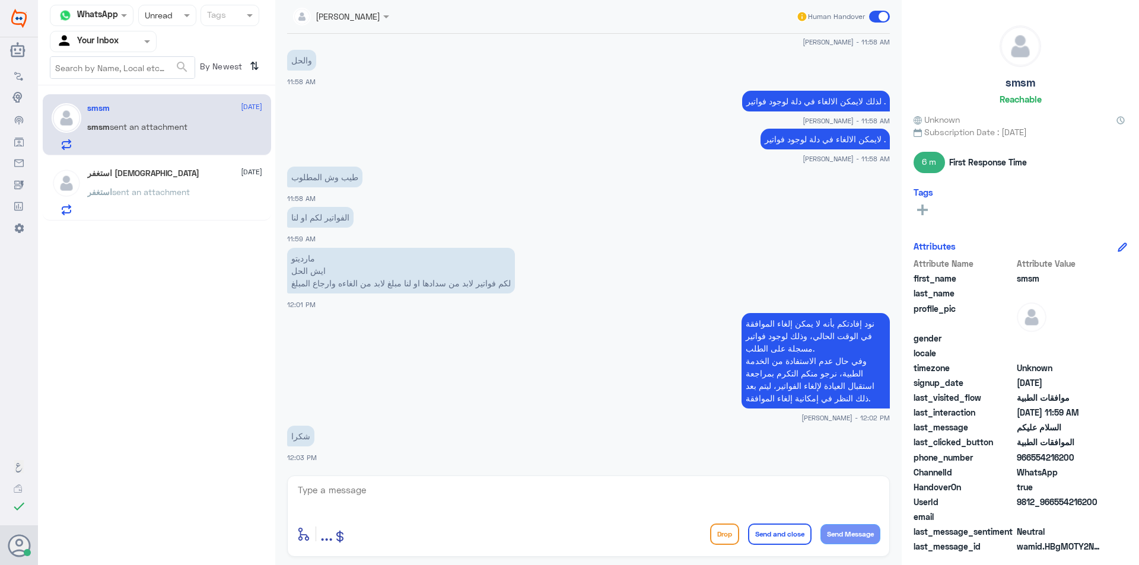
click at [488, 500] on textarea at bounding box center [588, 496] width 584 height 29
paste textarea "شاكرين لكم [PERSON_NAME] وتفهمكم."
type textarea "شاكرين لكم [PERSON_NAME] وتفهمكم."
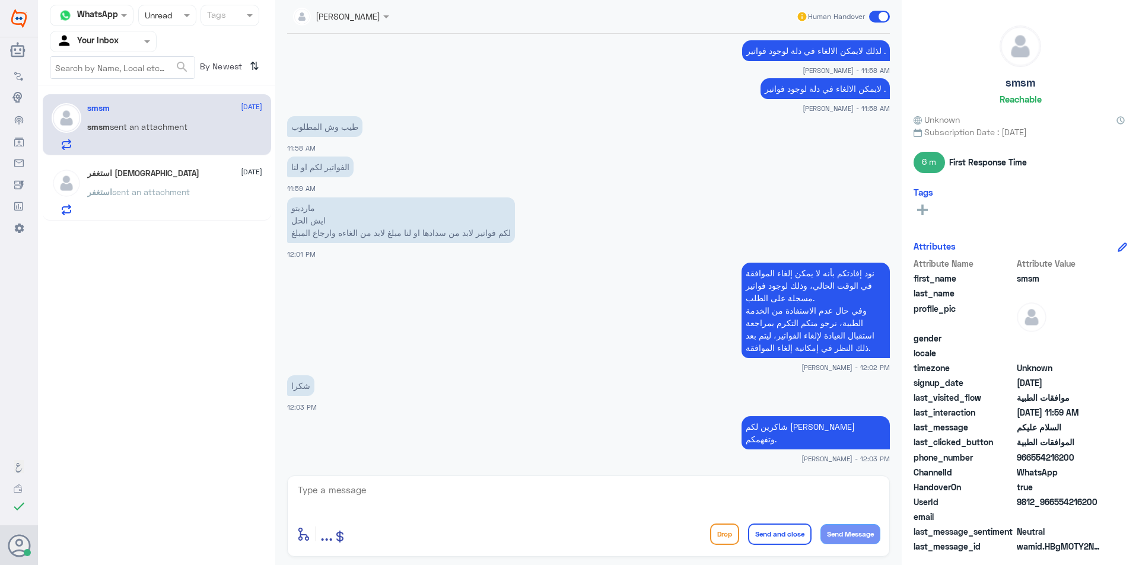
click at [115, 174] on h5 "استغفر [DEMOGRAPHIC_DATA]" at bounding box center [143, 173] width 112 height 10
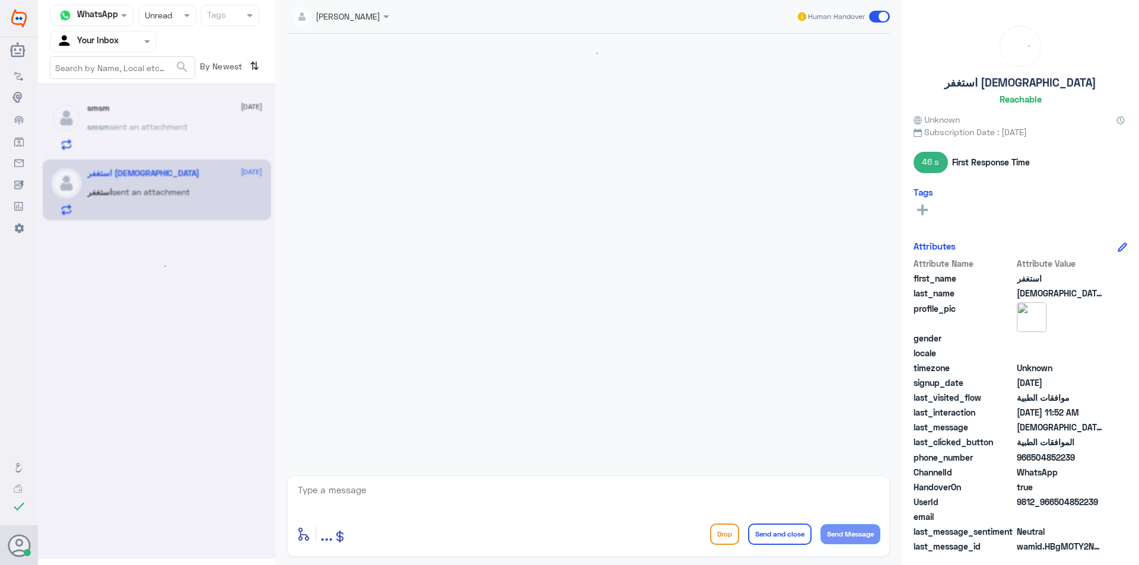
scroll to position [1506, 0]
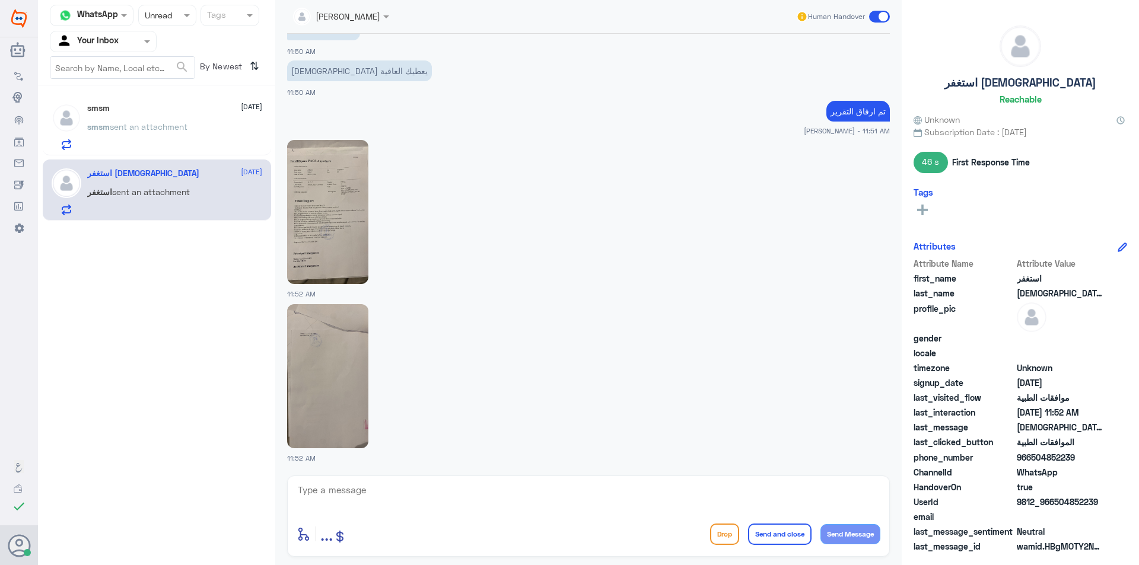
click at [860, 113] on p "تم ارفاق التقرير" at bounding box center [857, 111] width 63 height 21
click at [401, 484] on textarea at bounding box center [588, 496] width 584 height 29
paste textarea "تم ارفاق التقرير"
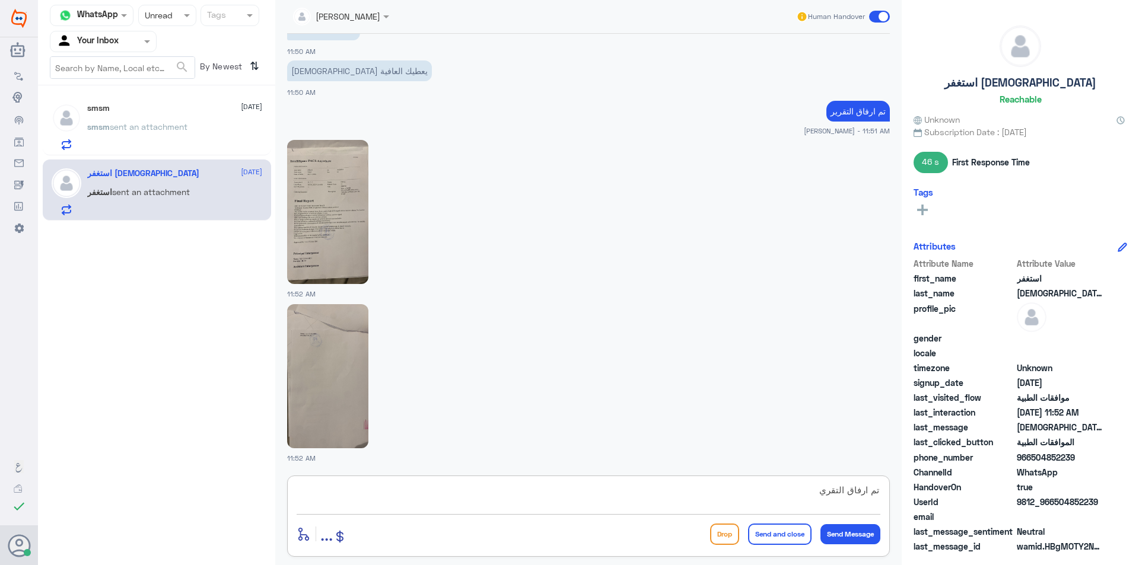
scroll to position [0, 0]
type textarea "ت"
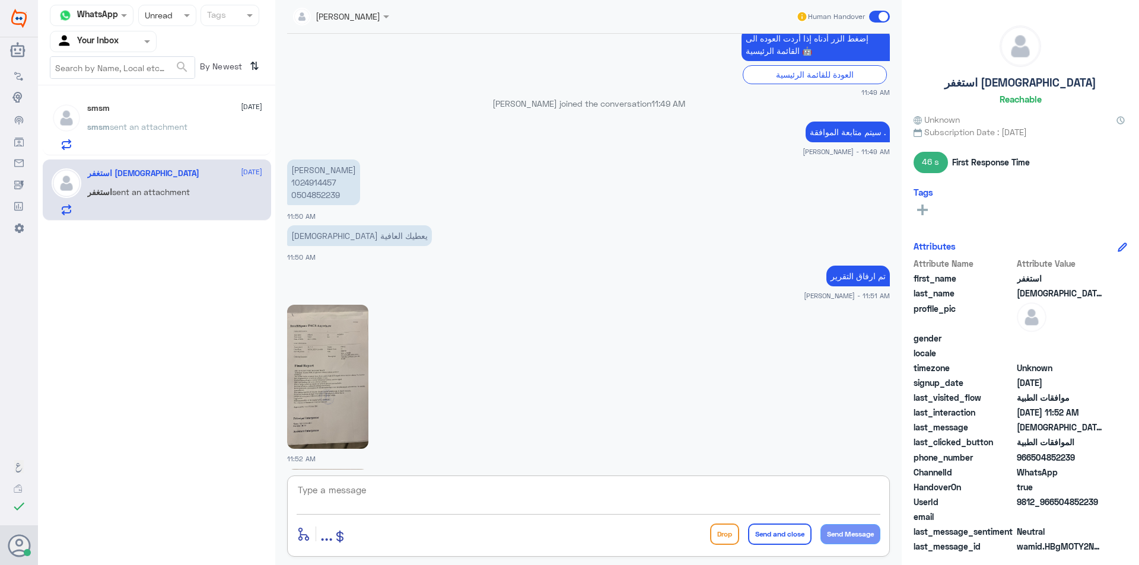
scroll to position [1328, 0]
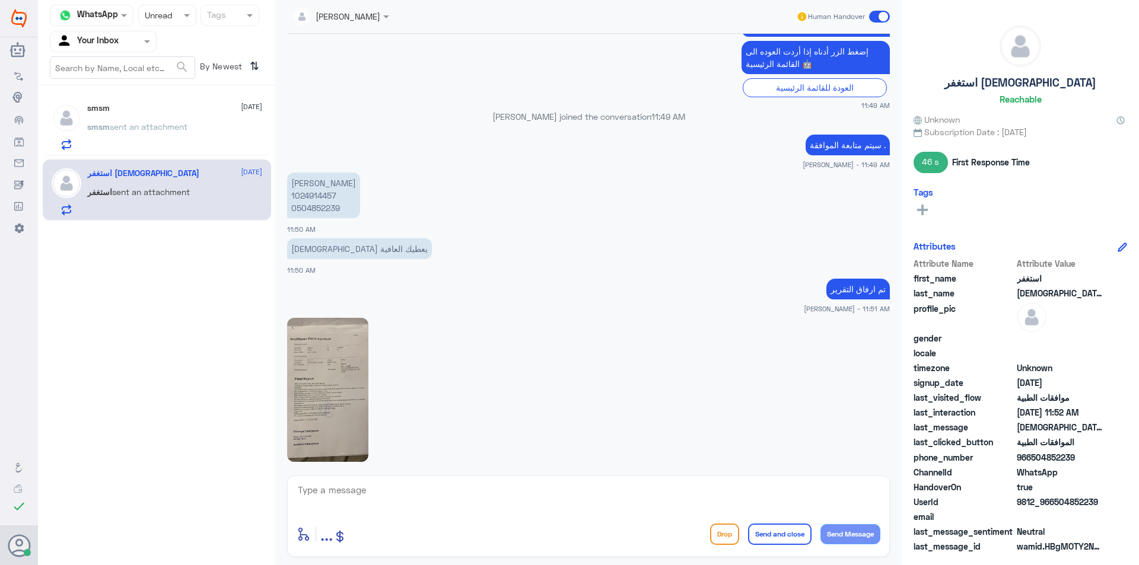
click at [313, 193] on p "[PERSON_NAME] 1024914457 0504852239" at bounding box center [323, 196] width 73 height 46
click at [828, 290] on p "تم ارفاق التقرير" at bounding box center [857, 289] width 63 height 21
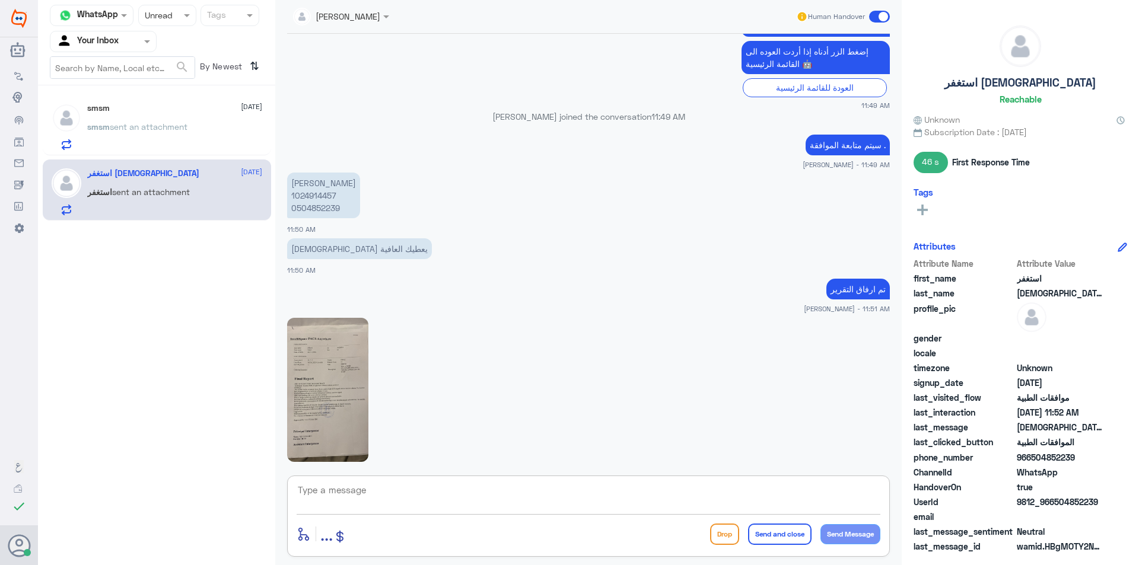
click at [357, 485] on textarea at bounding box center [588, 496] width 584 height 29
paste textarea "تم ارفاق التقرير"
type textarea "تم ارفاق التقرير تمت الدراسة مع التأمين ."
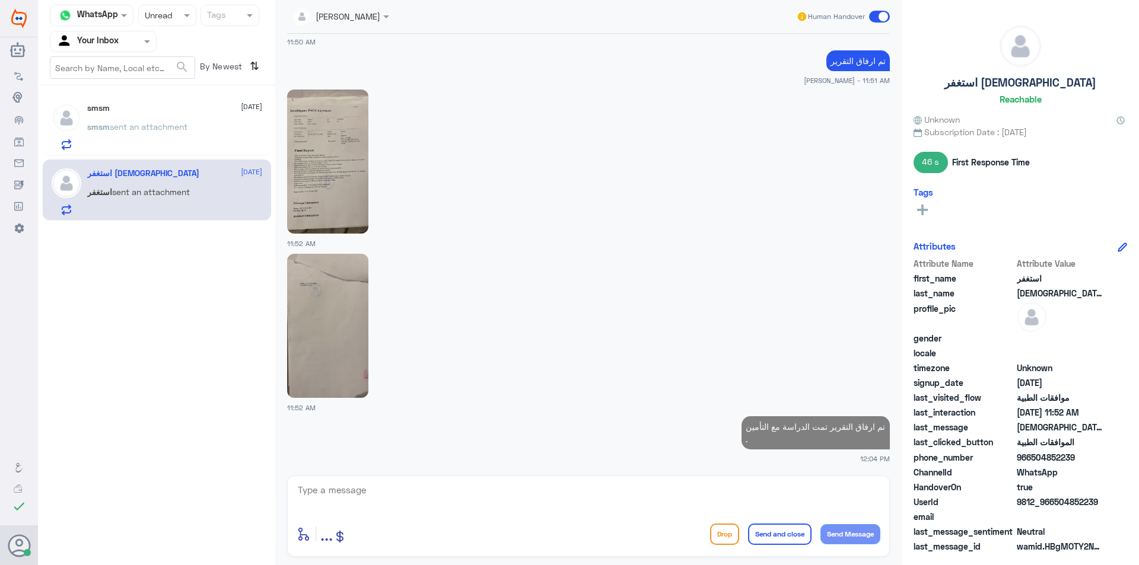
click at [133, 145] on p "smsm sent an attachment" at bounding box center [137, 135] width 100 height 30
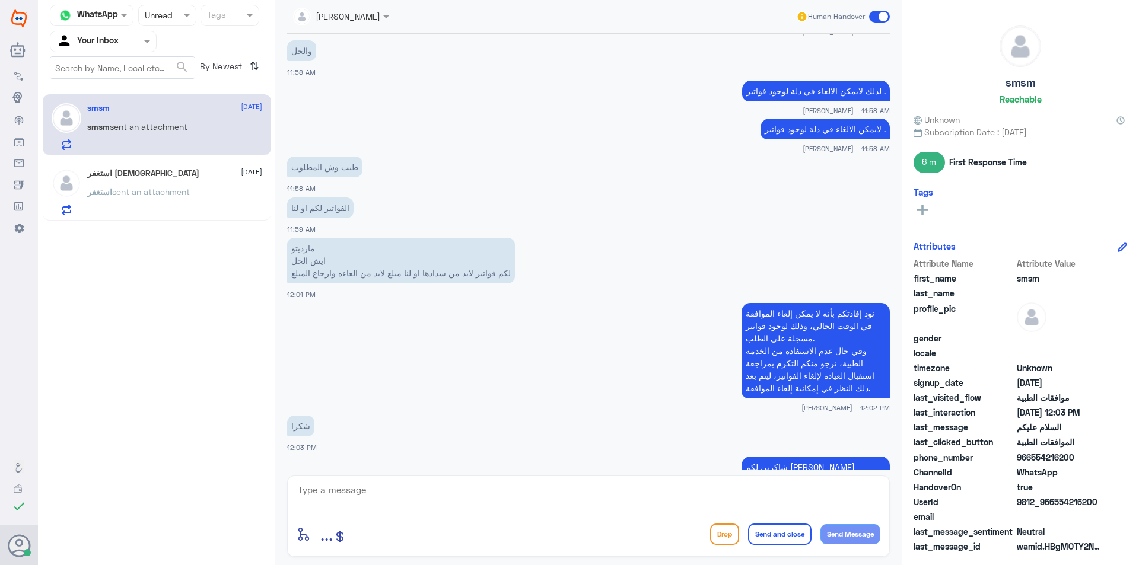
scroll to position [796, 0]
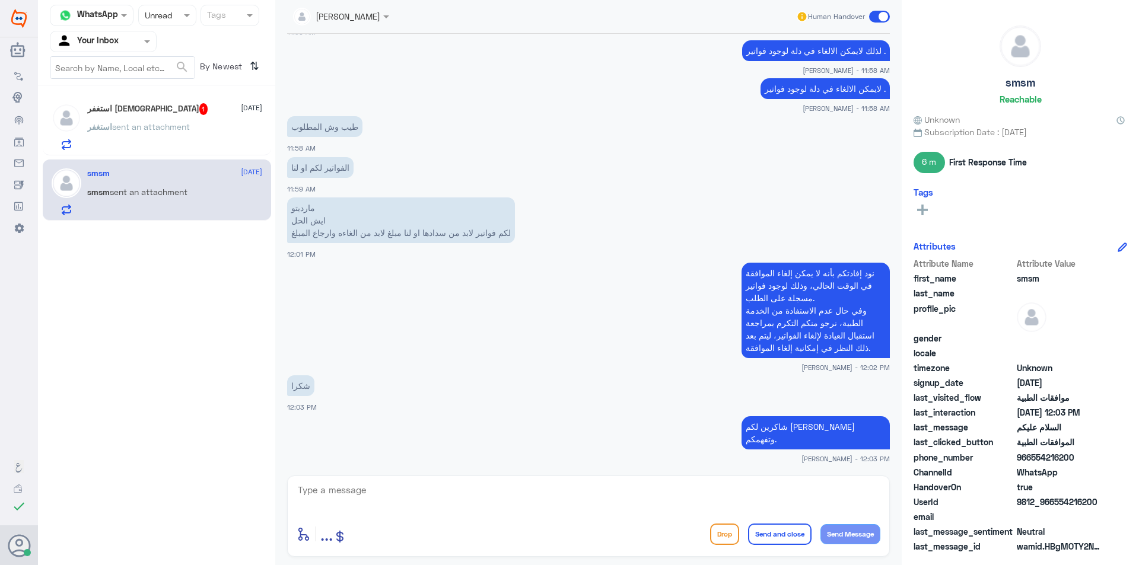
click at [203, 138] on div "استغفر sent an attachment" at bounding box center [174, 136] width 175 height 27
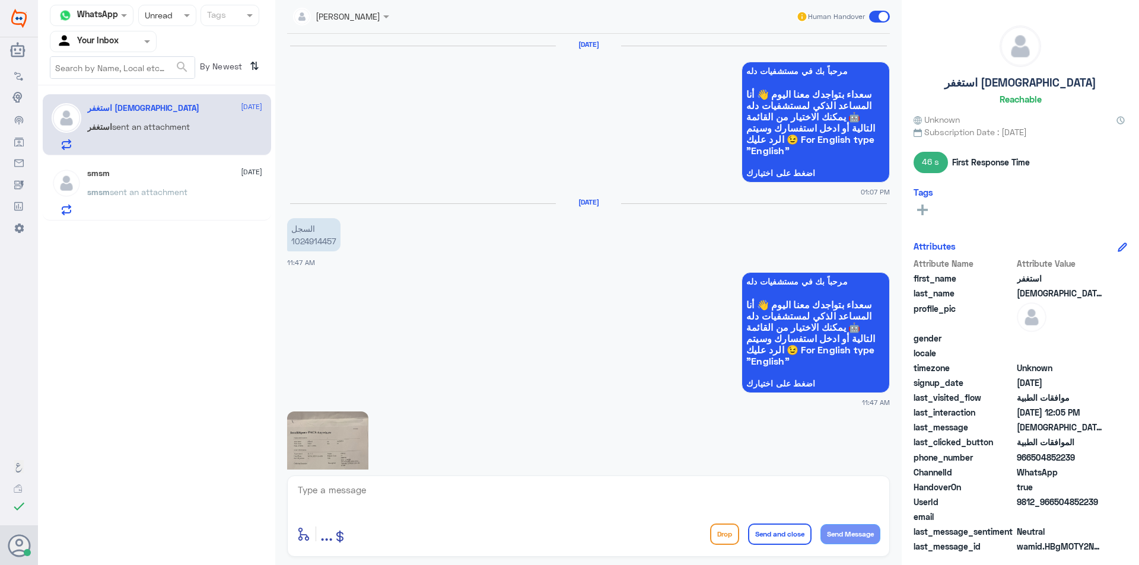
scroll to position [1544, 0]
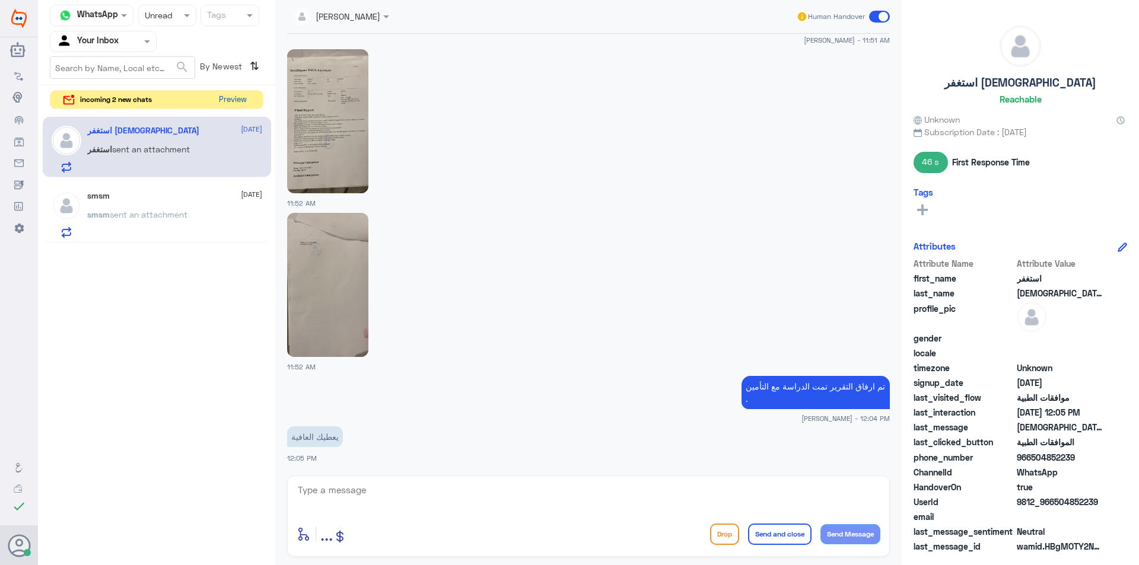
click at [241, 104] on button "Preview" at bounding box center [232, 100] width 37 height 18
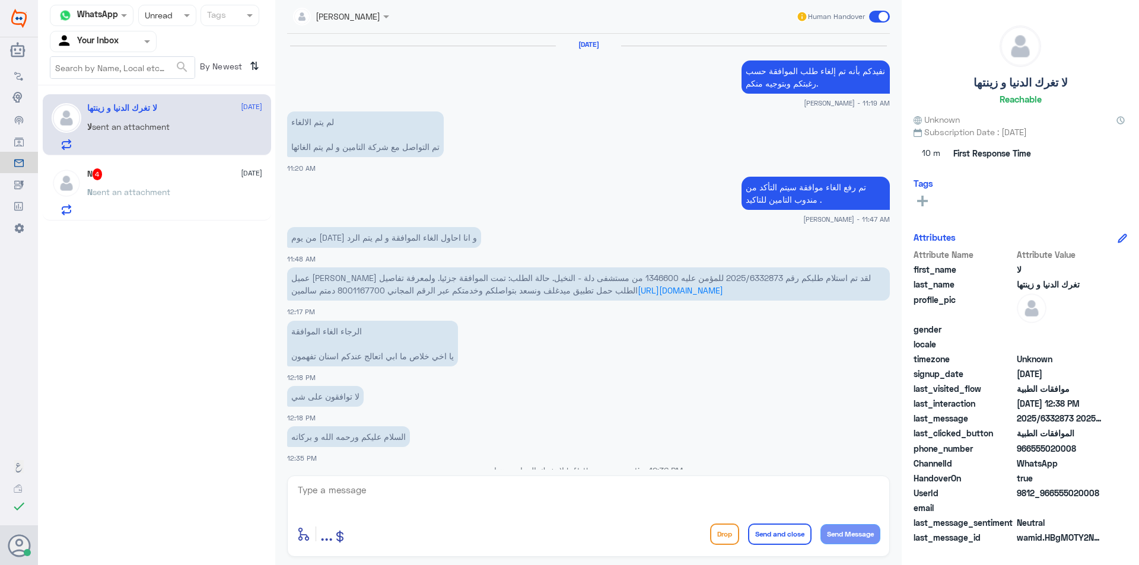
scroll to position [775, 0]
